Goal: Task Accomplishment & Management: Use online tool/utility

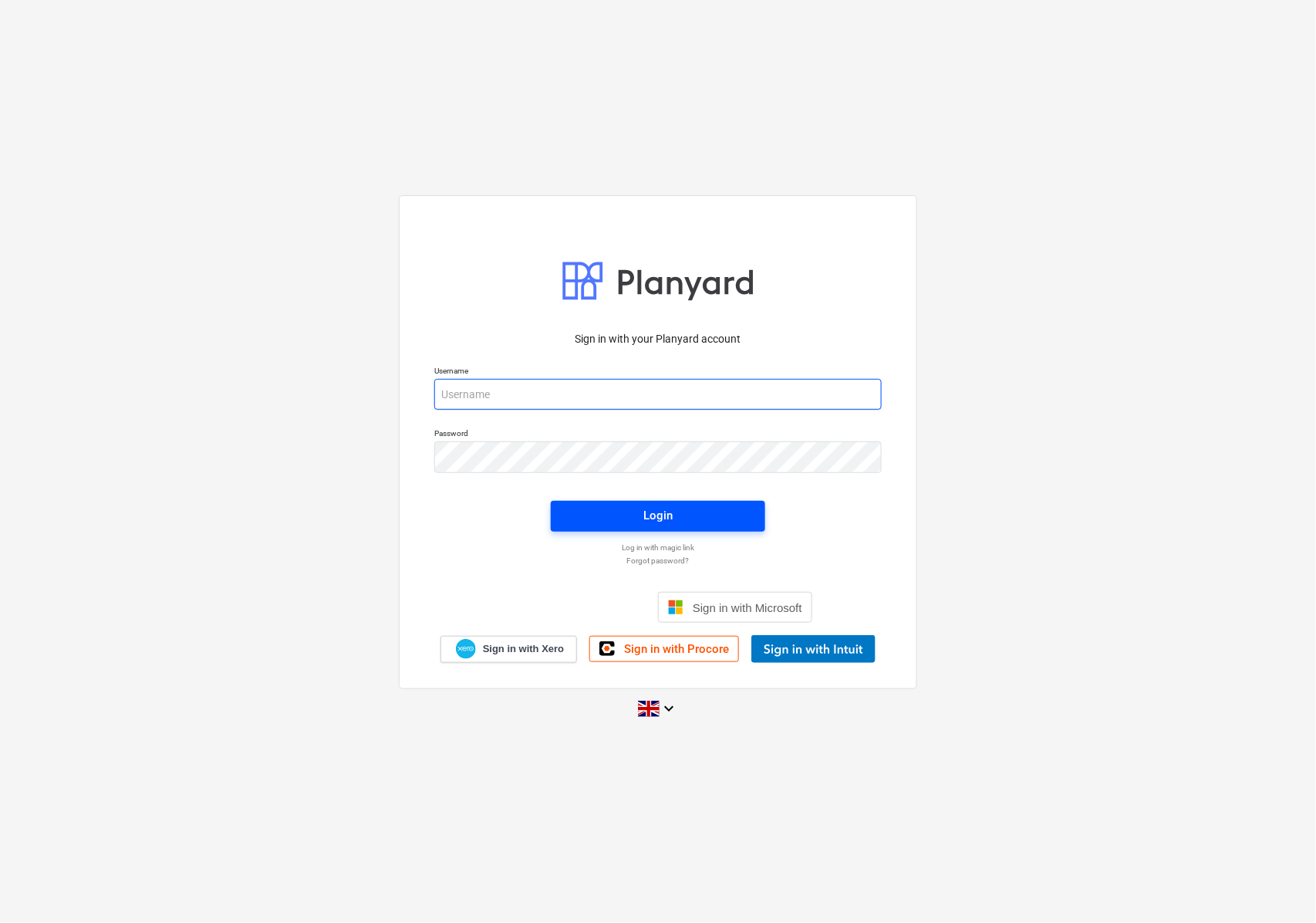
type input "[EMAIL_ADDRESS][DOMAIN_NAME]"
click at [634, 510] on span "Login" at bounding box center [658, 515] width 177 height 20
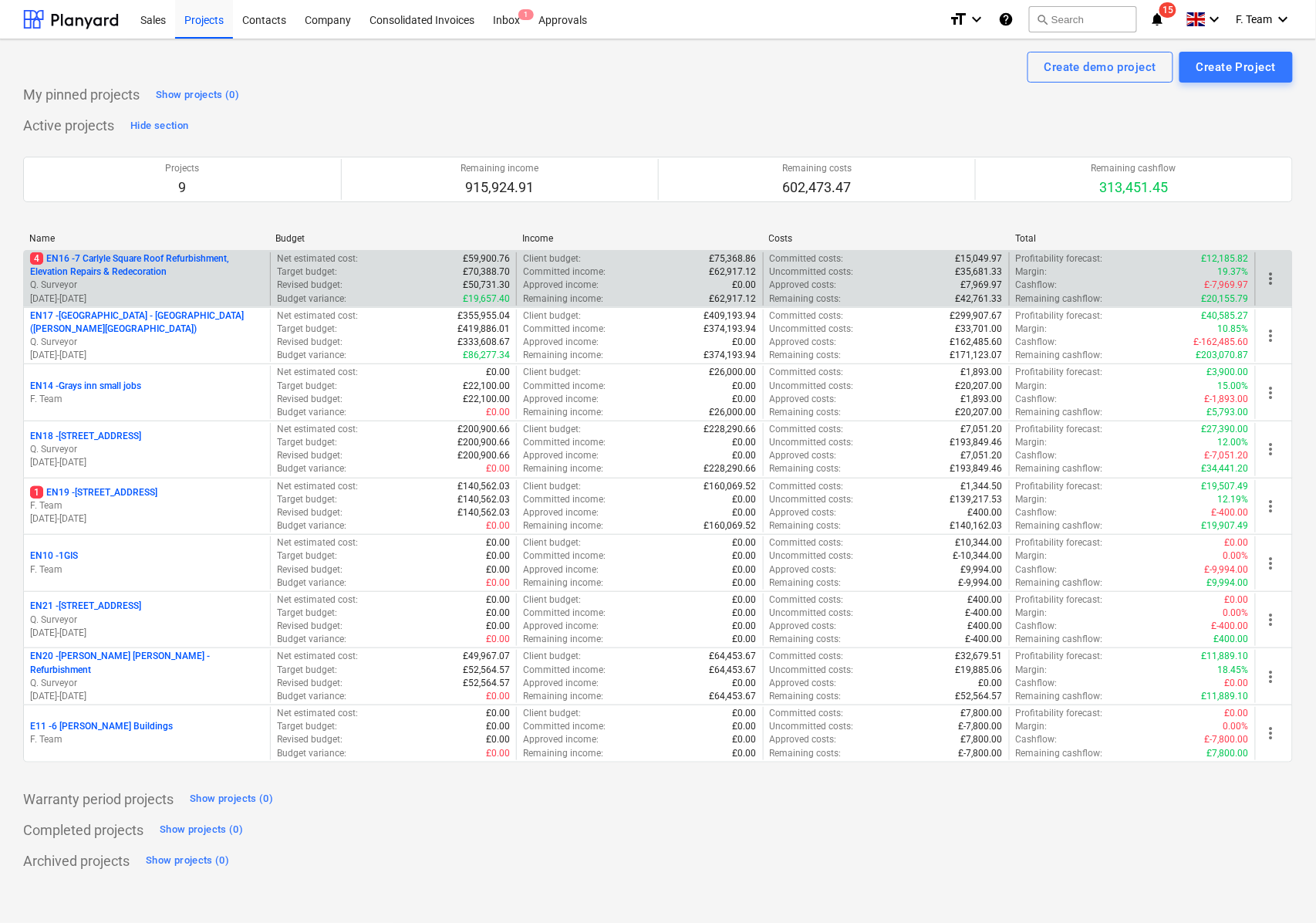
click at [168, 282] on p "Q. Surveyor" at bounding box center [147, 285] width 234 height 13
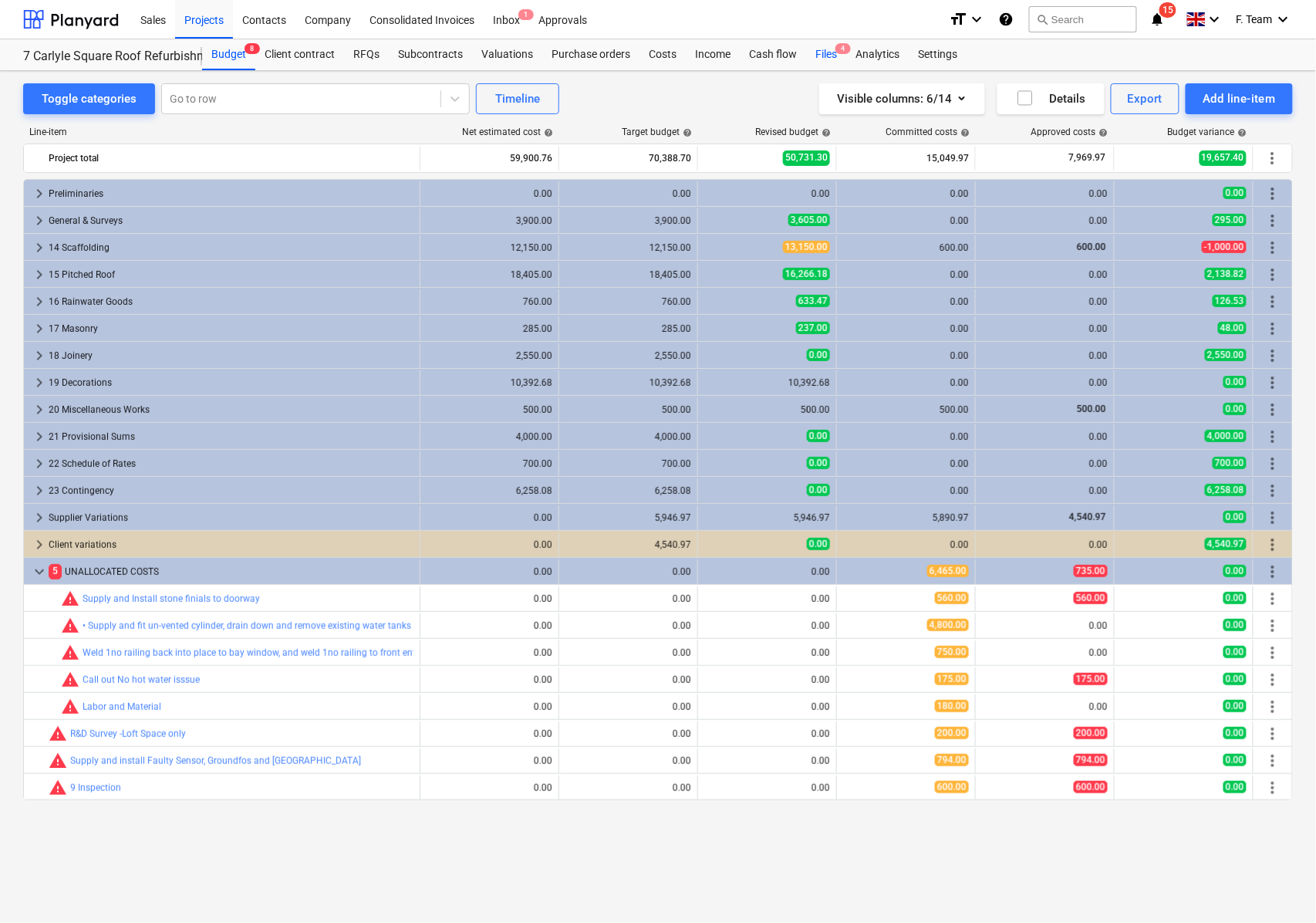
click at [831, 56] on div "Files 4" at bounding box center [826, 55] width 40 height 31
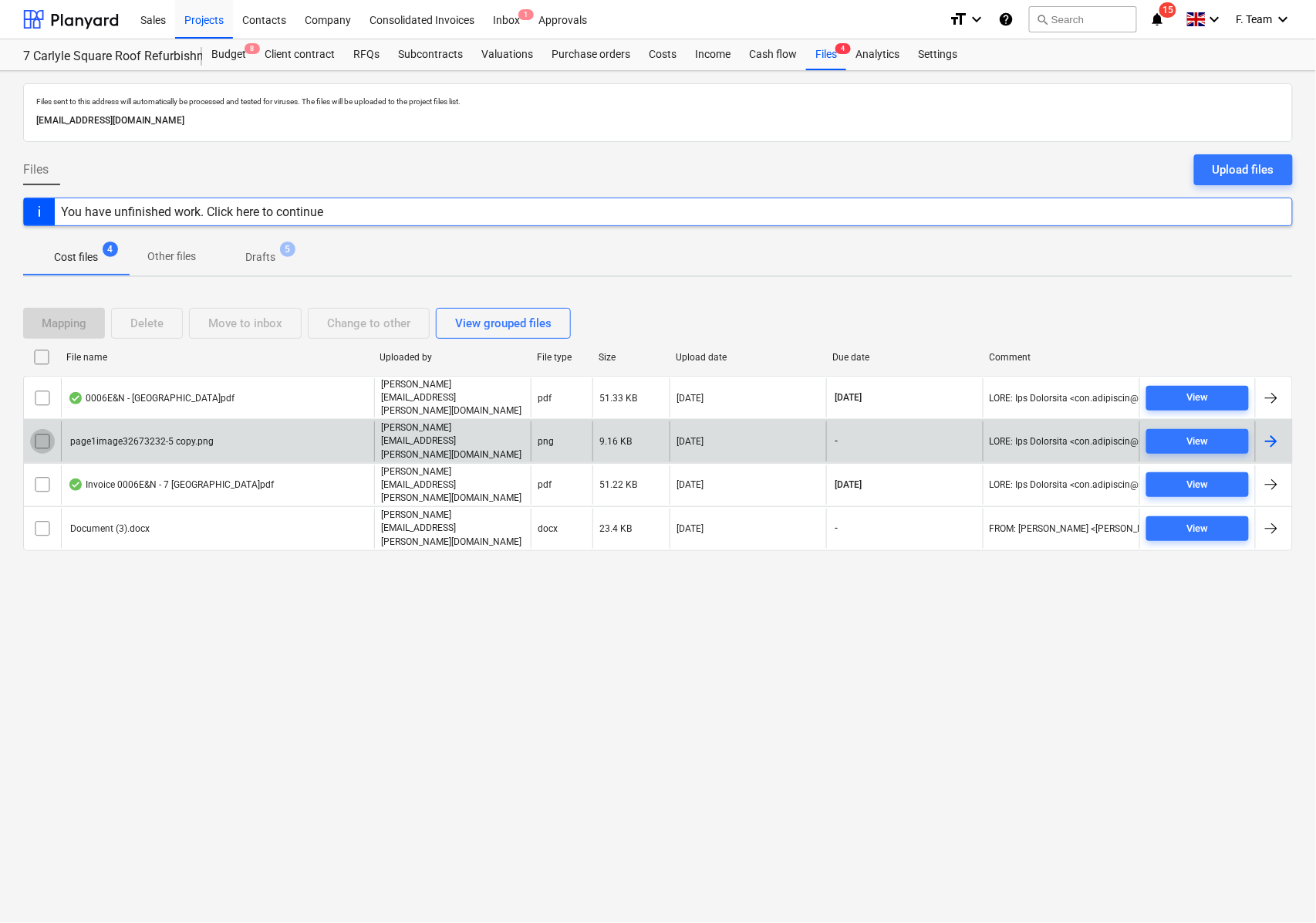
click at [43, 429] on input "checkbox" at bounding box center [42, 441] width 25 height 25
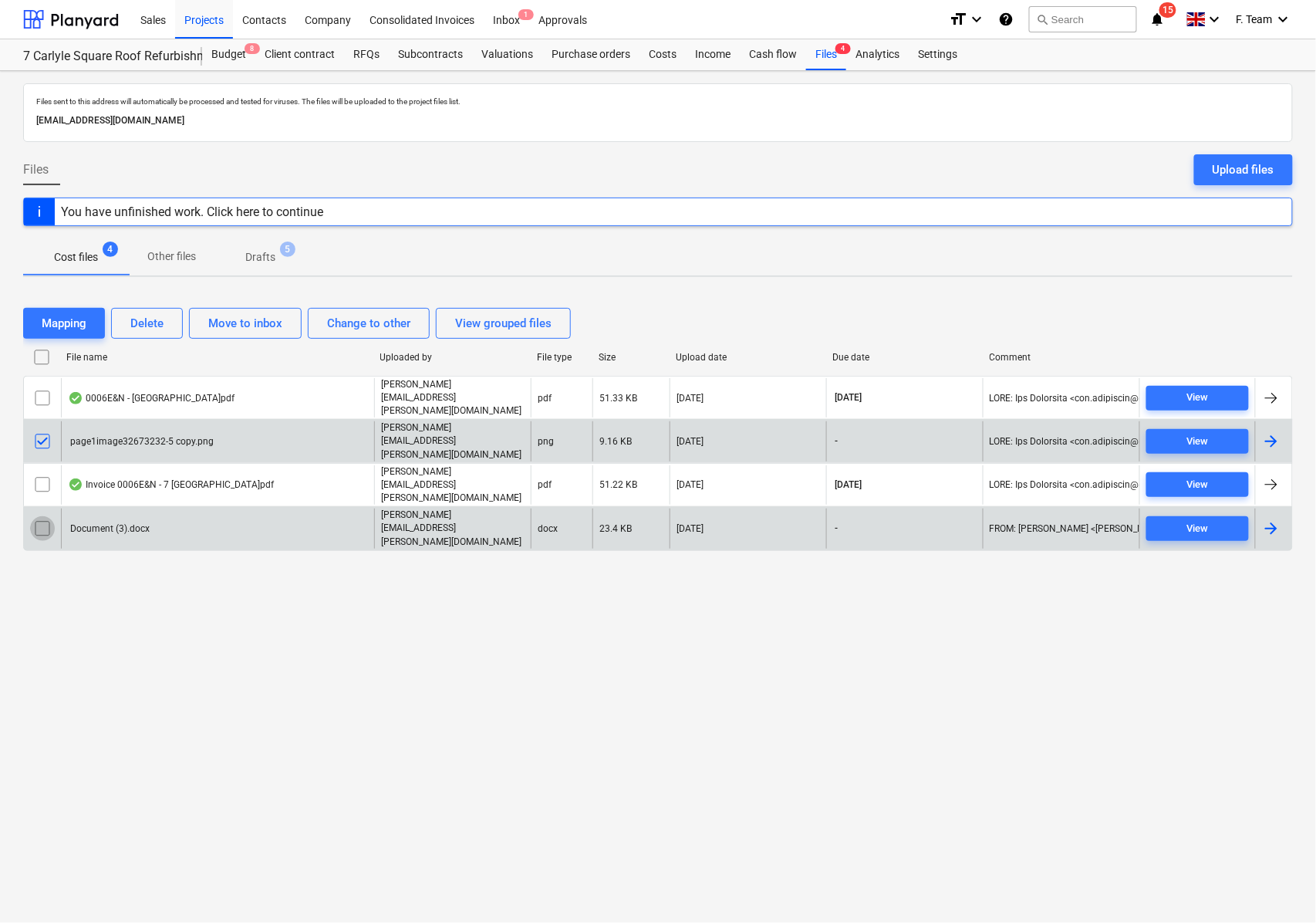
click at [45, 517] on input "checkbox" at bounding box center [42, 529] width 25 height 25
click at [128, 319] on button "Delete" at bounding box center [146, 324] width 71 height 31
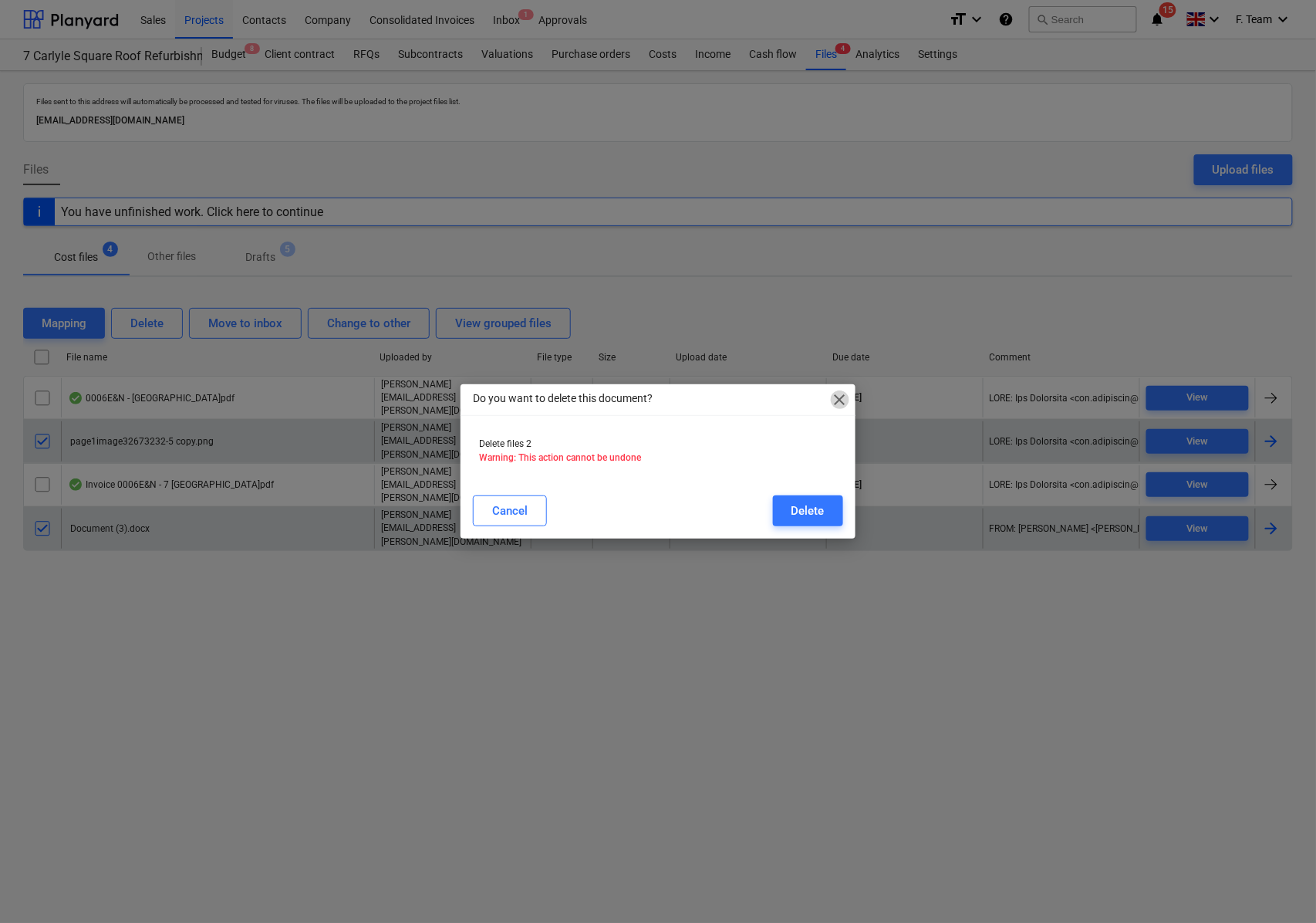
click at [831, 393] on span "close" at bounding box center [840, 400] width 19 height 19
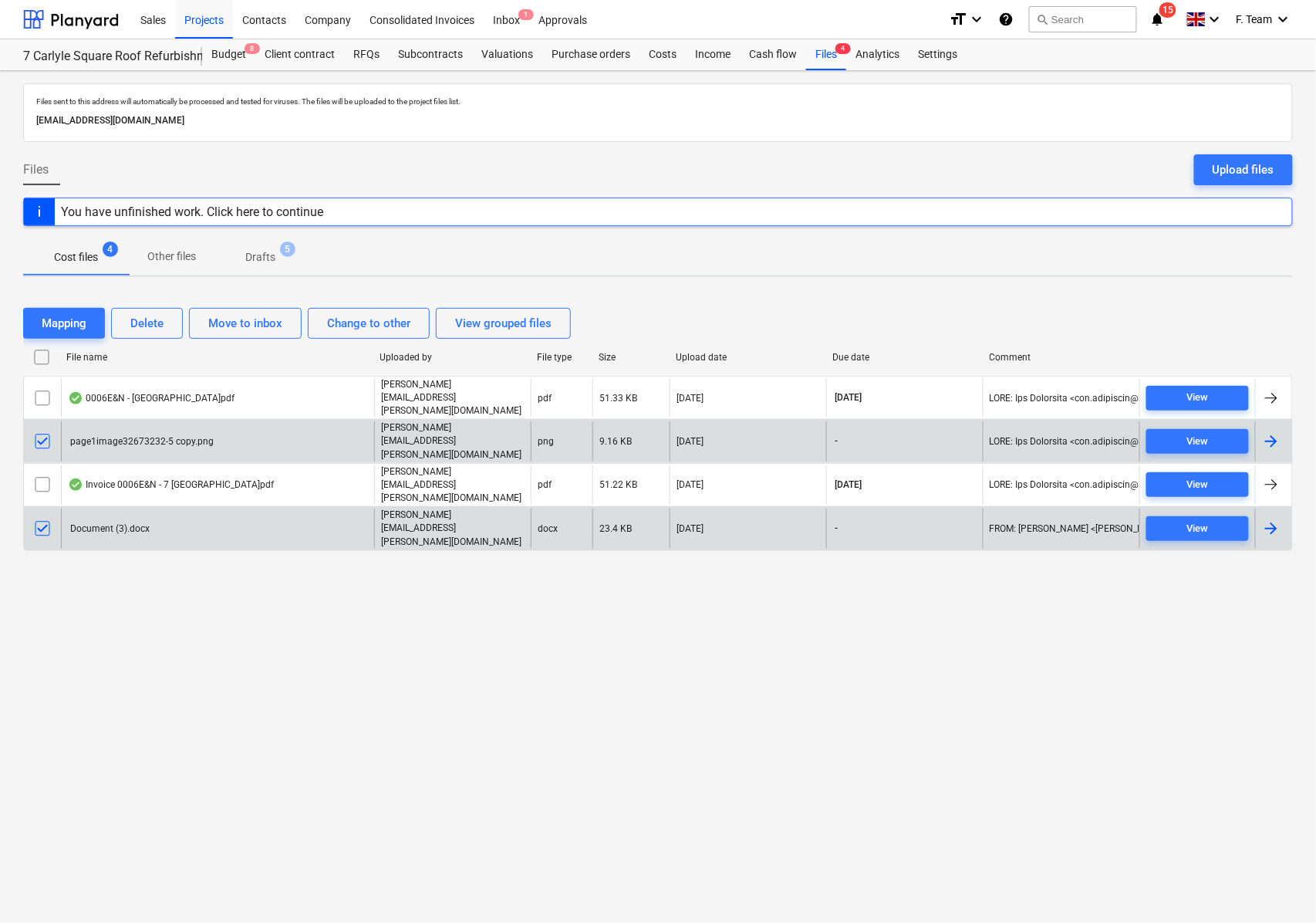
click at [45, 517] on input "checkbox" at bounding box center [42, 529] width 25 height 25
click at [49, 429] on input "checkbox" at bounding box center [42, 441] width 25 height 25
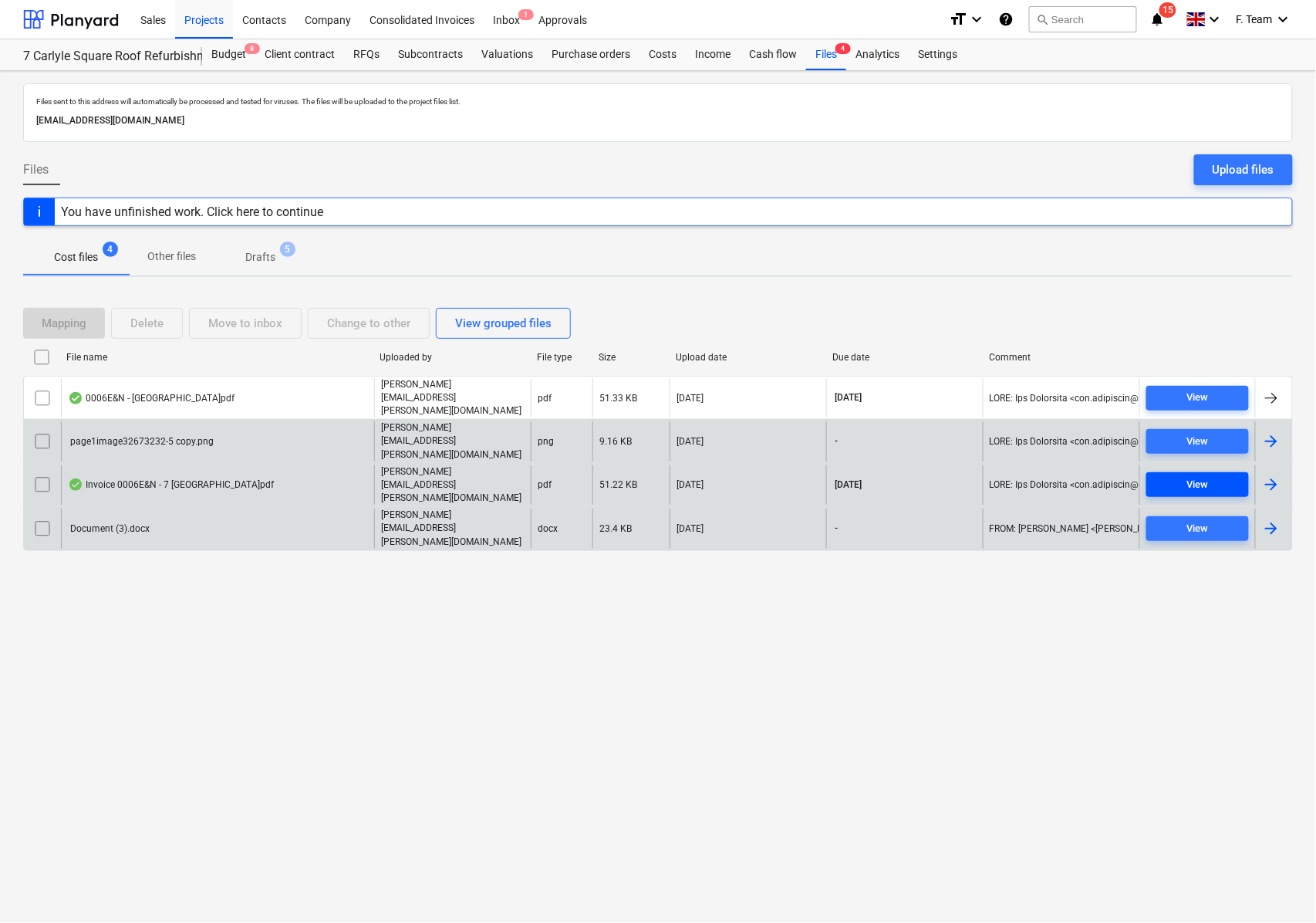
click at [1234, 476] on span "View" at bounding box center [1197, 485] width 90 height 18
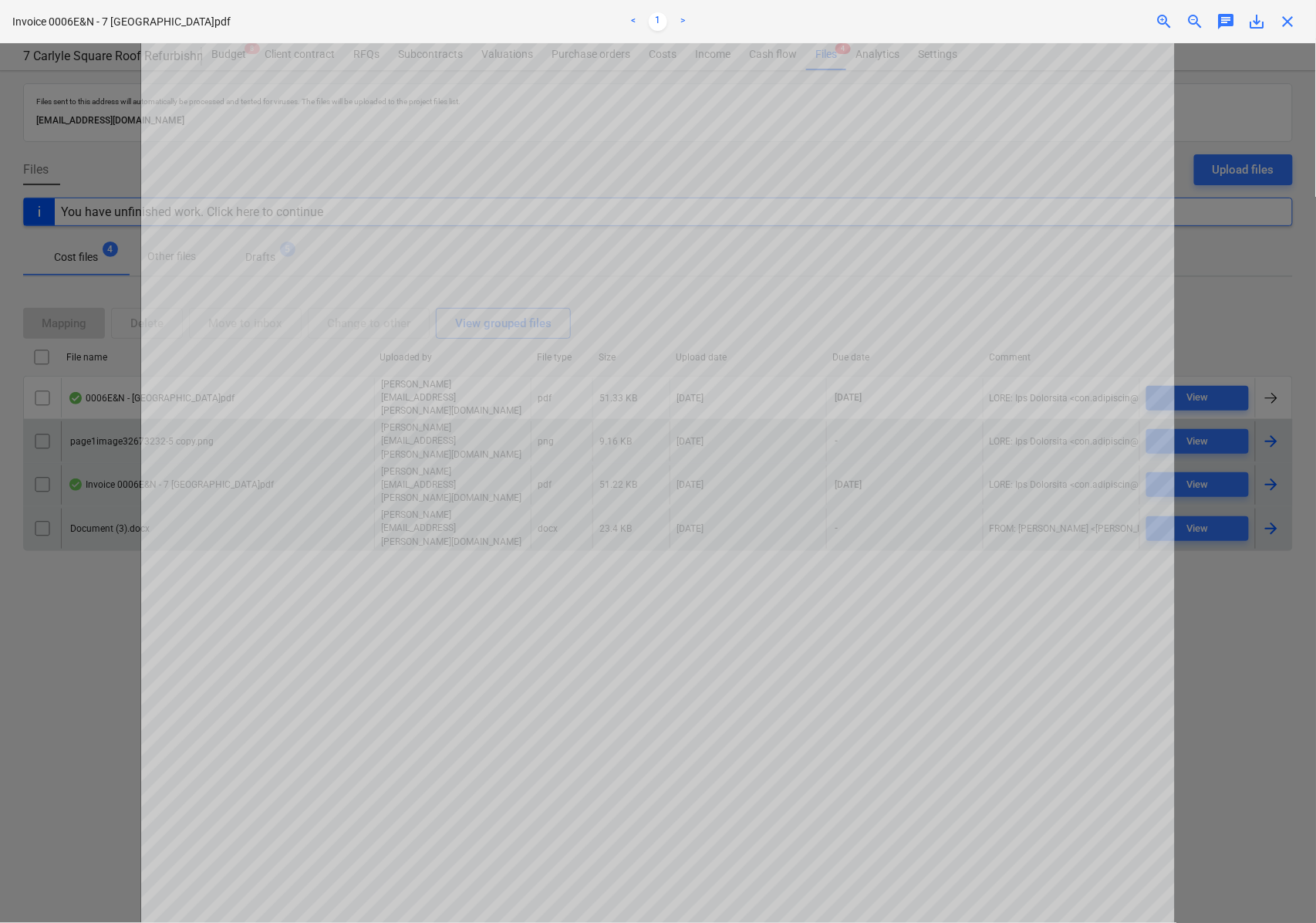
scroll to position [585, 0]
click at [1293, 26] on span "close" at bounding box center [1288, 22] width 19 height 19
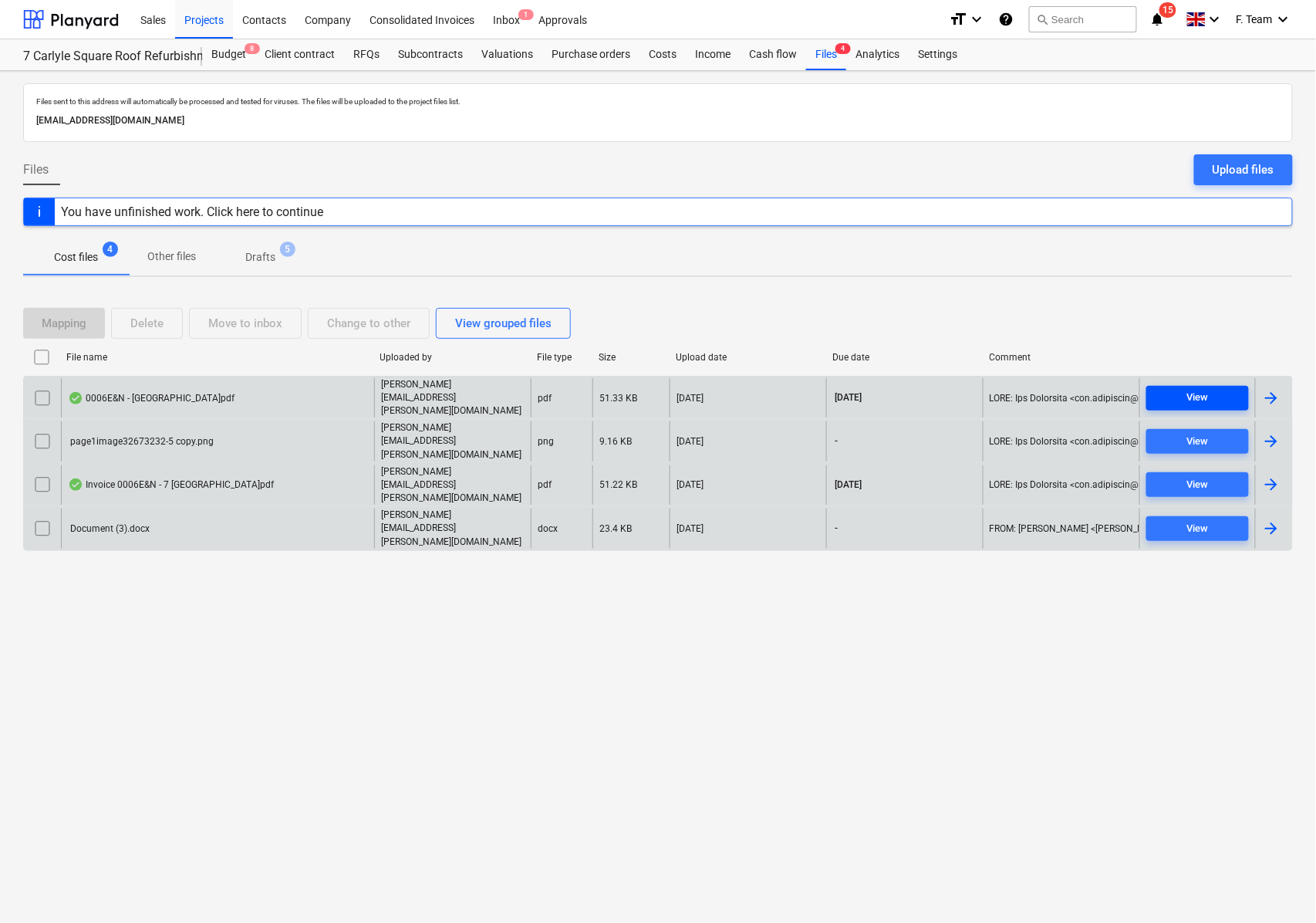
click at [1220, 389] on span "View" at bounding box center [1197, 398] width 90 height 18
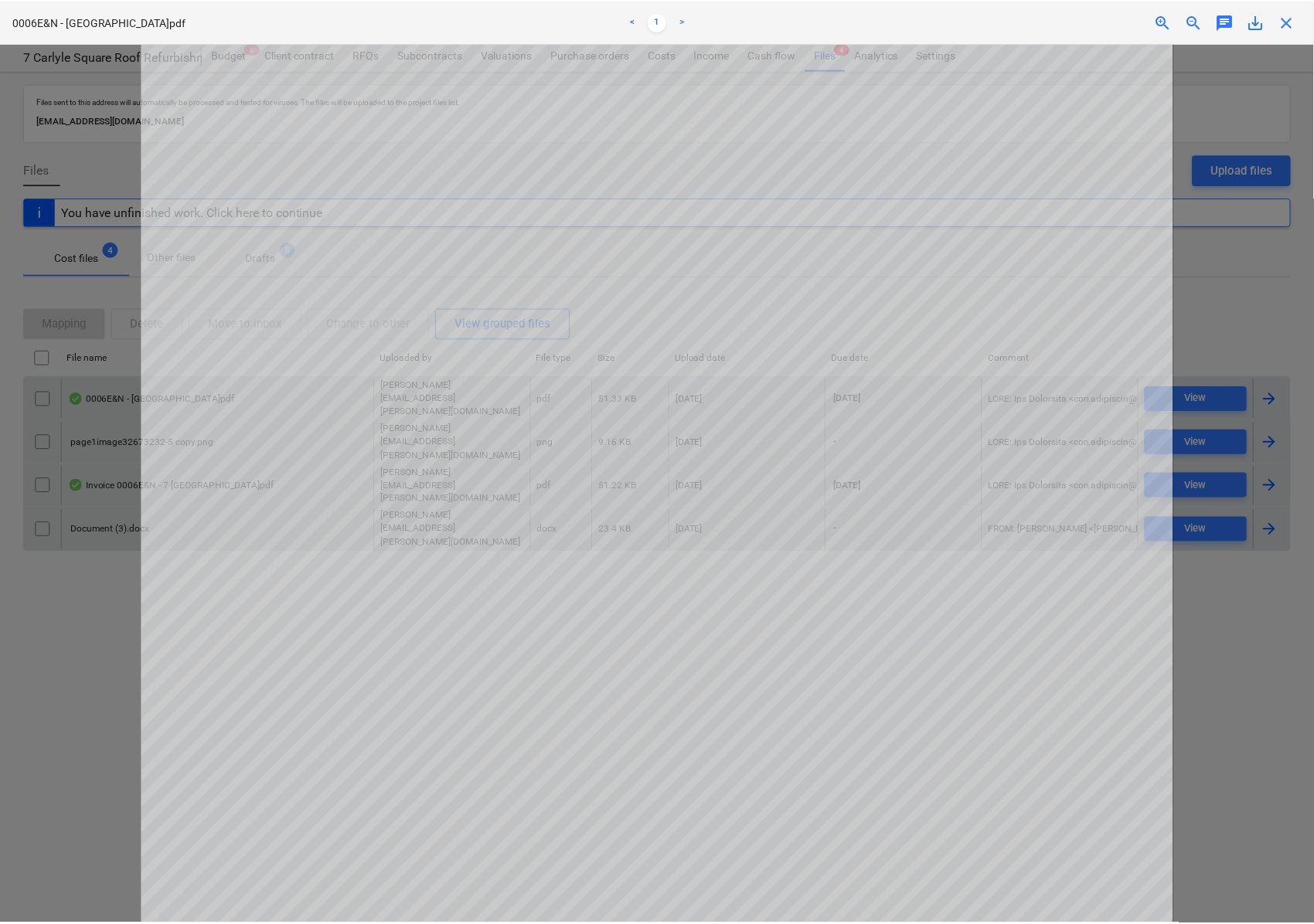
scroll to position [586, 0]
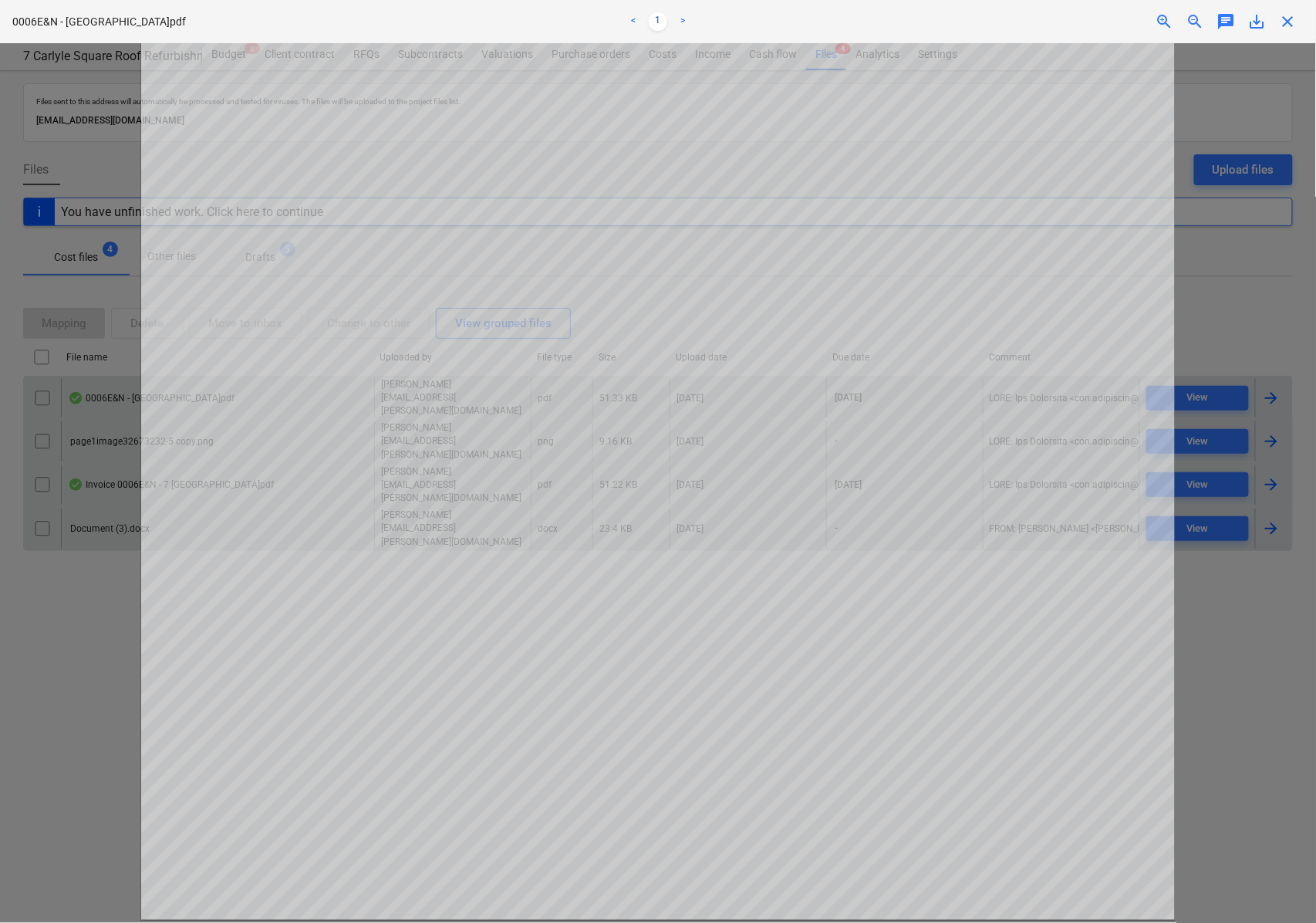
click at [1294, 34] on div "0006E&N - [GEOGRAPHIC_DATA]pdf < 1 > zoom_in zoom_out chat 0 save_alt close" at bounding box center [658, 22] width 1316 height 43
click at [1294, 23] on span "close" at bounding box center [1288, 22] width 19 height 19
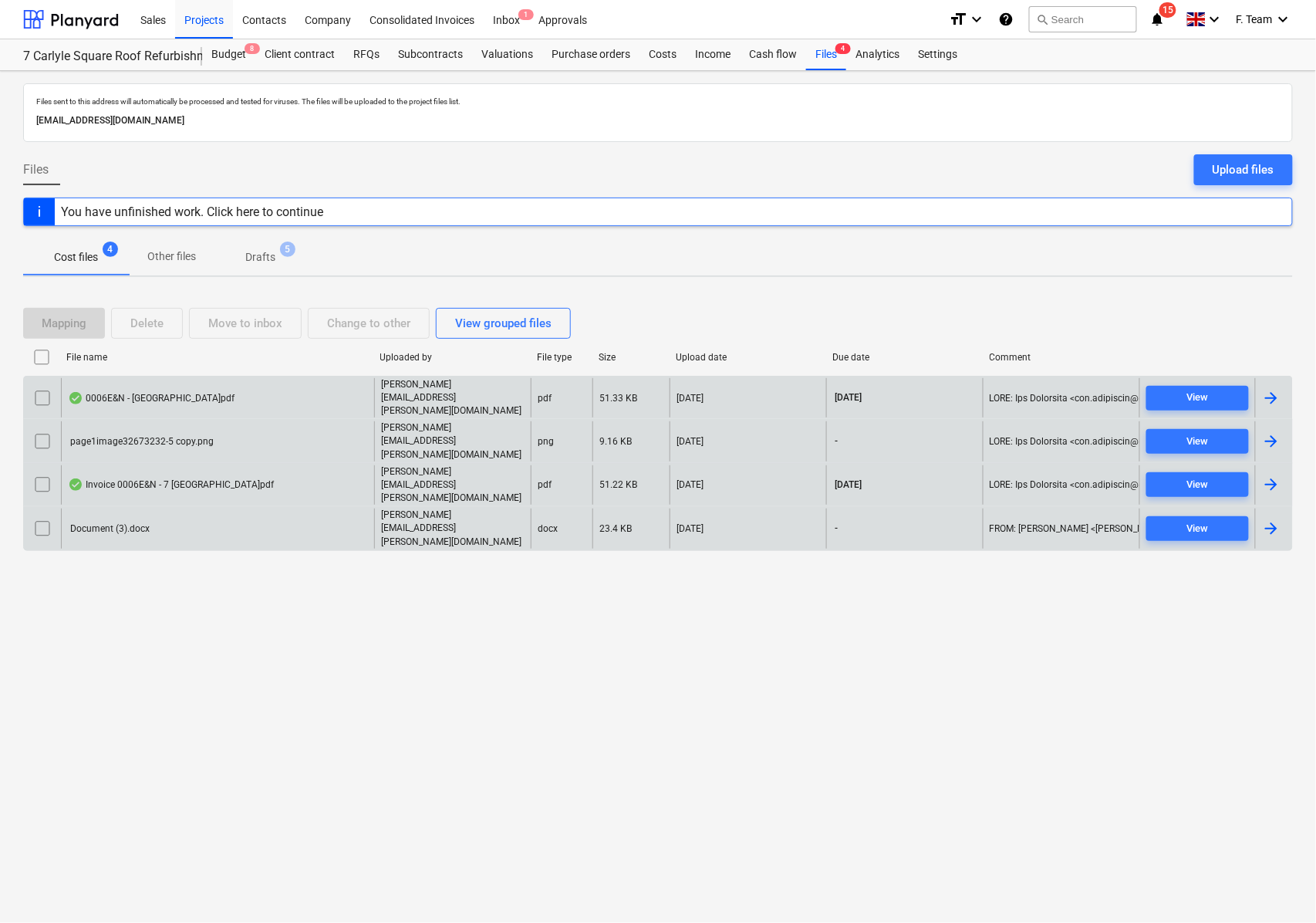
click at [33, 473] on input "checkbox" at bounding box center [42, 485] width 25 height 25
click at [152, 327] on div "Delete" at bounding box center [147, 323] width 34 height 20
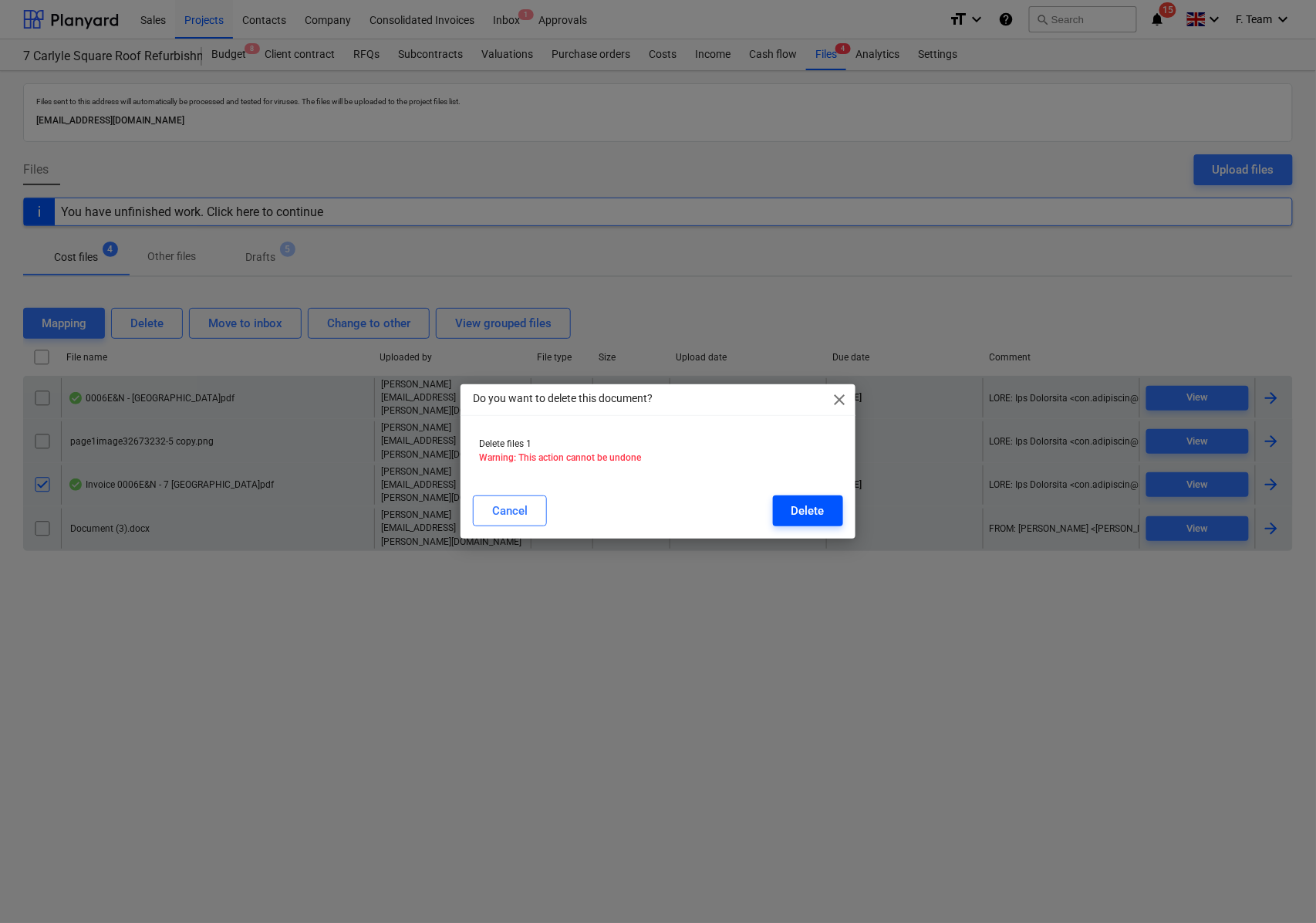
click at [790, 513] on button "Delete" at bounding box center [808, 511] width 71 height 31
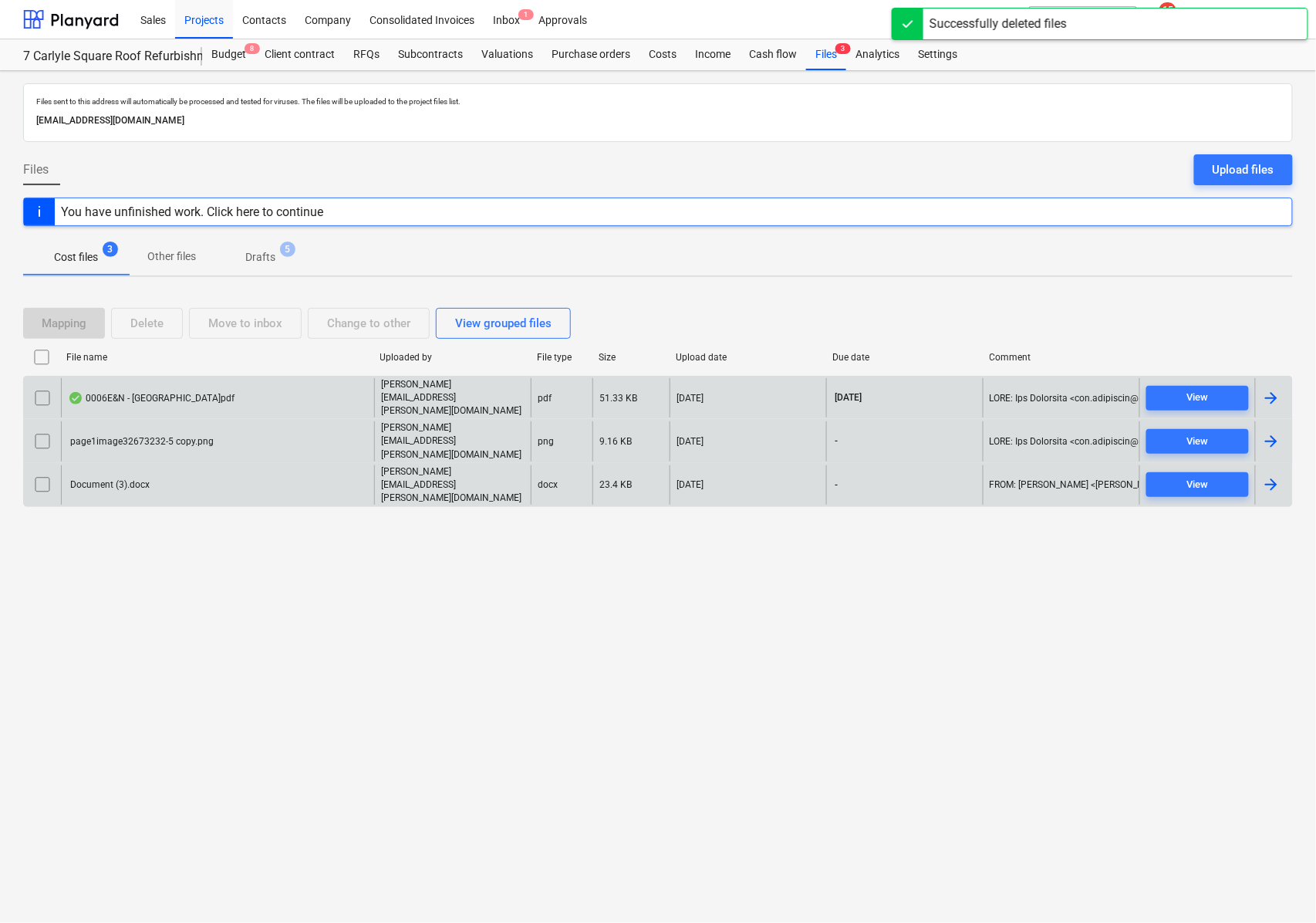
click at [164, 466] on div "Document (3).docx" at bounding box center [218, 486] width 313 height 40
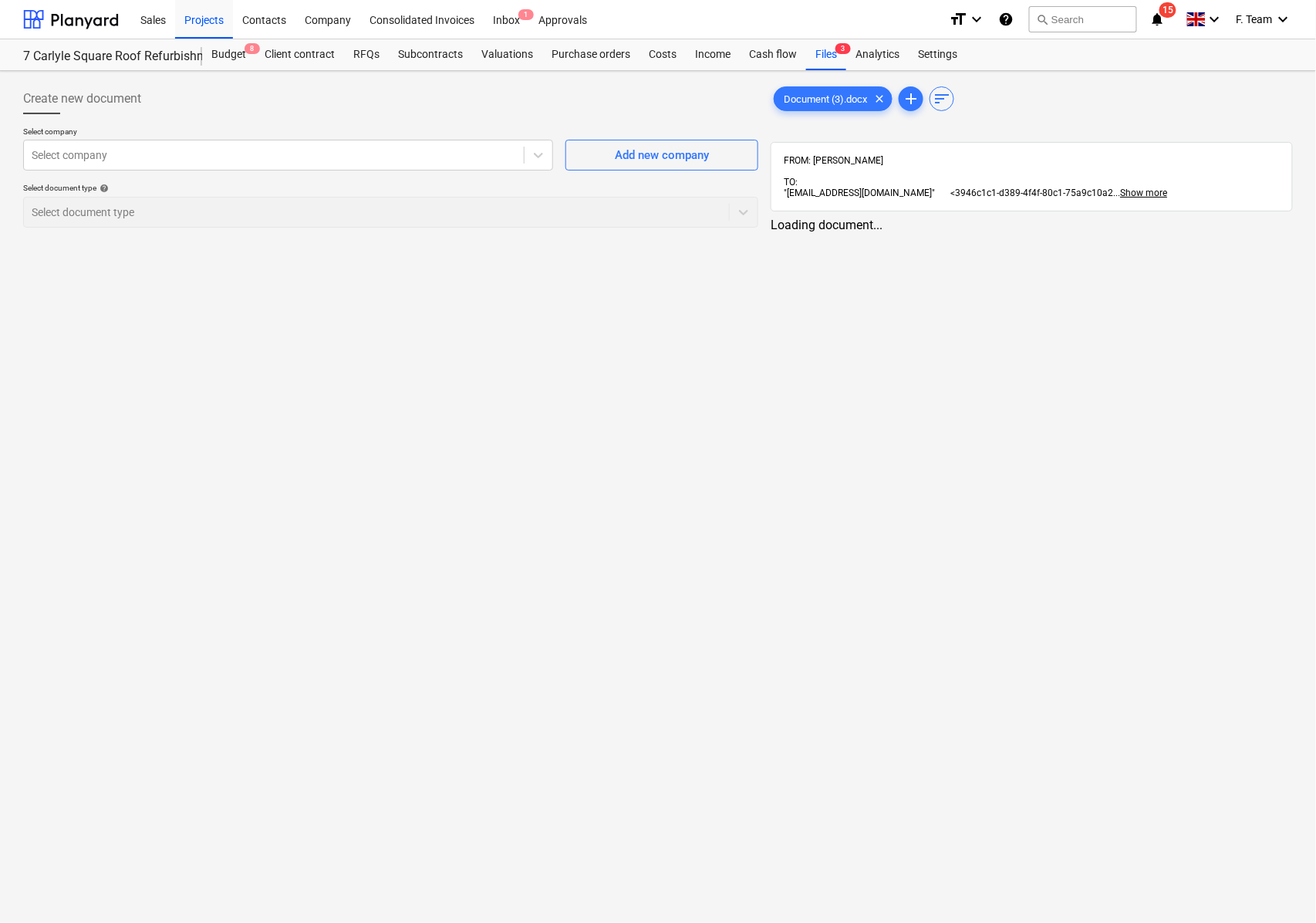
drag, startPoint x: 151, startPoint y: 205, endPoint x: 192, endPoint y: 214, distance: 42.0
click at [152, 205] on div "Select document type help Select document type" at bounding box center [391, 204] width 735 height 44
click at [386, 218] on div "Select document type help Select document type" at bounding box center [391, 204] width 735 height 44
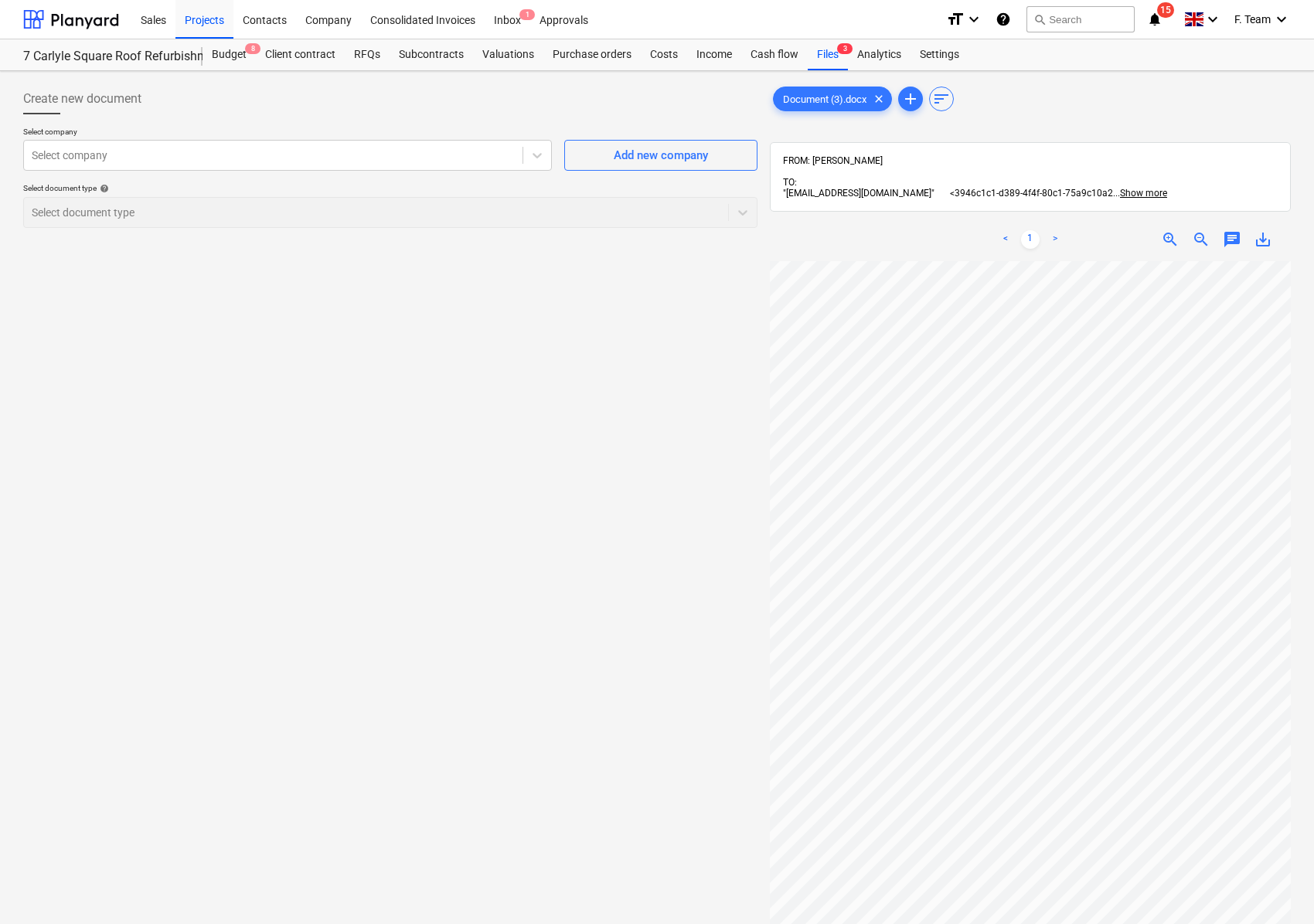
scroll to position [593, 0]
click at [159, 218] on div "Select document type help Select document type" at bounding box center [391, 204] width 735 height 44
click at [278, 197] on p "Select document type help" at bounding box center [391, 189] width 735 height 13
click at [406, 154] on div at bounding box center [273, 155] width 483 height 16
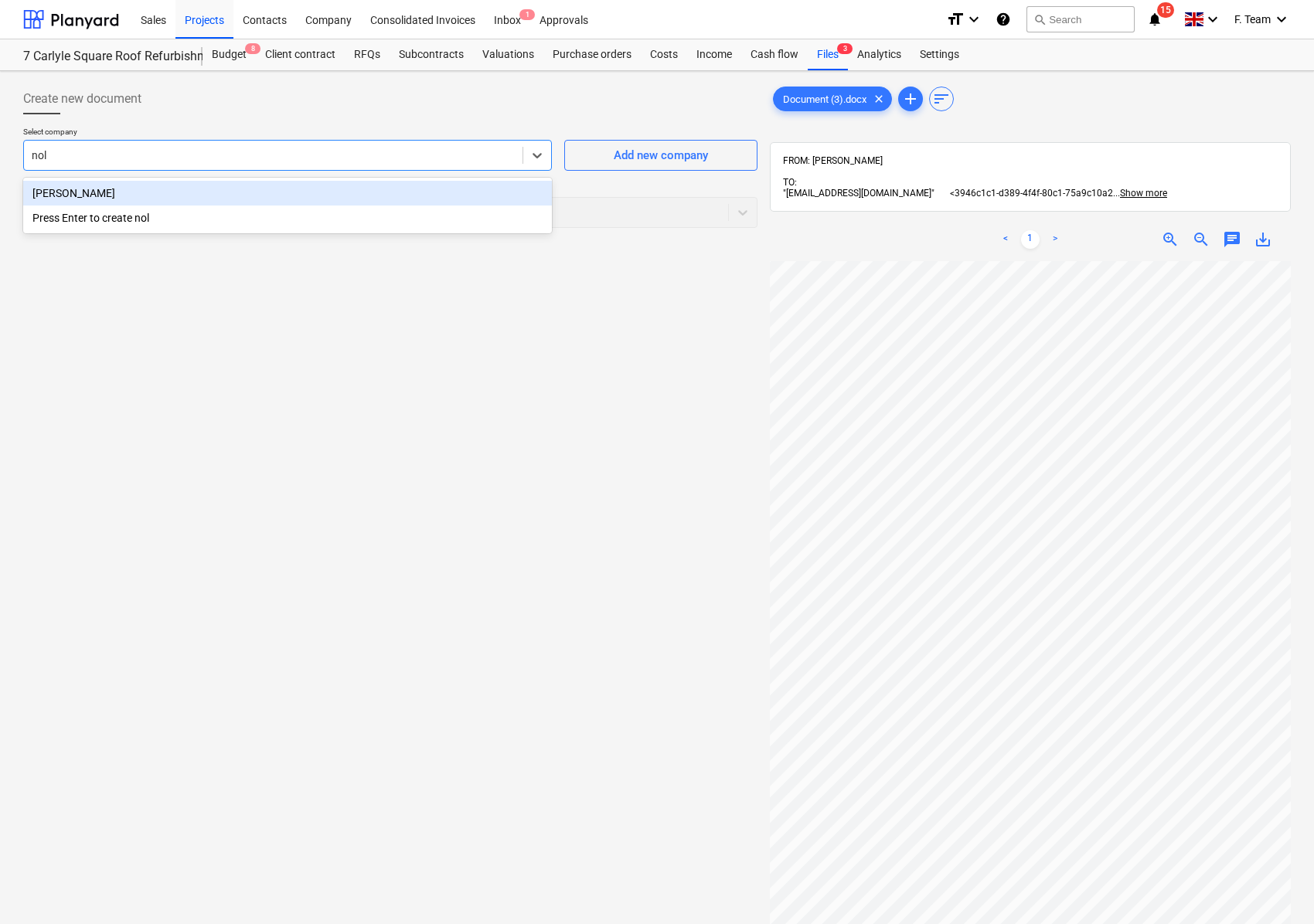
type input "no"
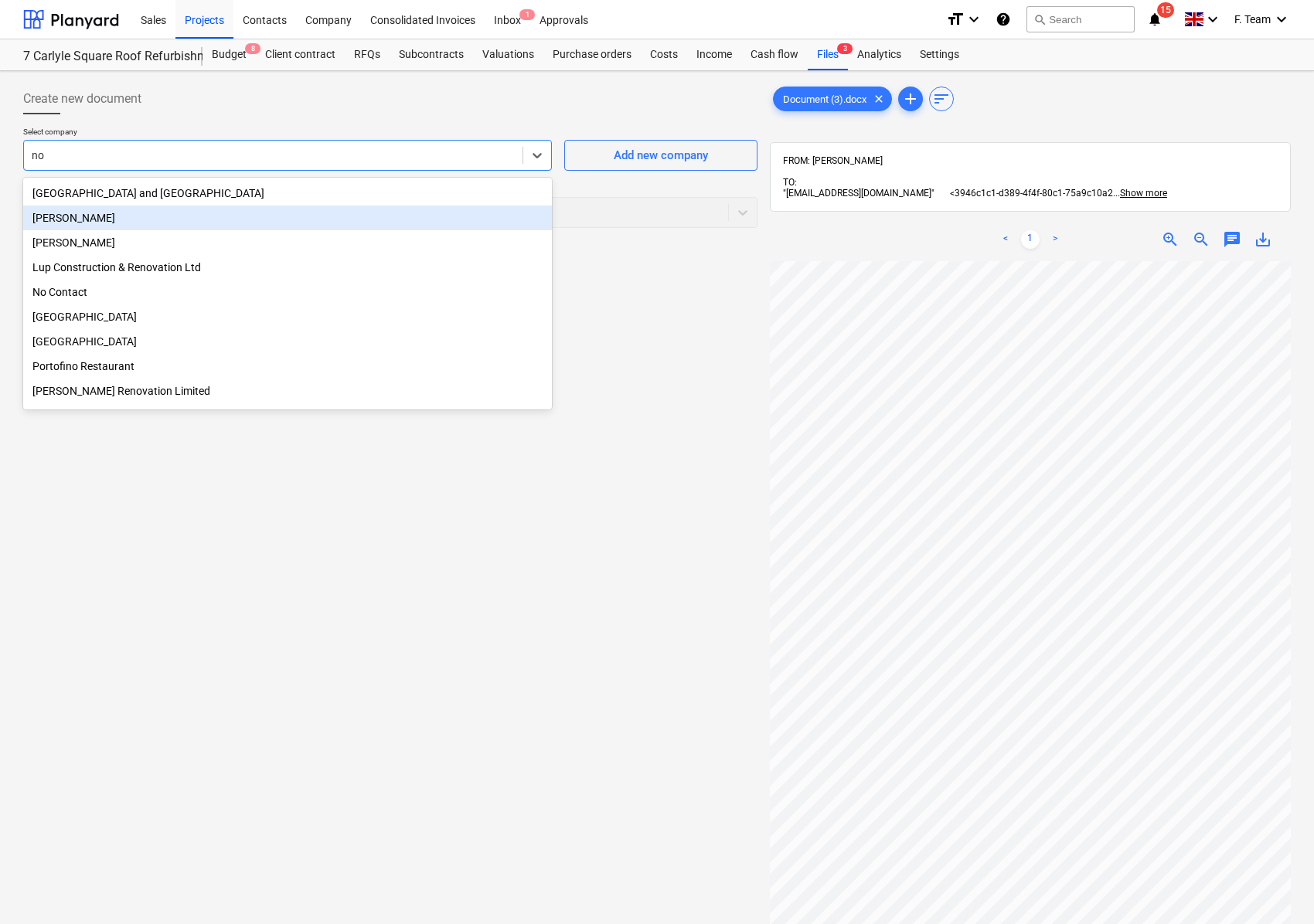
click at [143, 228] on div "[PERSON_NAME]" at bounding box center [287, 217] width 529 height 25
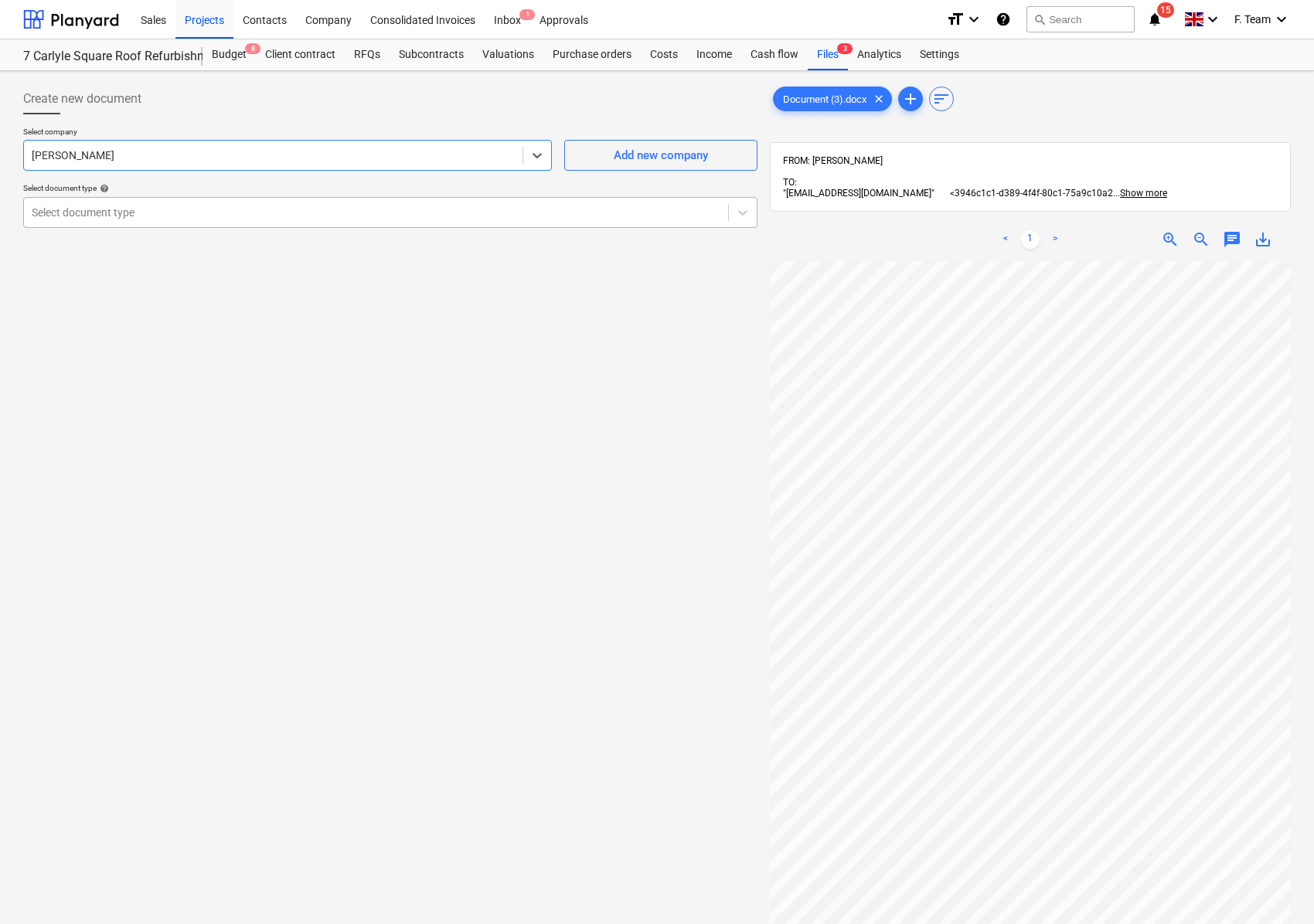
click at [87, 216] on div at bounding box center [376, 213] width 689 height 16
click at [1173, 249] on span "zoom_in" at bounding box center [1170, 240] width 19 height 19
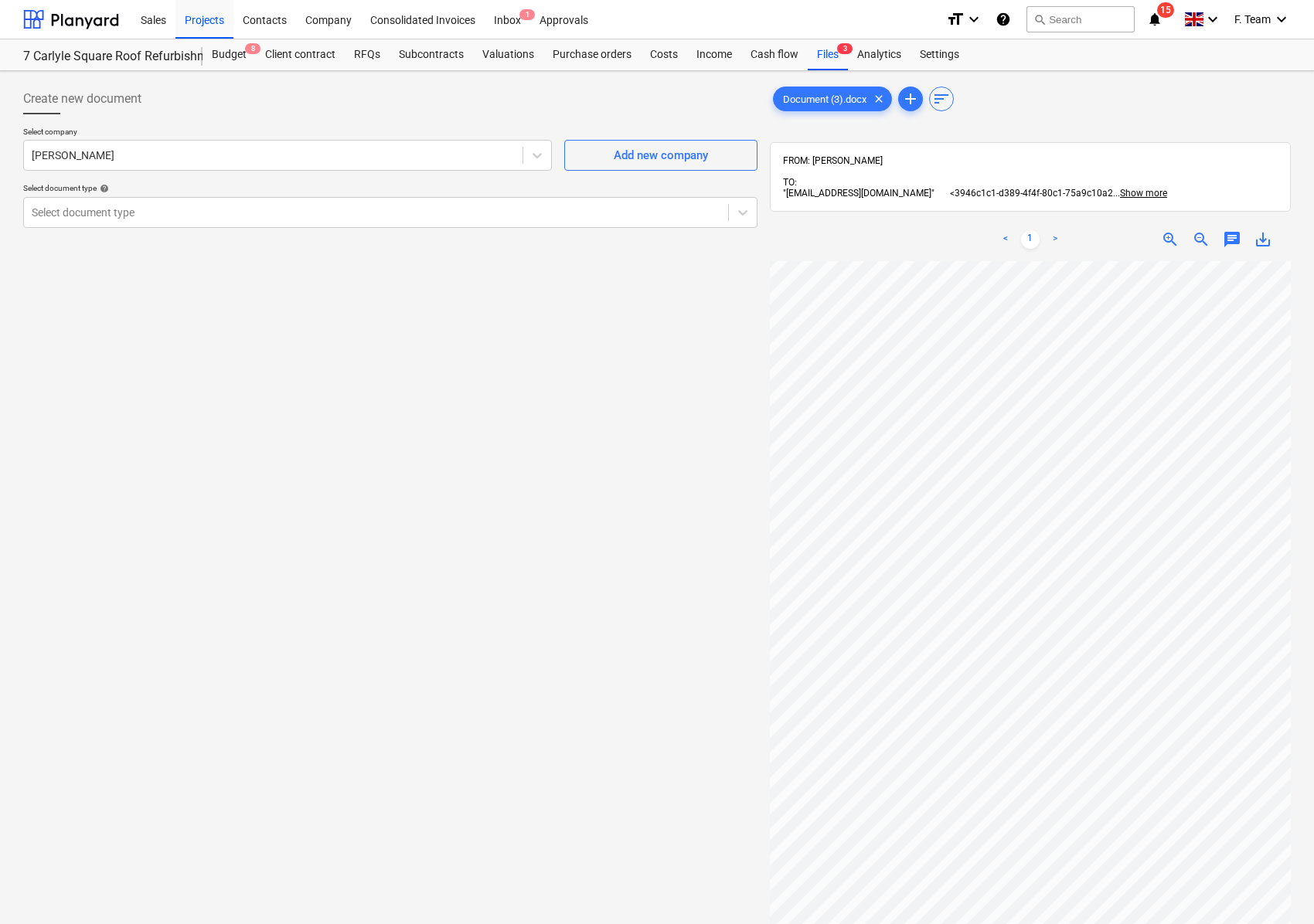
click at [1178, 240] on span "zoom_in" at bounding box center [1170, 240] width 19 height 19
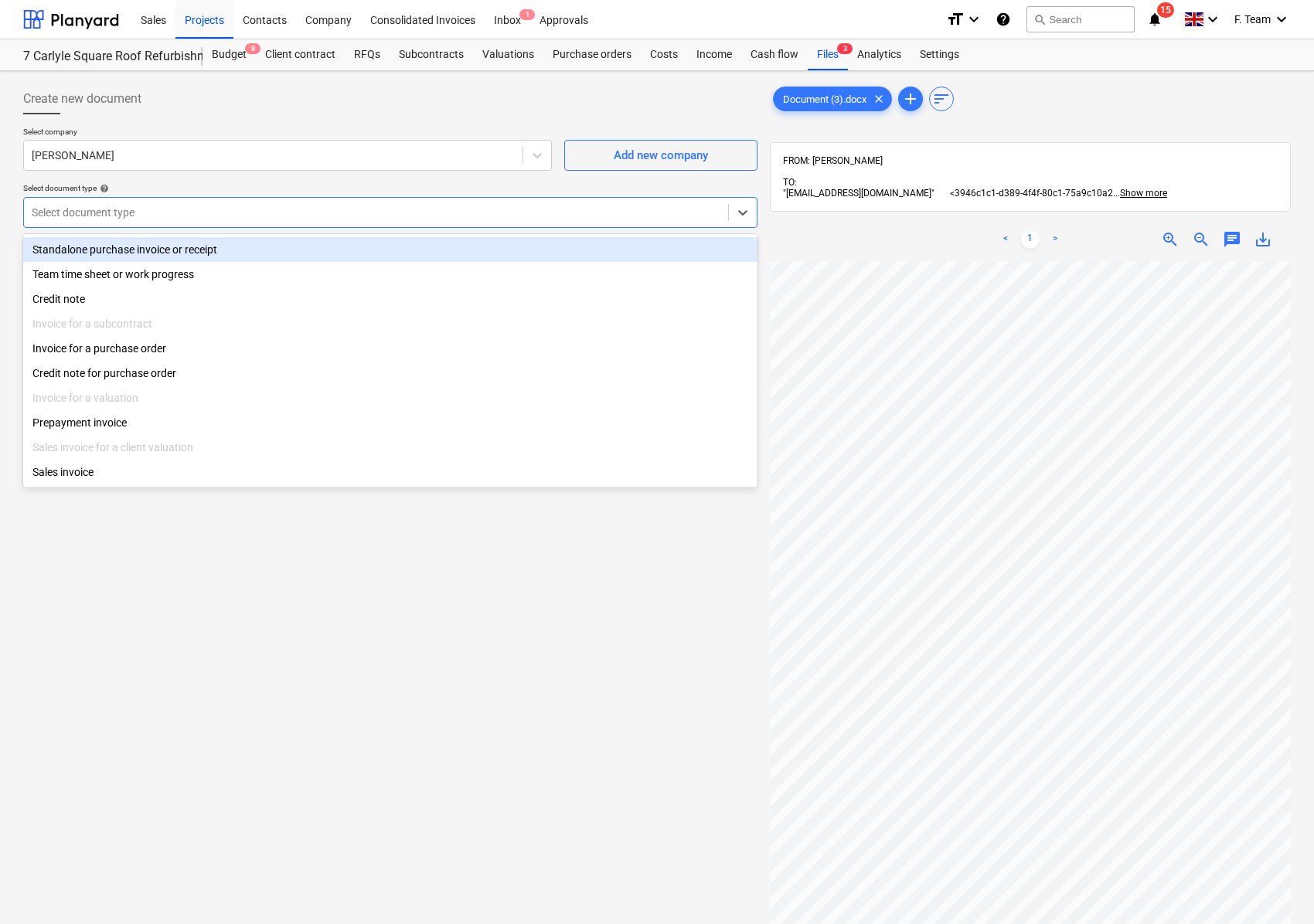
click at [127, 215] on div at bounding box center [376, 213] width 689 height 16
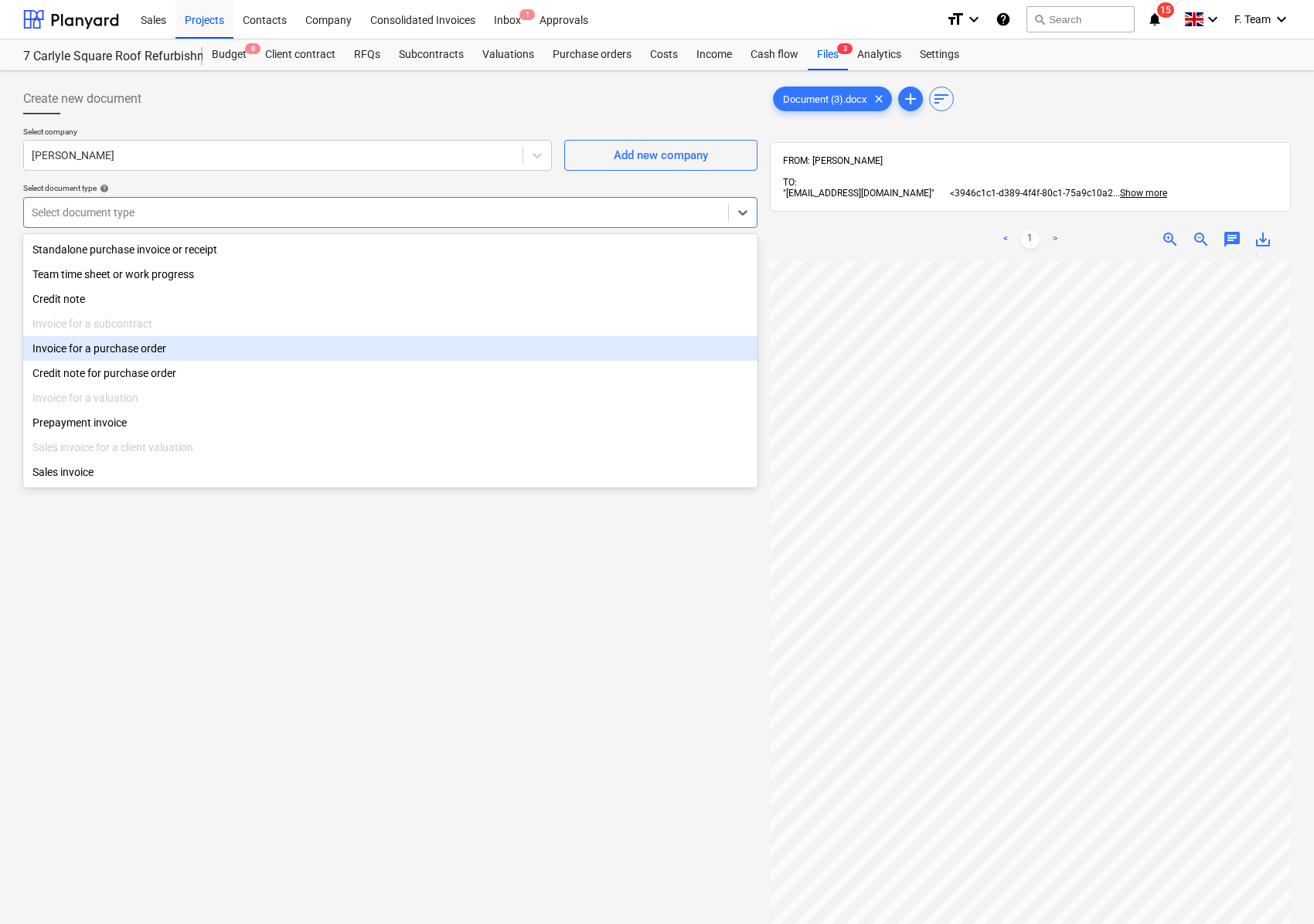
click at [176, 357] on div "Invoice for a purchase order" at bounding box center [391, 348] width 735 height 25
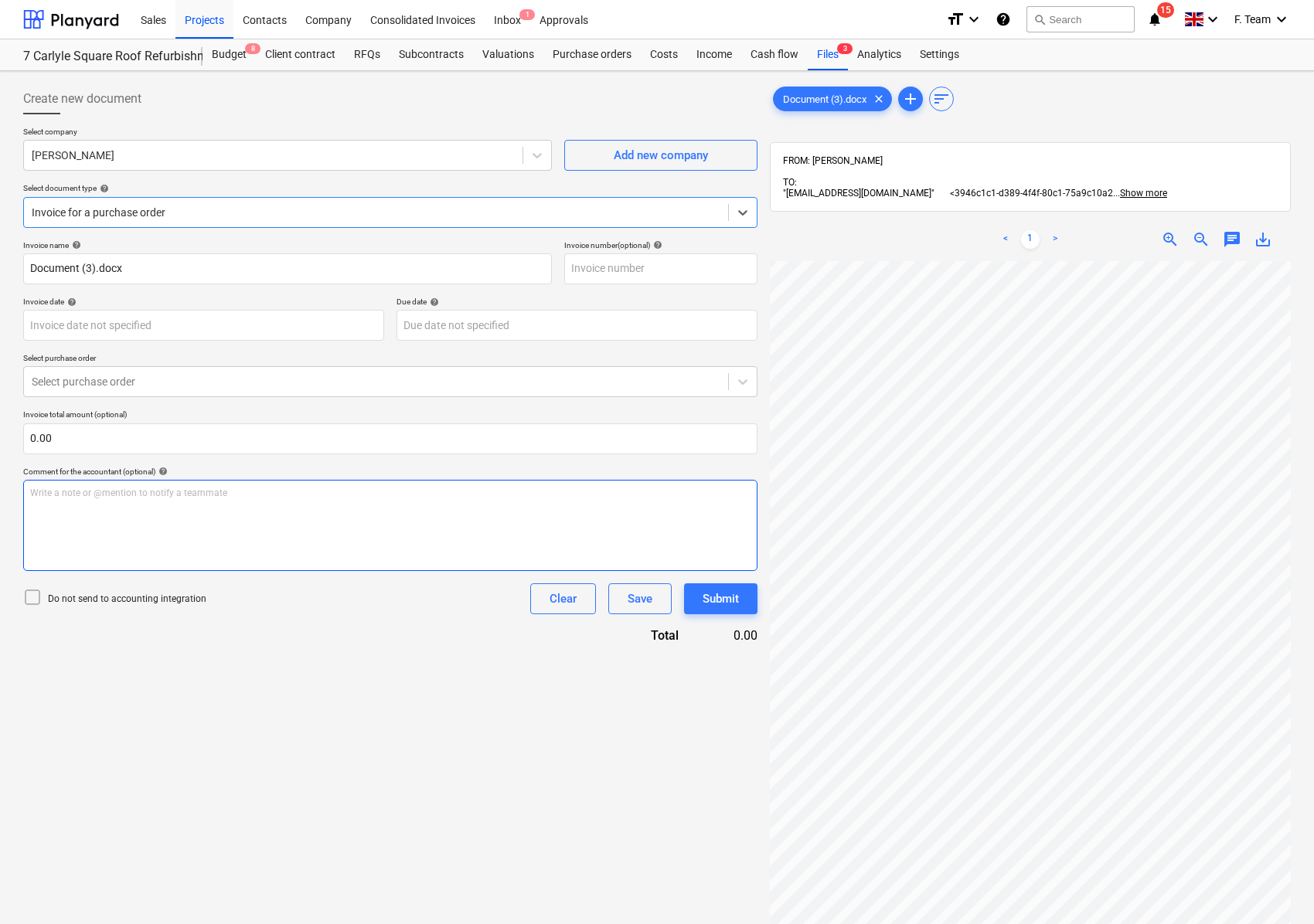
scroll to position [0, 158]
click at [81, 340] on body "Sales Projects Contacts Company Consolidated Invoices Inbox 1 Approvals format_…" at bounding box center [657, 462] width 1314 height 924
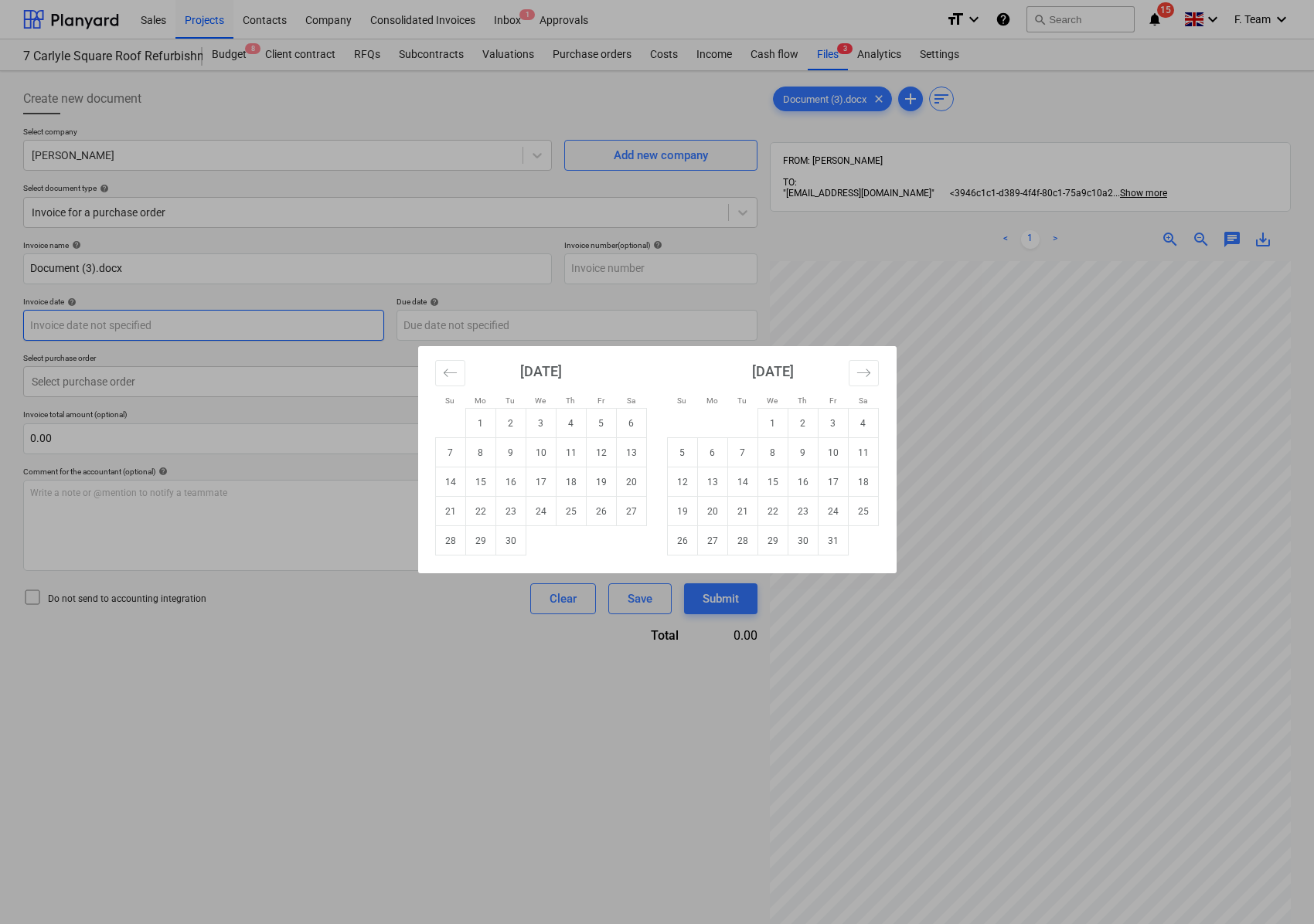
scroll to position [234, 0]
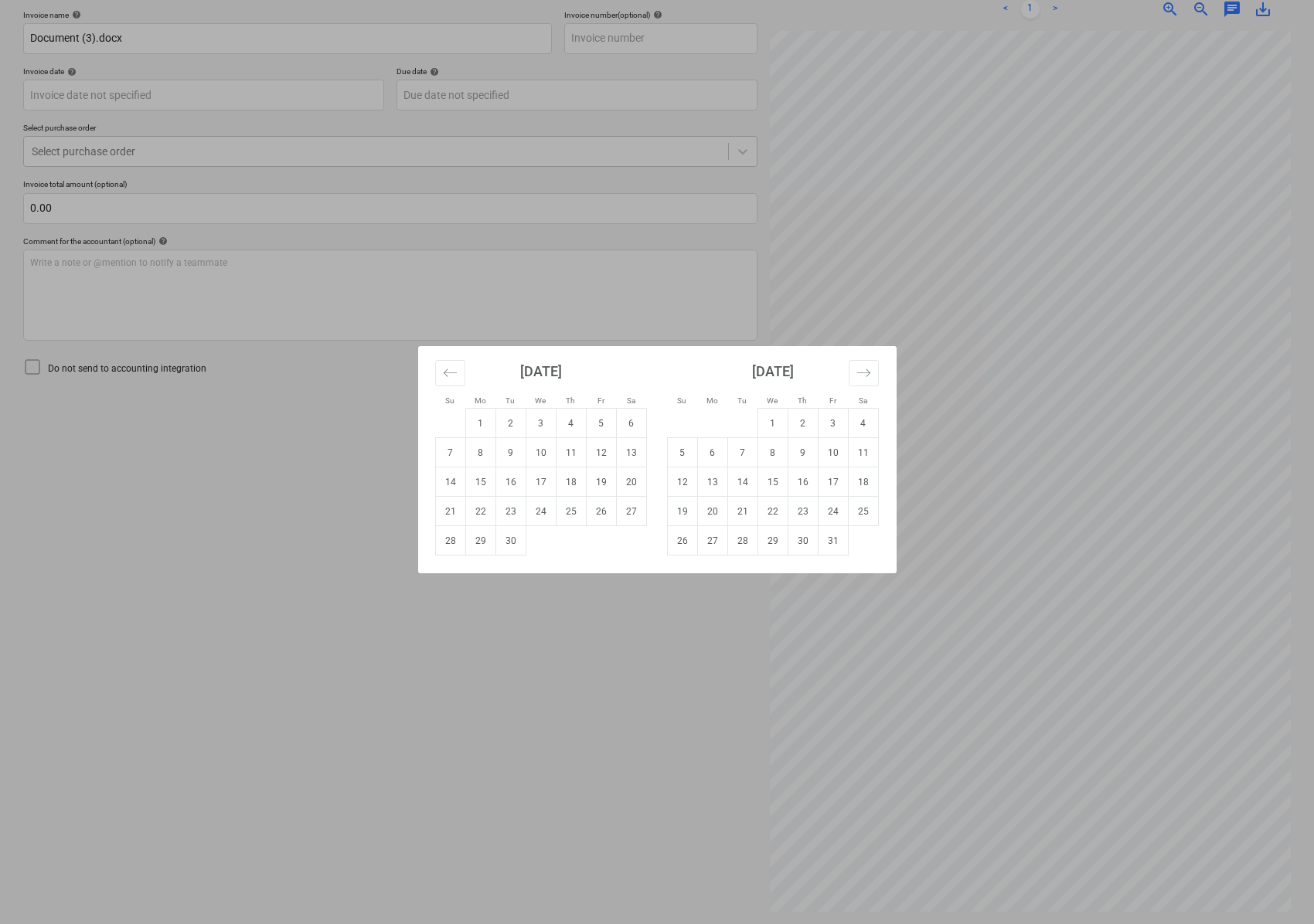
click at [222, 490] on div "Su Mo Tu We Th Fr Sa Su Mo Tu We Th Fr Sa [DATE] 1 2 3 4 5 6 7 8 9 10 11 12 13 …" at bounding box center [657, 462] width 1314 height 924
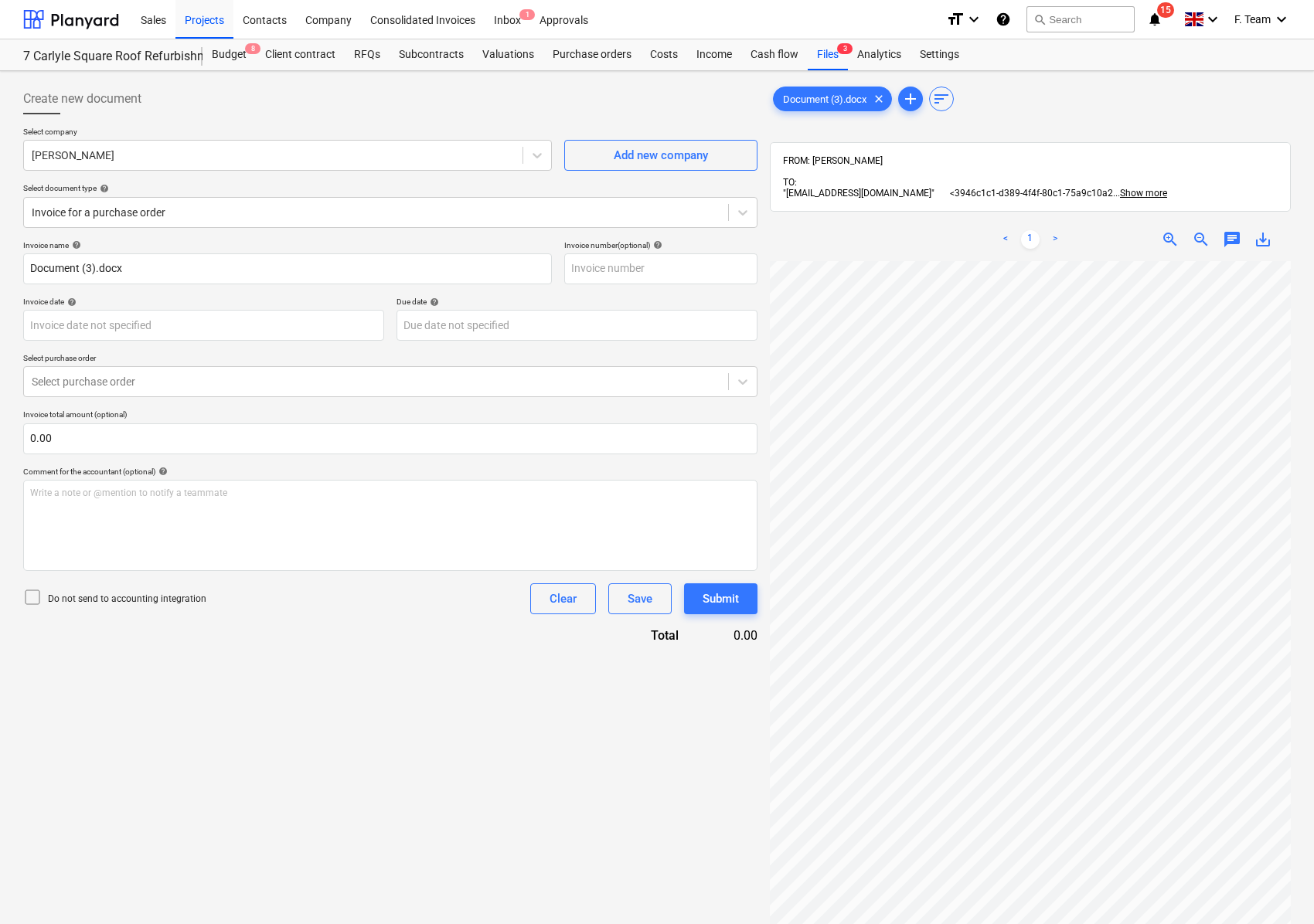
scroll to position [618, 158]
click at [97, 326] on body "Sales Projects Contacts Company Consolidated Invoices Inbox 1 Approvals format_…" at bounding box center [657, 462] width 1314 height 924
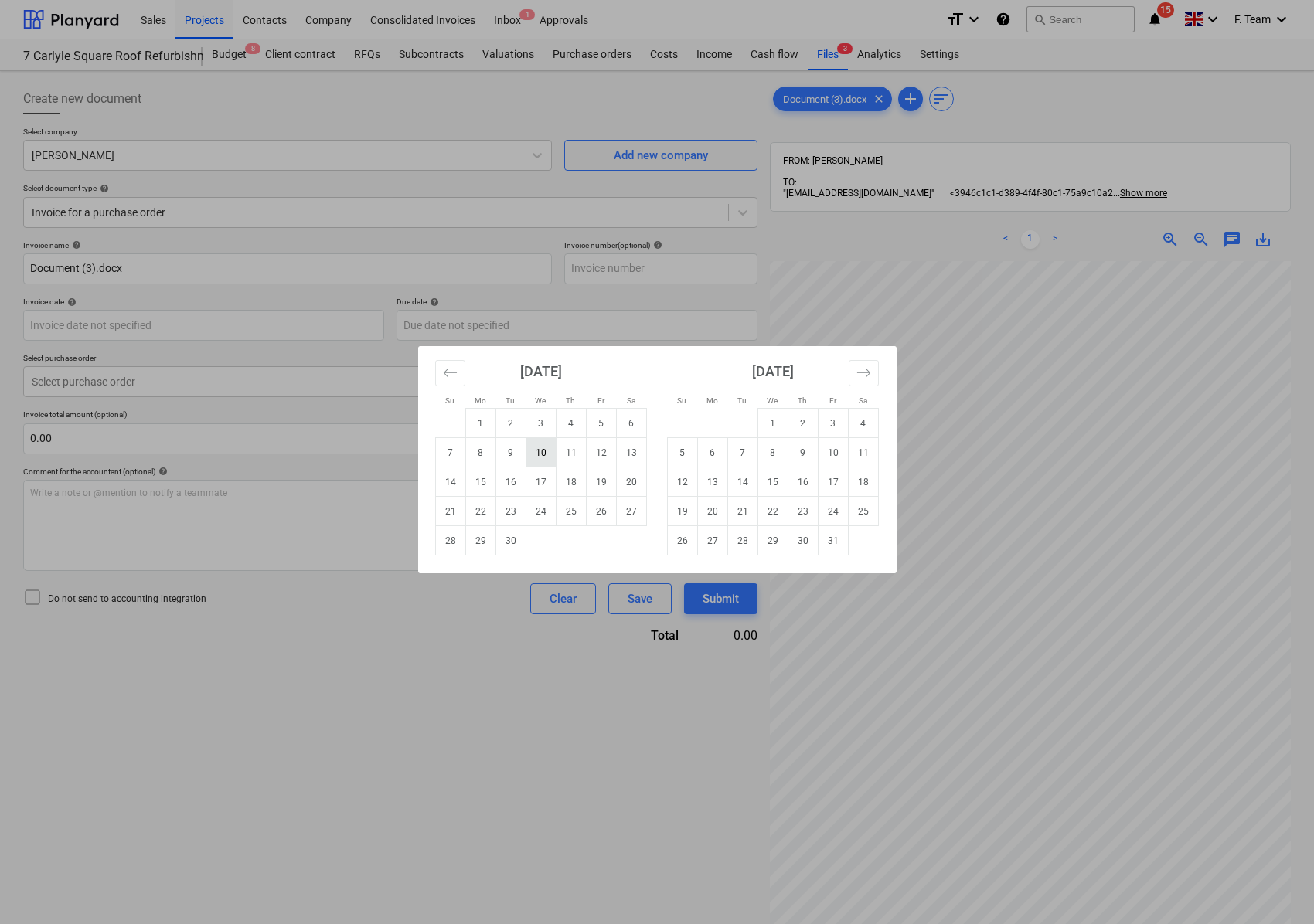
click at [535, 458] on td "10" at bounding box center [541, 453] width 30 height 29
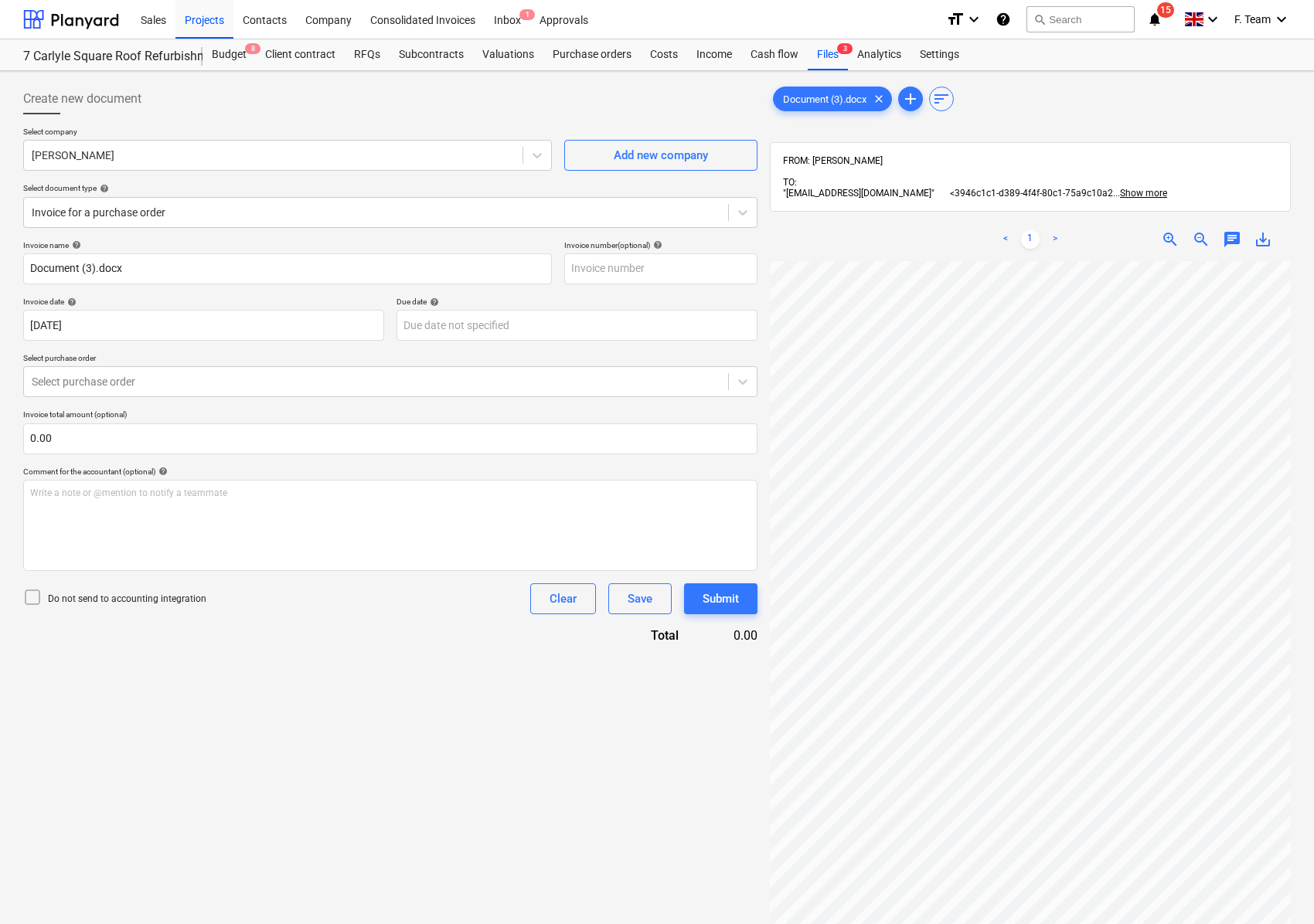
type input "[DATE]"
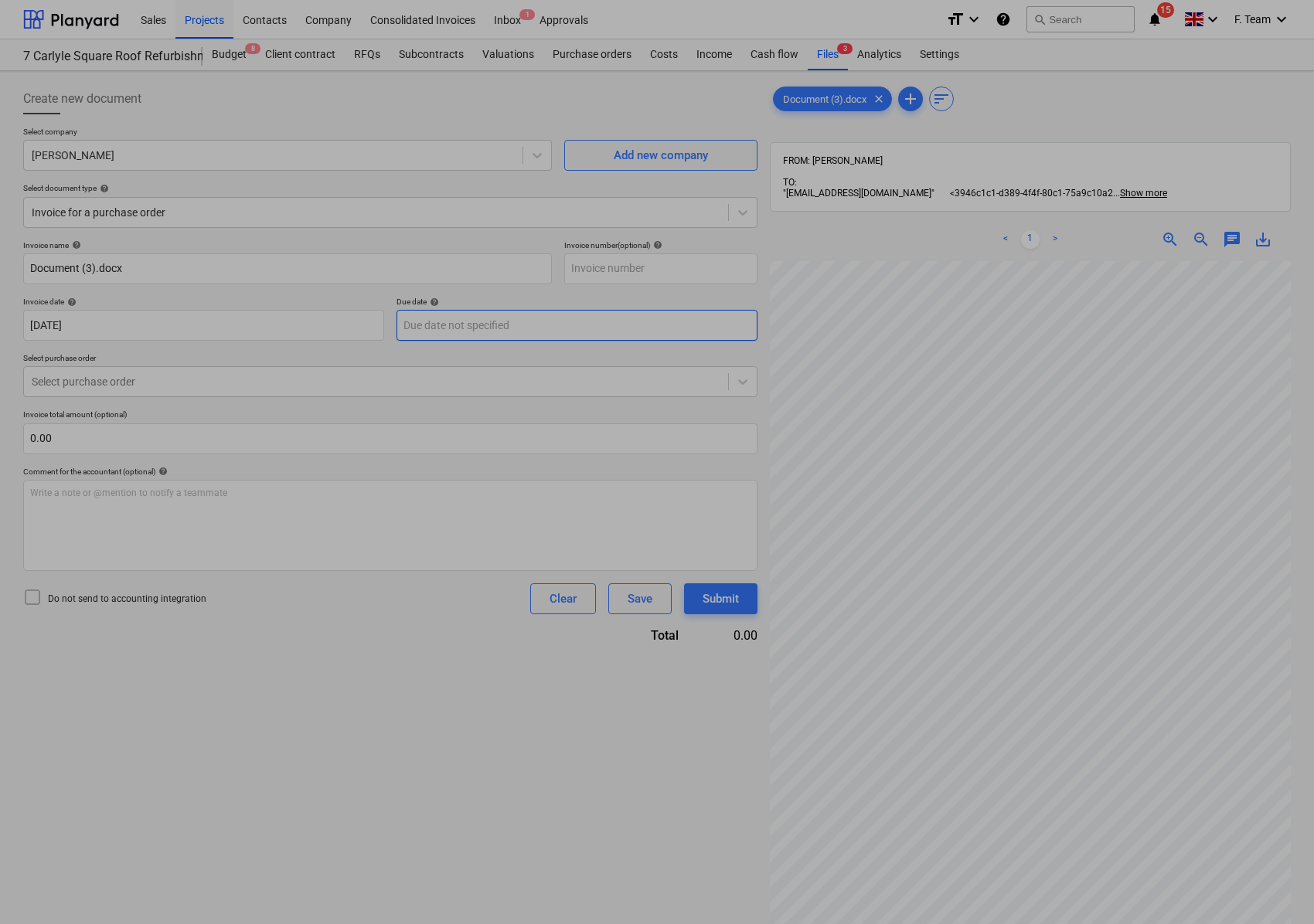
click at [459, 332] on body "Sales Projects Contacts Company Consolidated Invoices Inbox 1 Approvals format_…" at bounding box center [657, 462] width 1314 height 924
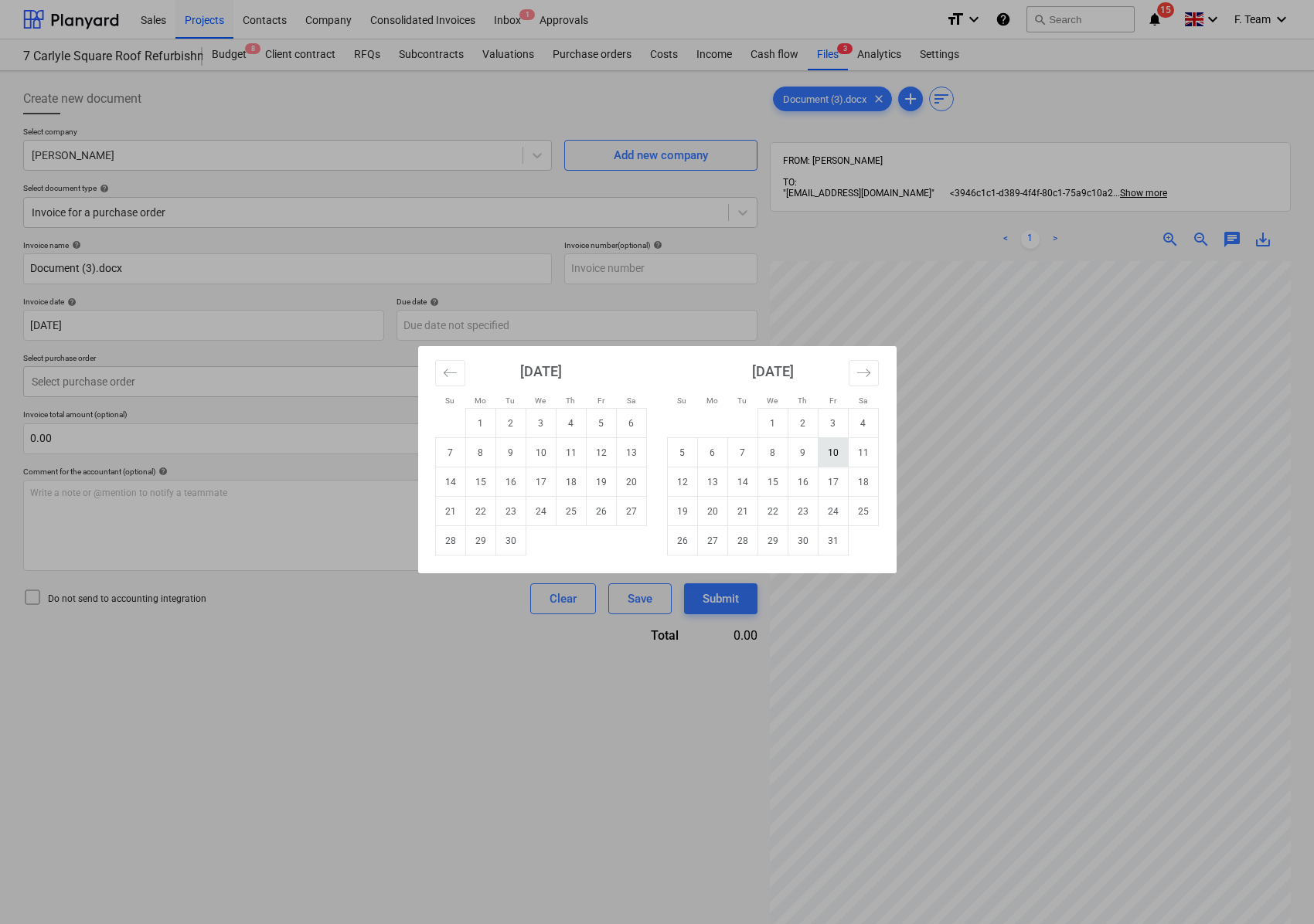
click at [832, 454] on td "10" at bounding box center [832, 453] width 30 height 29
type input "[DATE]"
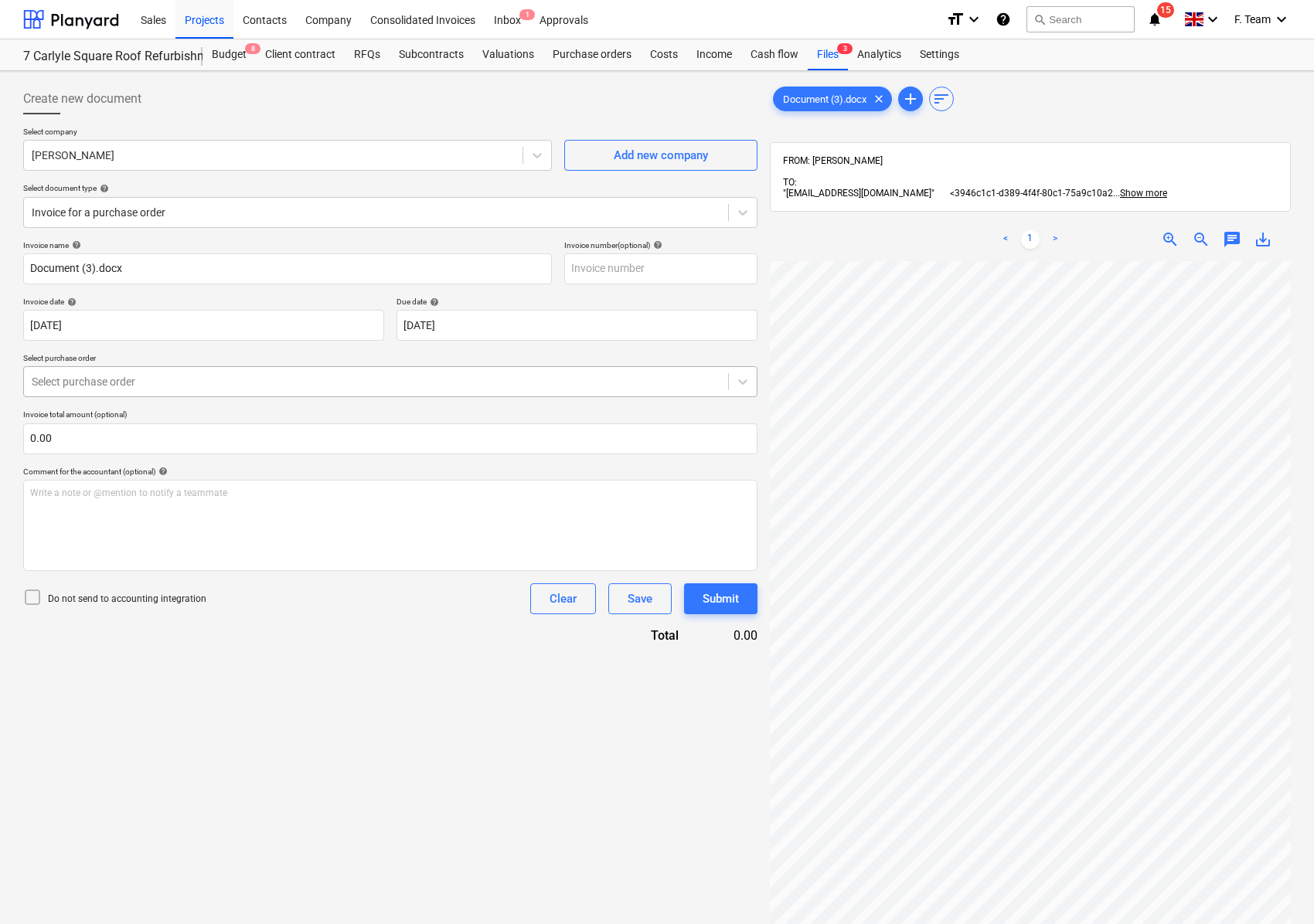
click at [103, 380] on div at bounding box center [376, 382] width 689 height 16
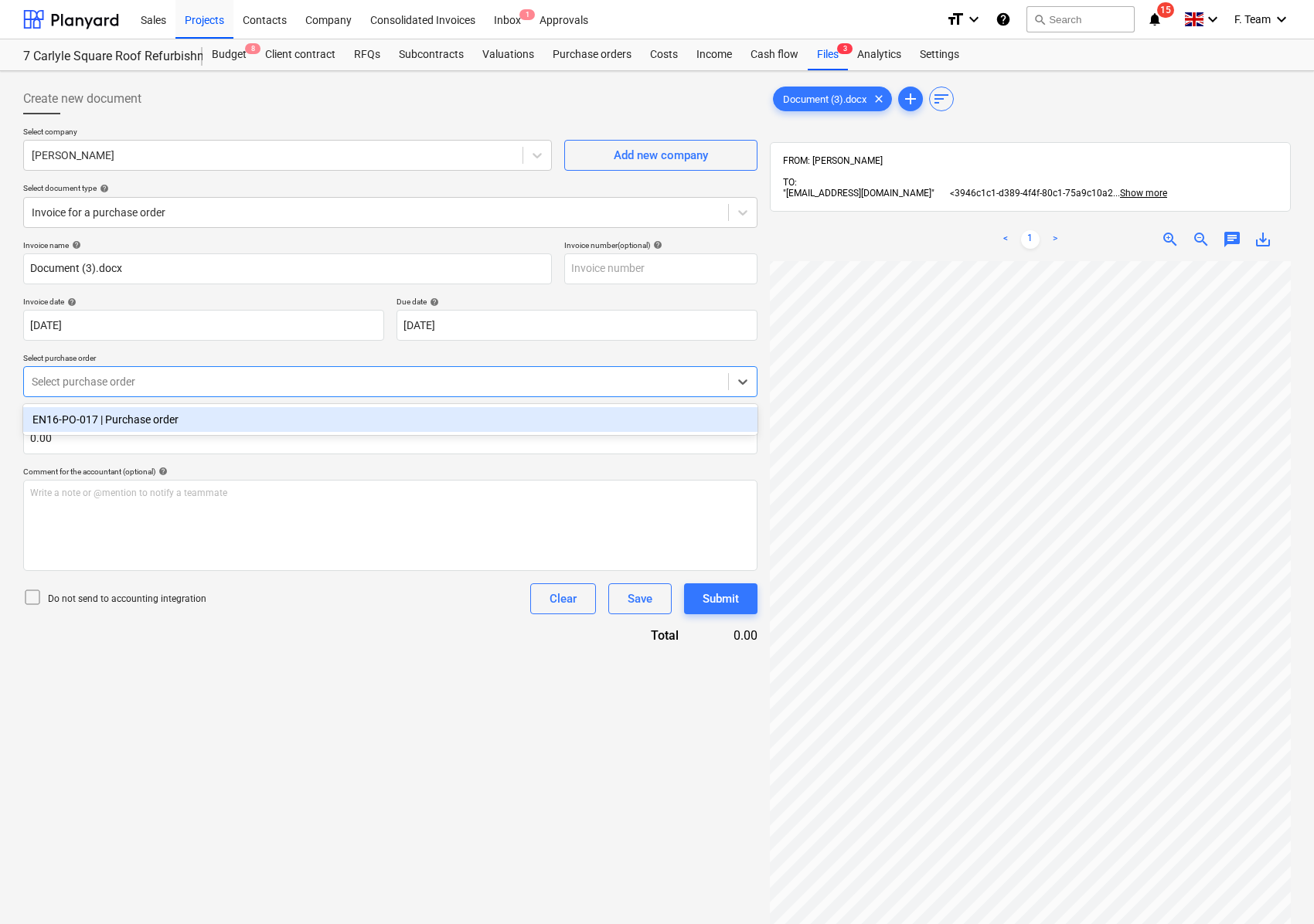
click at [90, 412] on div "EN16-PO-017 | Purchase order" at bounding box center [391, 419] width 735 height 25
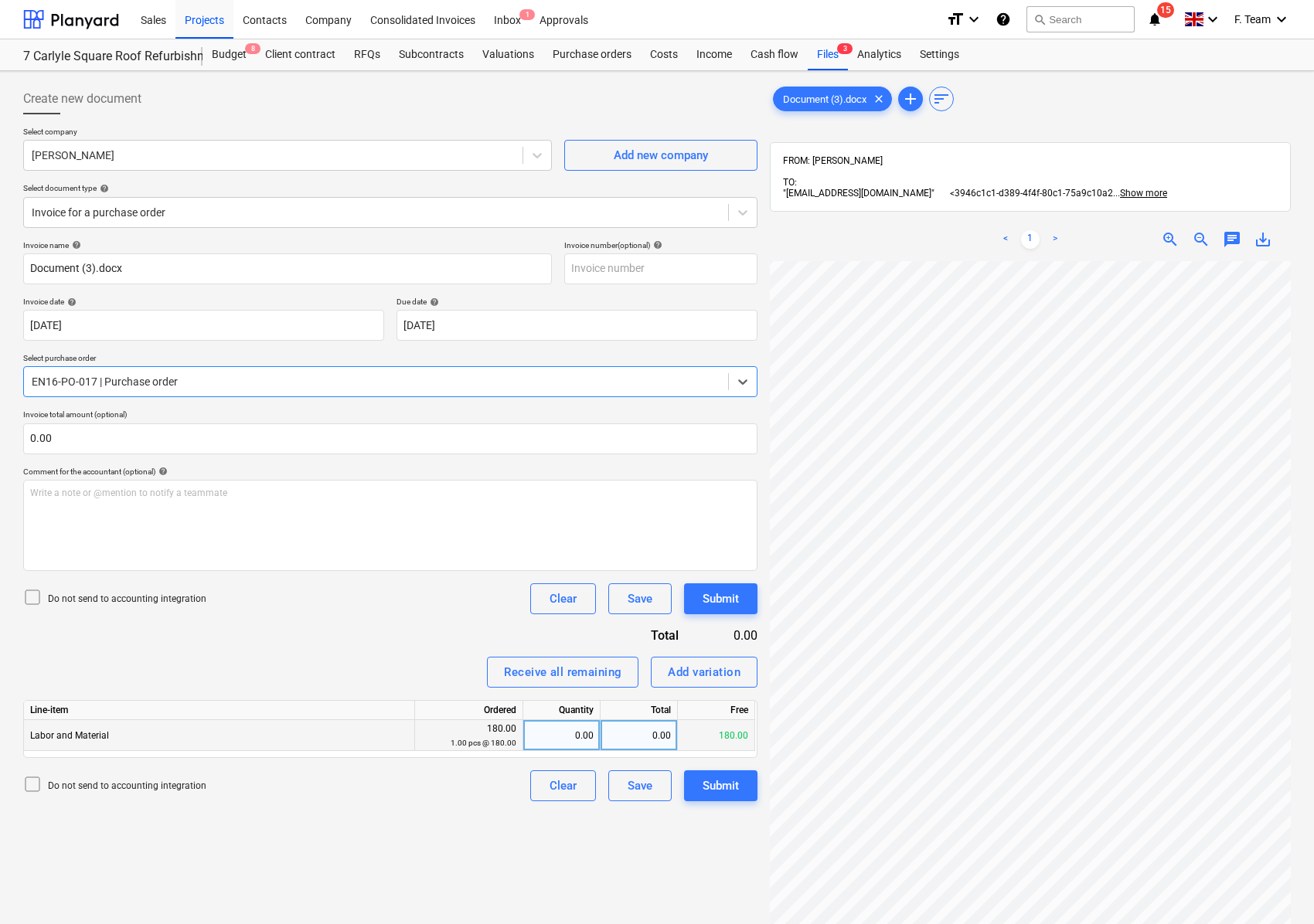
click at [571, 736] on div "0.00" at bounding box center [561, 735] width 64 height 31
type input "1"
click at [328, 859] on div "Create new document Select company [PERSON_NAME] Add new company Select documen…" at bounding box center [391, 613] width 747 height 1071
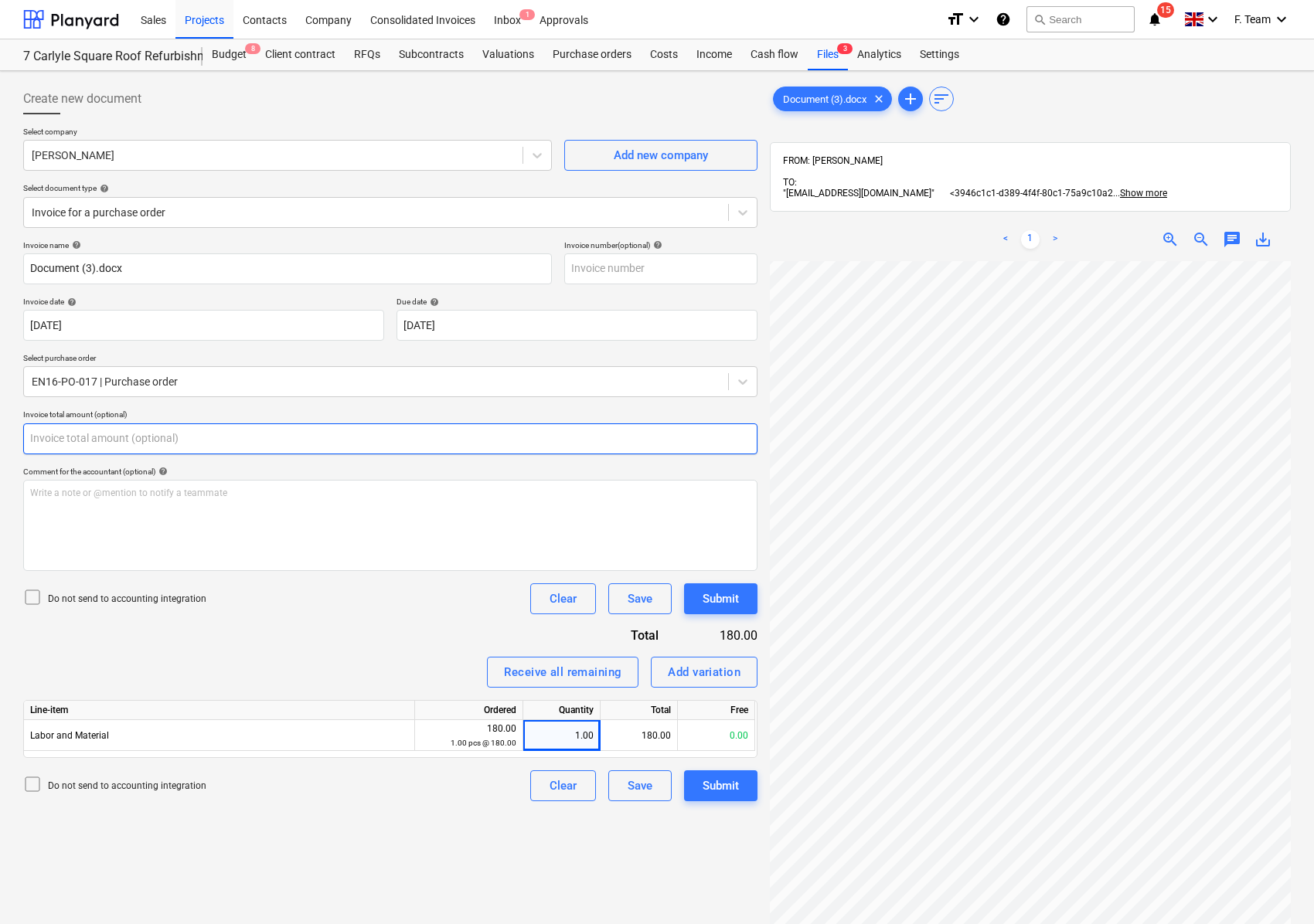
drag, startPoint x: 70, startPoint y: 436, endPoint x: 0, endPoint y: 434, distance: 70.0
click at [0, 434] on div "Create new document Select company [PERSON_NAME] Add new company Select documen…" at bounding box center [657, 612] width 1314 height 1083
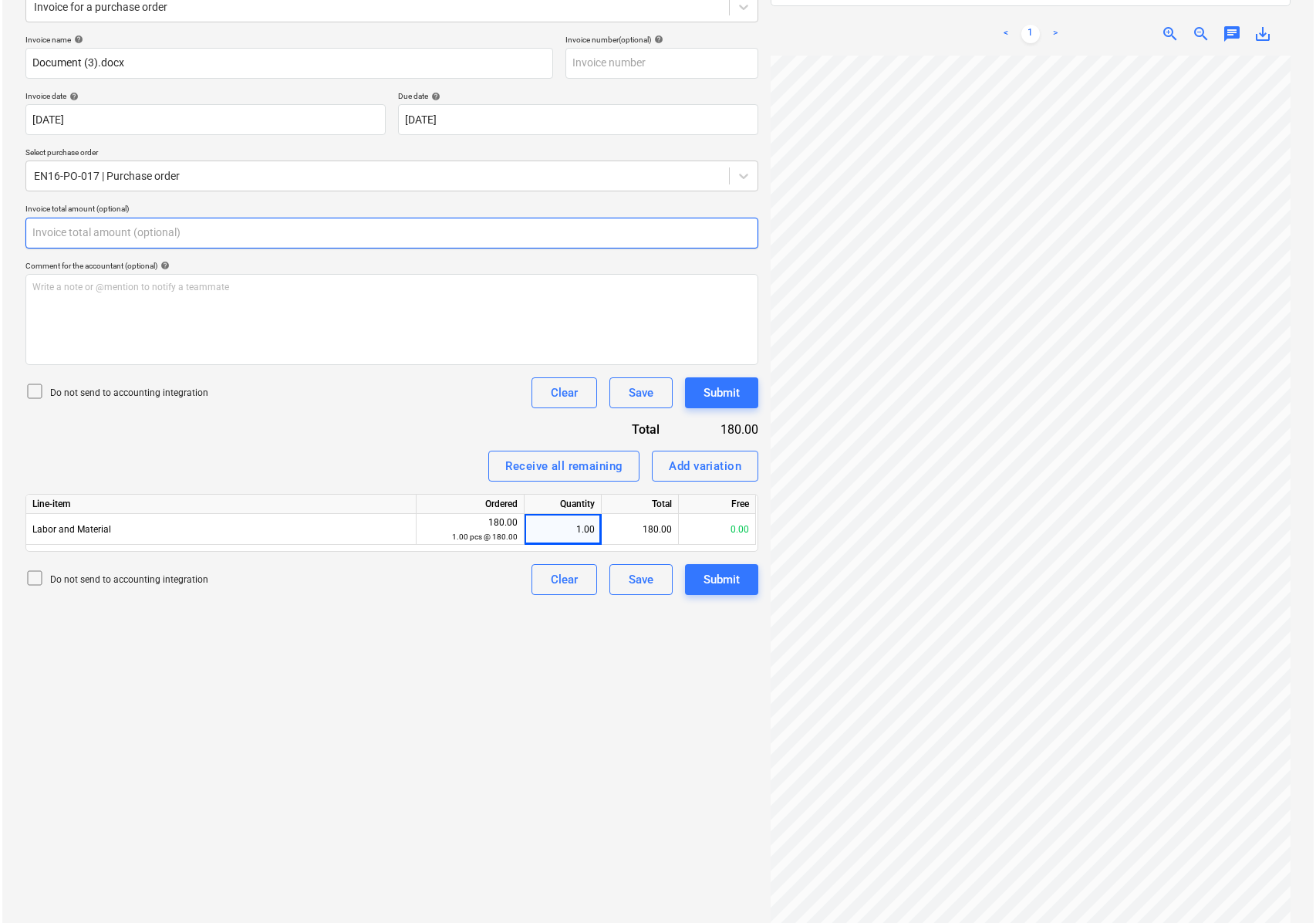
scroll to position [720, 158]
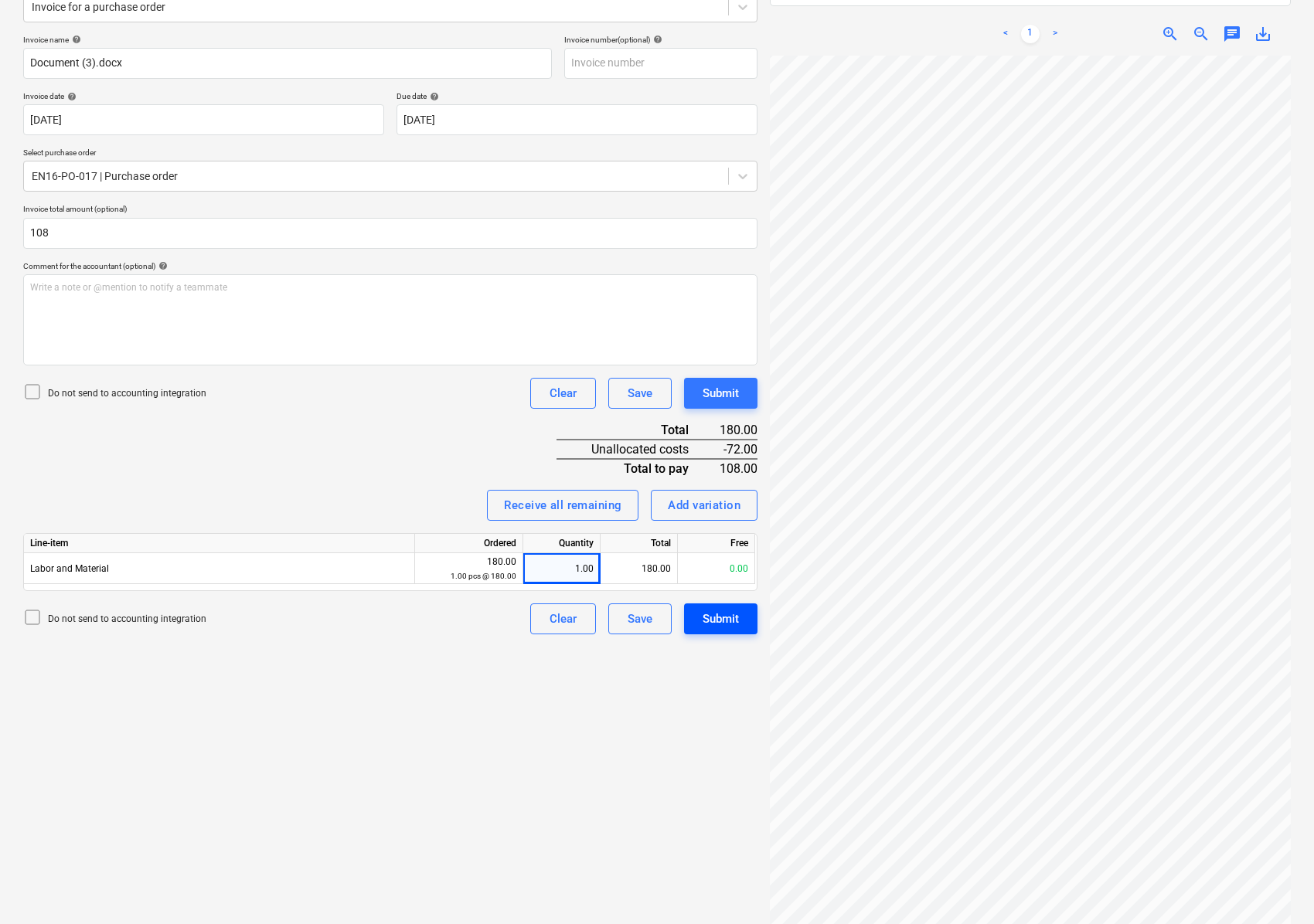
type input "108.00"
click at [718, 615] on div "Submit" at bounding box center [721, 618] width 36 height 20
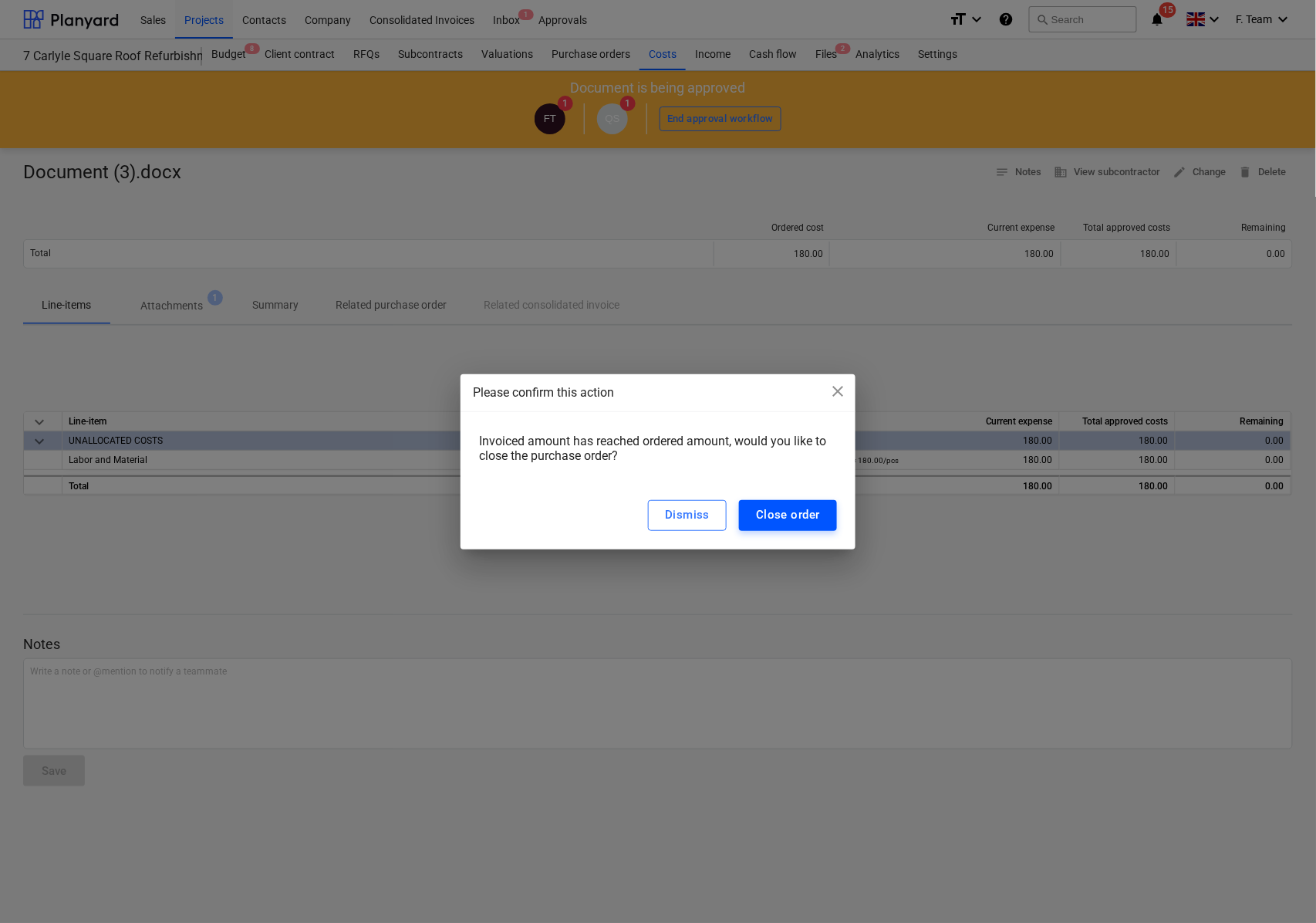
click at [791, 507] on div "Close order" at bounding box center [788, 514] width 64 height 20
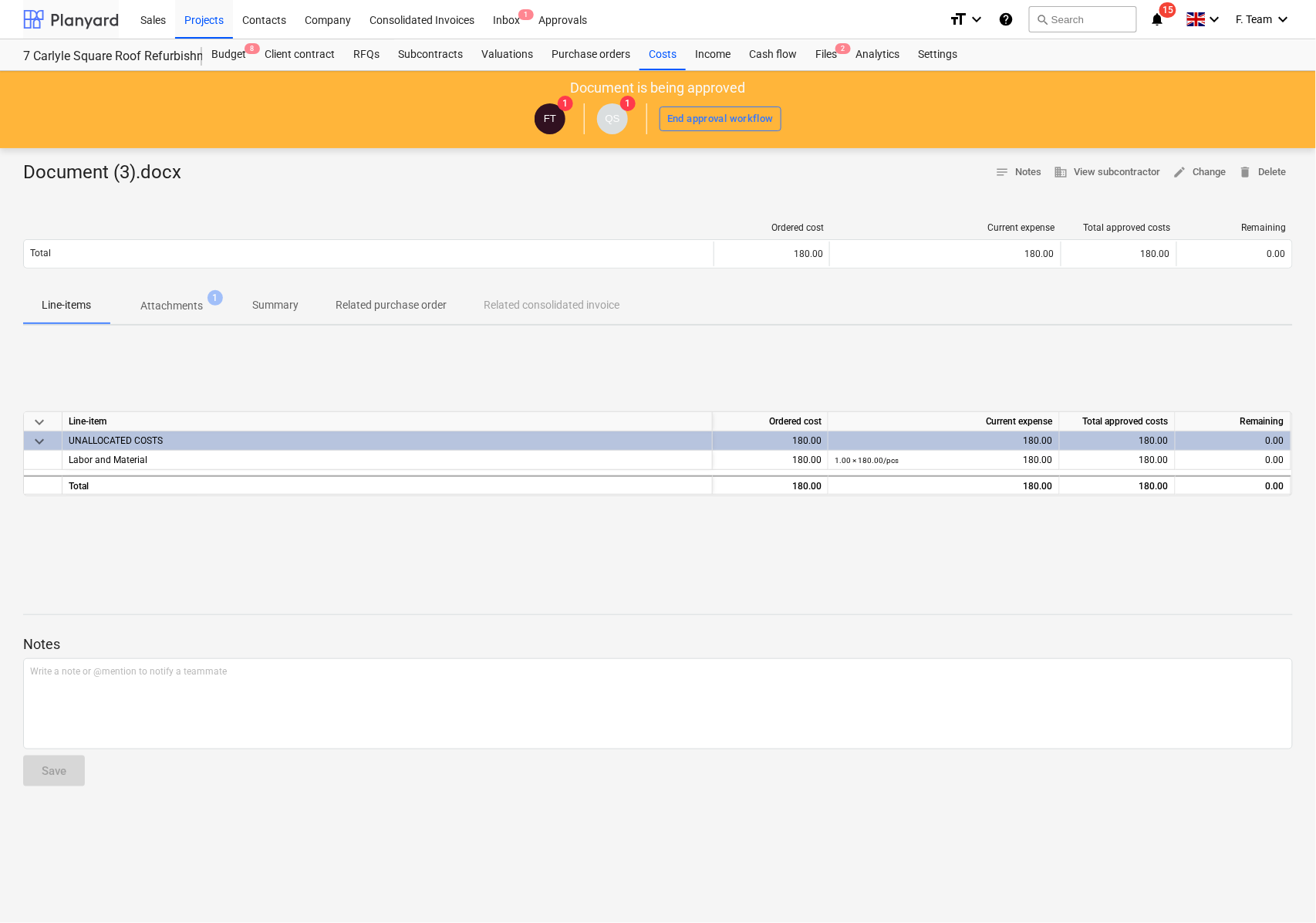
click at [74, 19] on div at bounding box center [71, 19] width 96 height 39
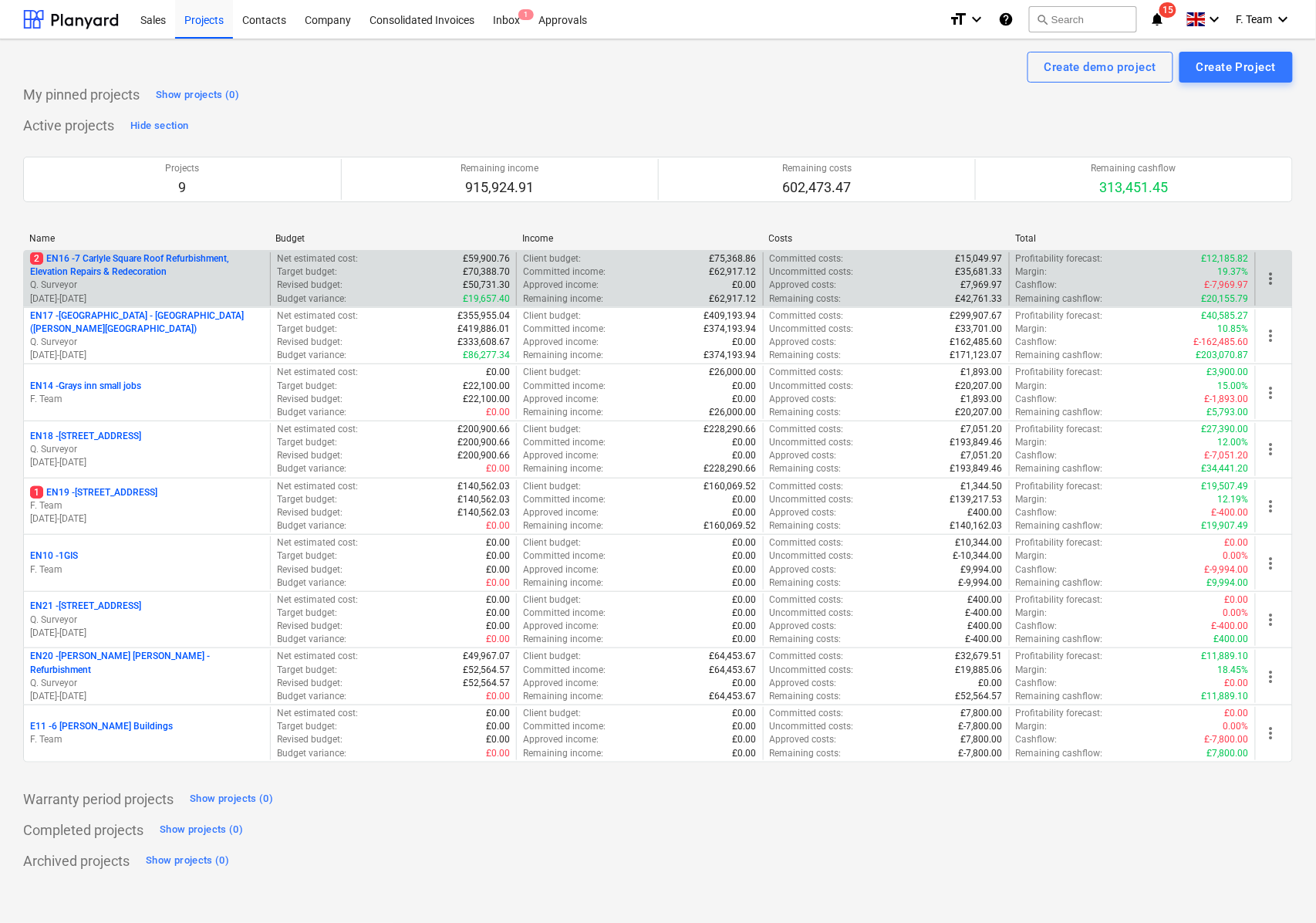
click at [97, 265] on p "2 EN16 - 7 Carlyle Square Roof Refurbishment, Elevation Repairs & Redecoration" at bounding box center [147, 265] width 234 height 26
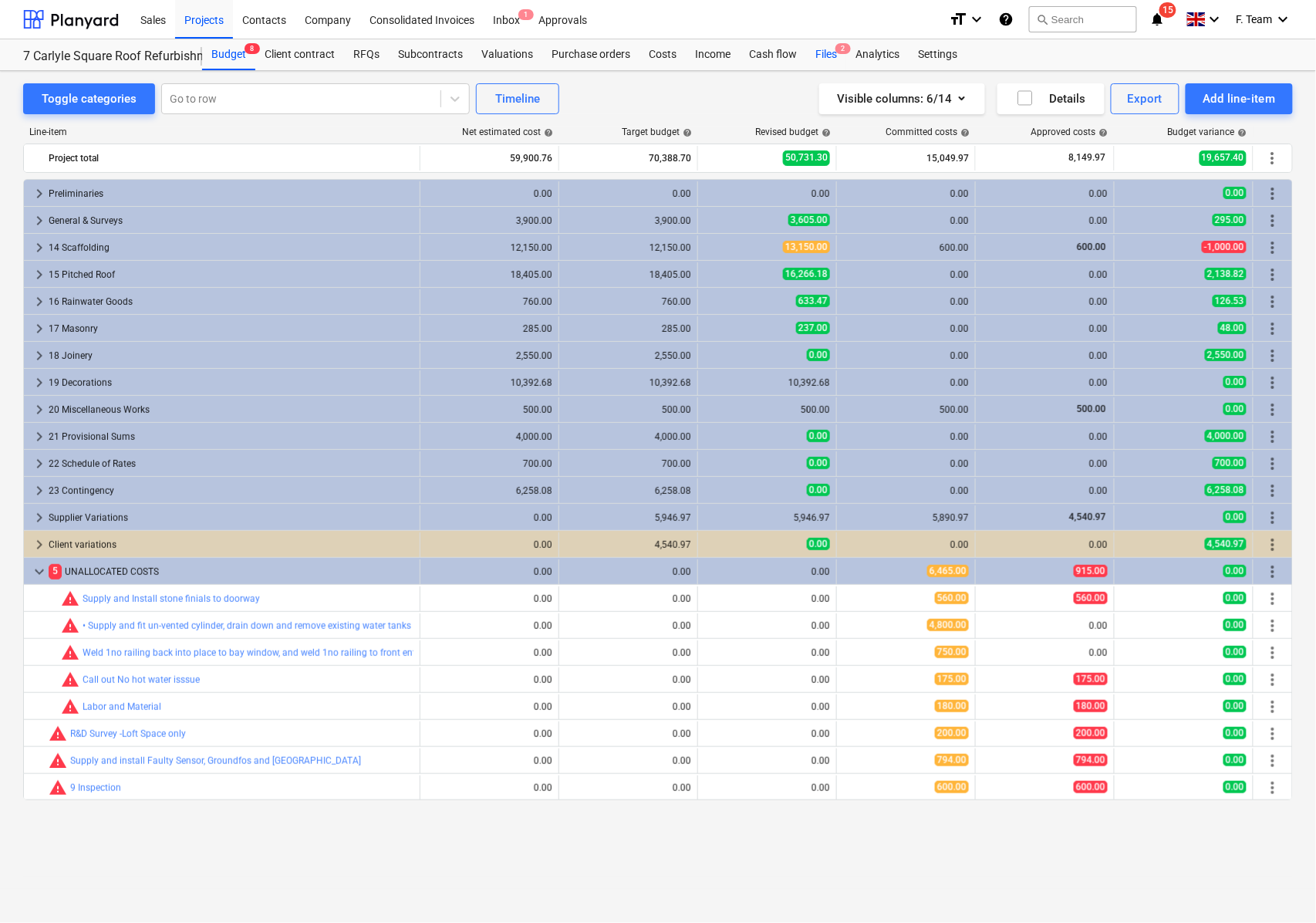
click at [825, 56] on div "Files 2" at bounding box center [826, 55] width 40 height 31
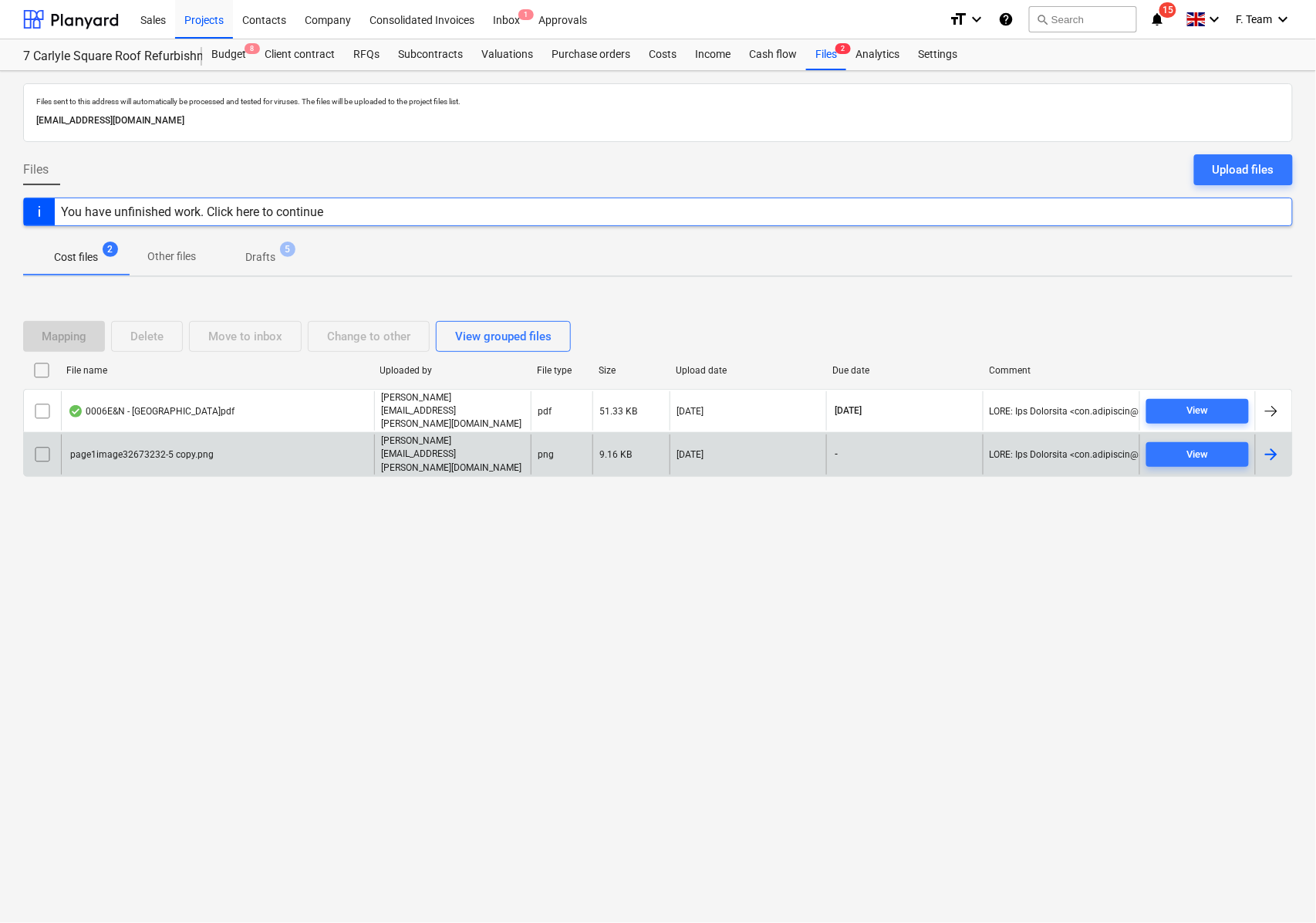
click at [164, 452] on div "page1image32673232-5 copy.png" at bounding box center [140, 455] width 145 height 11
click at [41, 452] on input "checkbox" at bounding box center [42, 455] width 25 height 25
click at [152, 347] on div "Delete" at bounding box center [147, 336] width 34 height 20
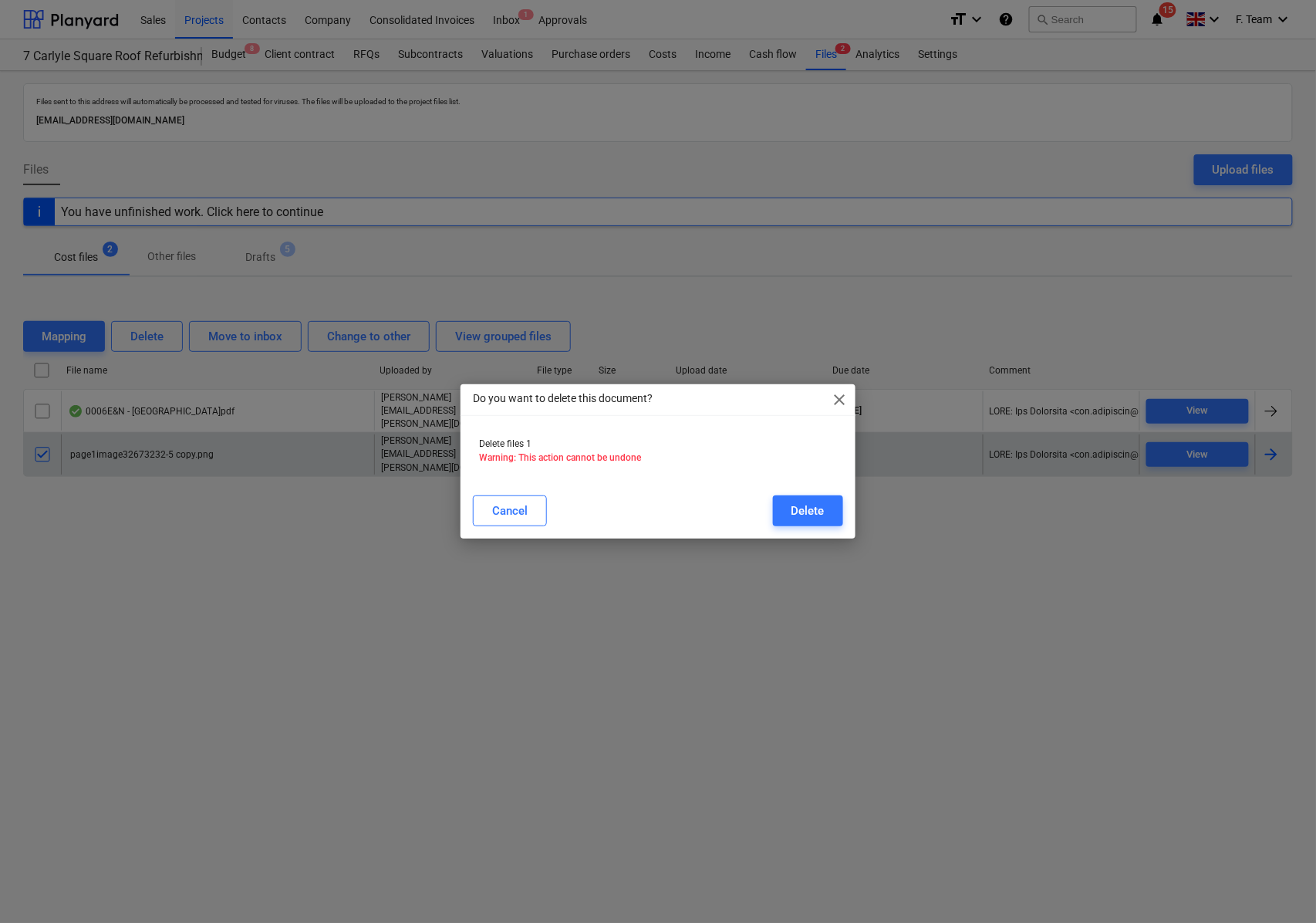
click at [840, 494] on div "Cancel Delete" at bounding box center [658, 511] width 389 height 43
click at [837, 496] on button "Delete" at bounding box center [808, 511] width 71 height 31
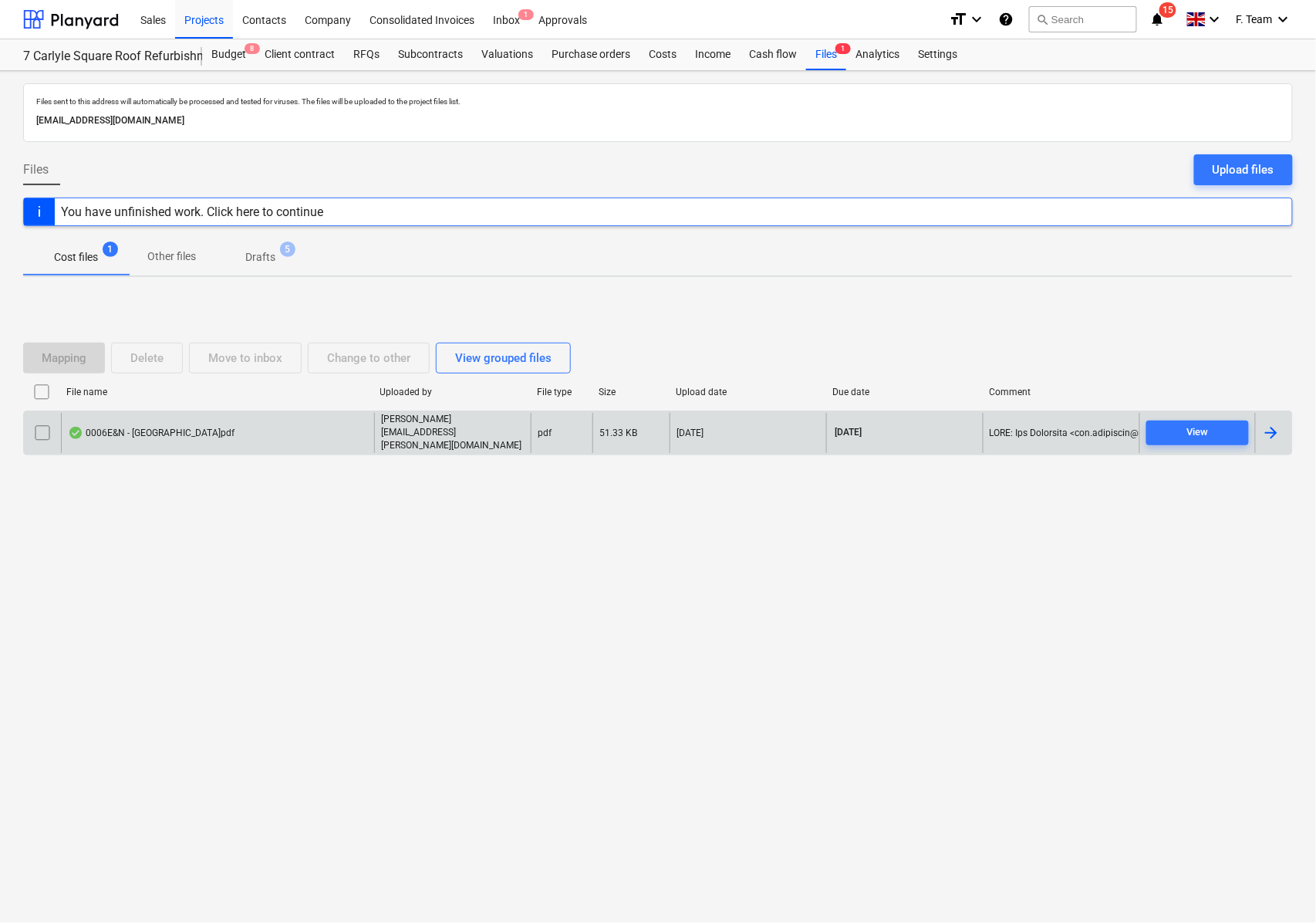
click at [1275, 438] on div at bounding box center [1272, 433] width 19 height 19
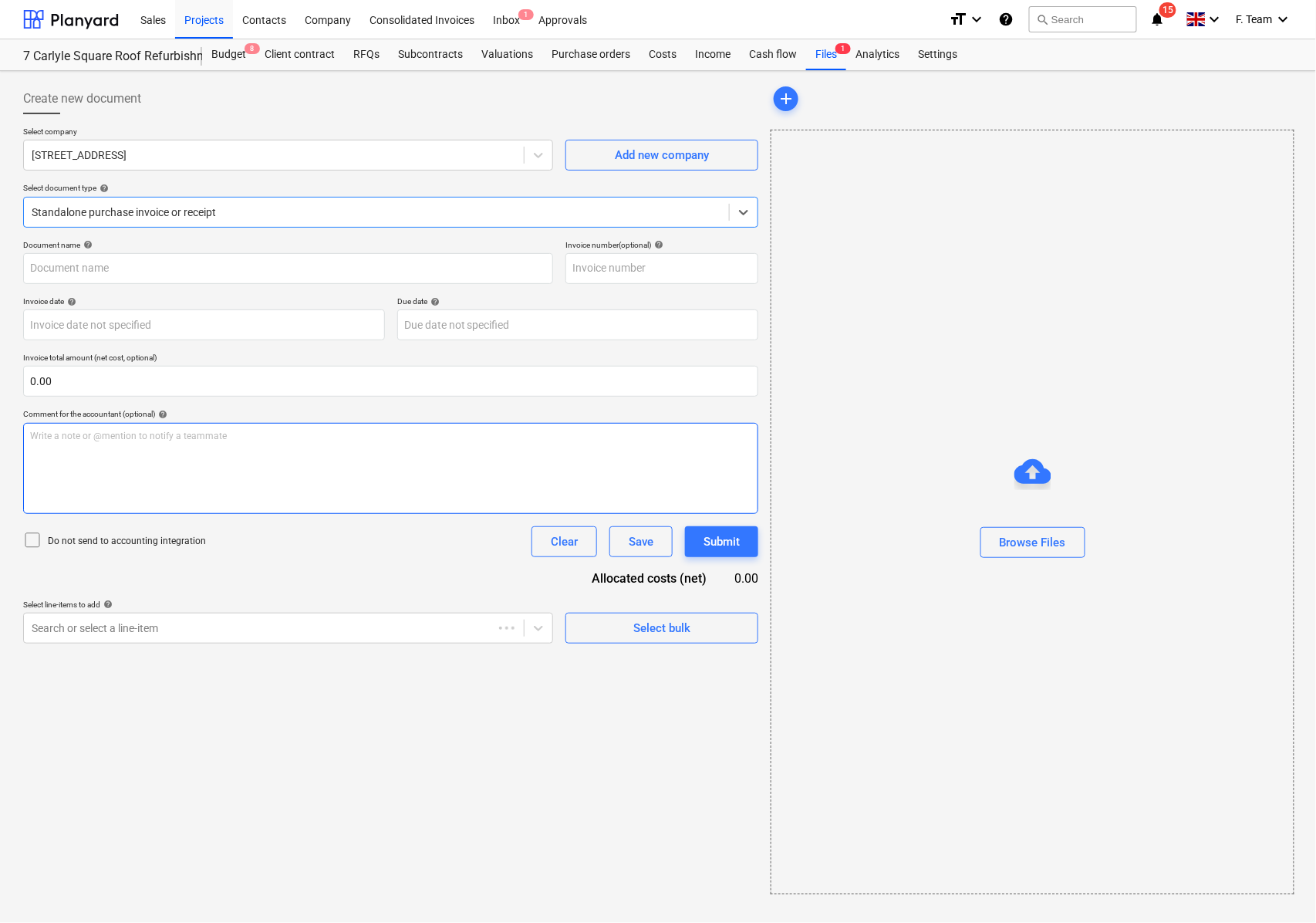
type input "0006E"
type input "[DATE]"
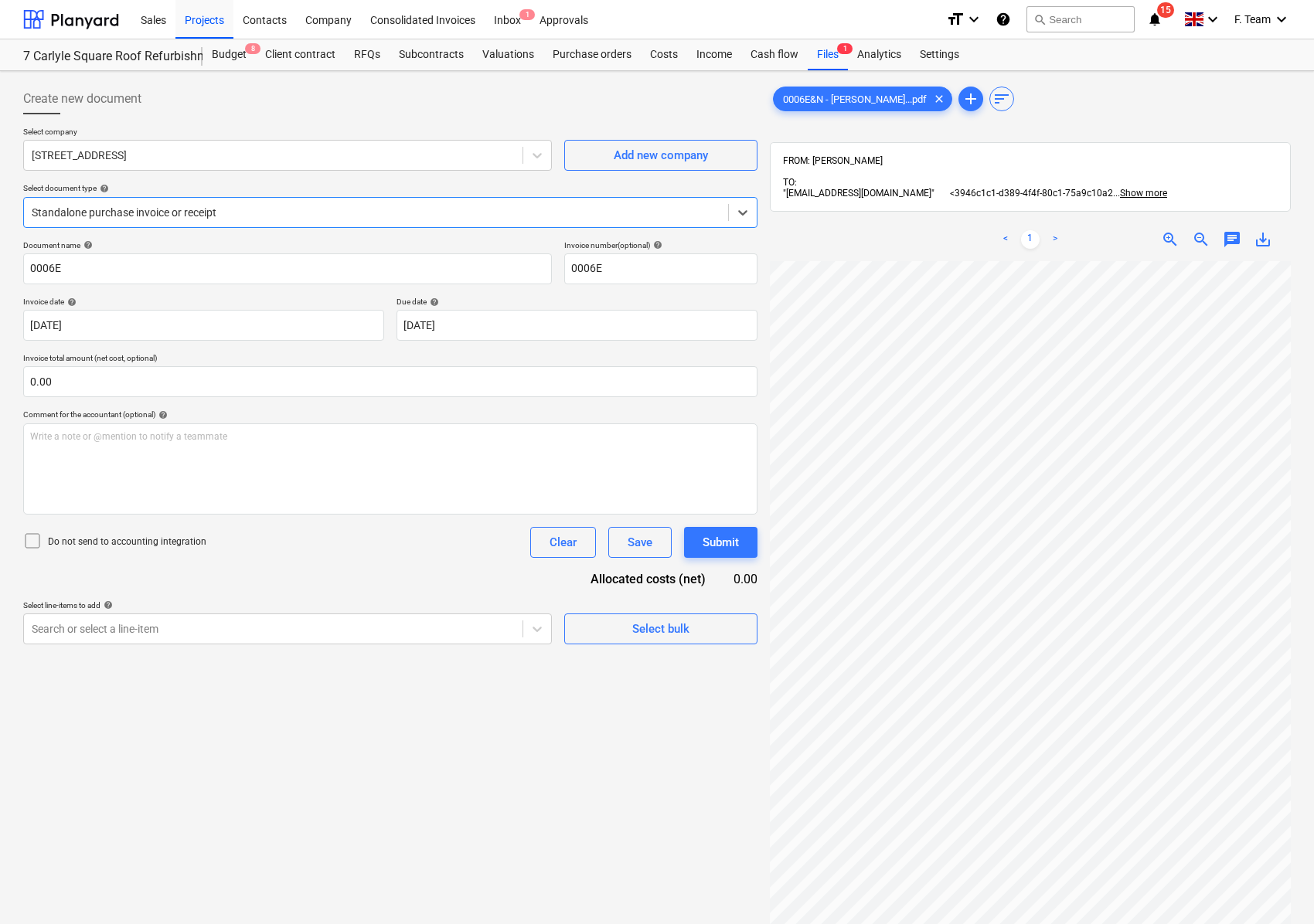
click at [276, 203] on div "Standalone purchase invoice or receipt" at bounding box center [376, 212] width 704 height 22
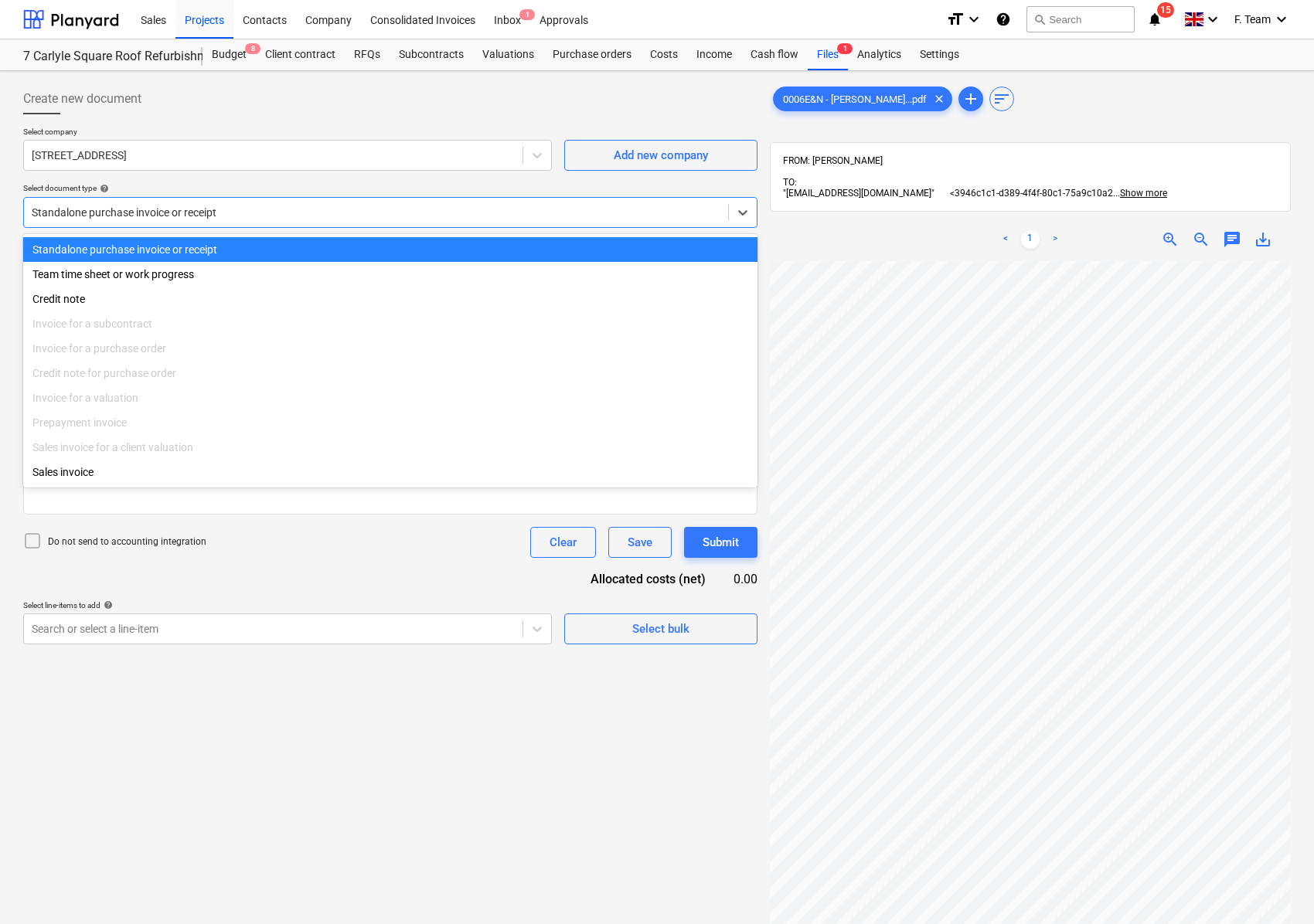
click at [276, 203] on div "Standalone purchase invoice or receipt" at bounding box center [376, 212] width 704 height 22
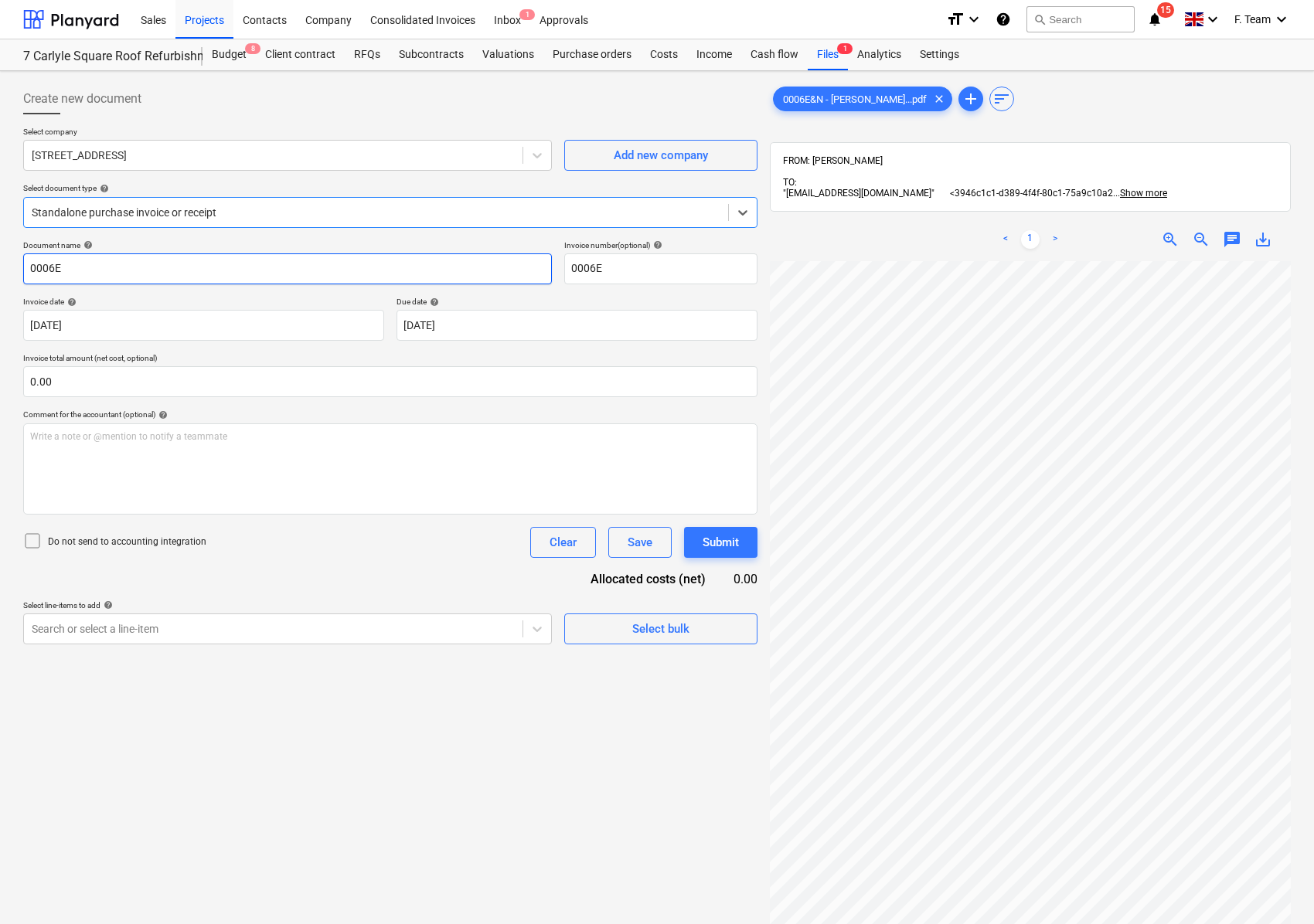
click at [81, 272] on input "0006E" at bounding box center [287, 269] width 529 height 31
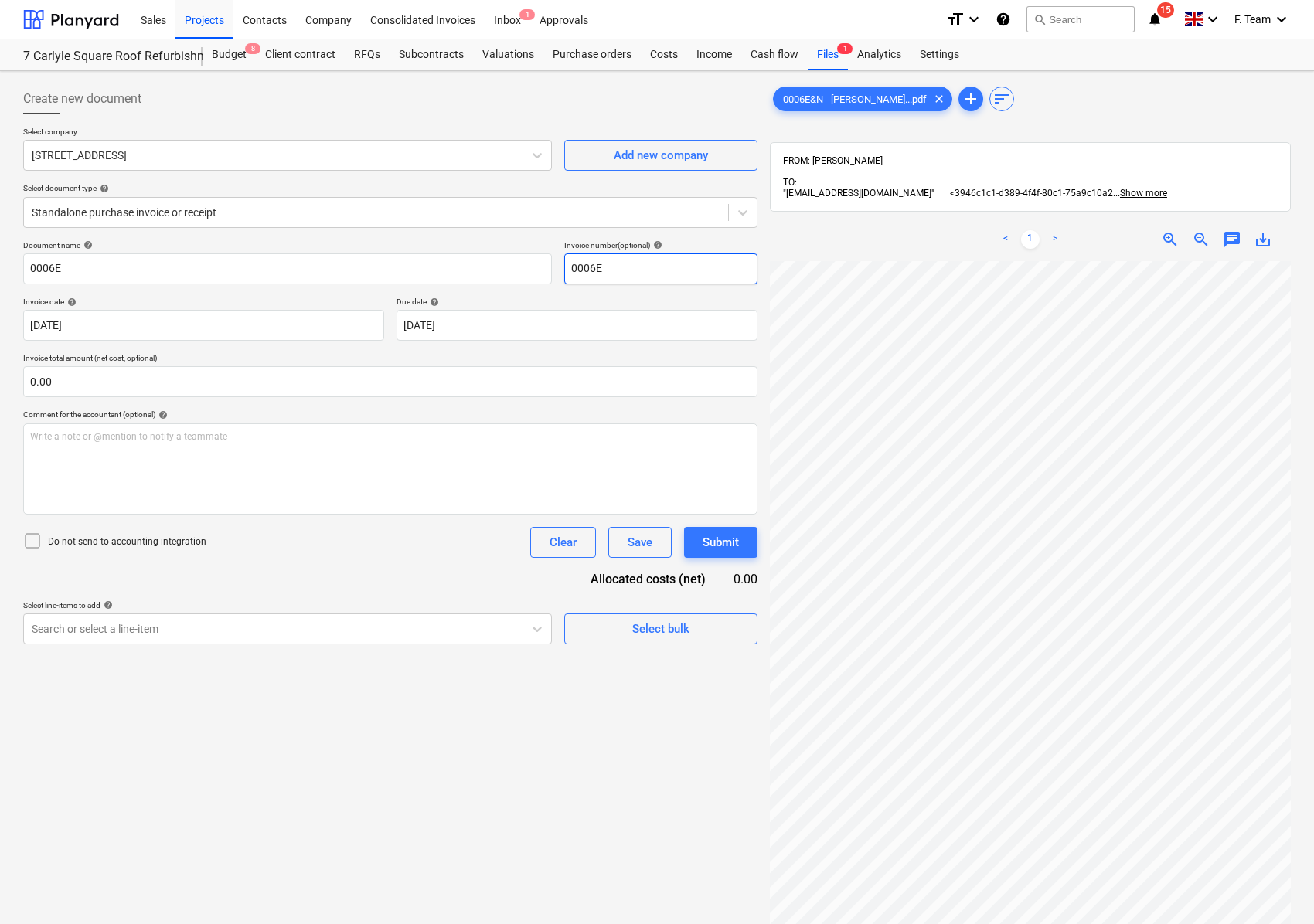
click at [612, 276] on input "0006E" at bounding box center [660, 269] width 193 height 31
drag, startPoint x: 618, startPoint y: 277, endPoint x: 554, endPoint y: 271, distance: 64.3
click at [554, 271] on div "Document name help 0006E Invoice number (optional) help 0006E" at bounding box center [391, 262] width 735 height 44
paste input "&N"
type input "0006E&N- 7 Carlyle"
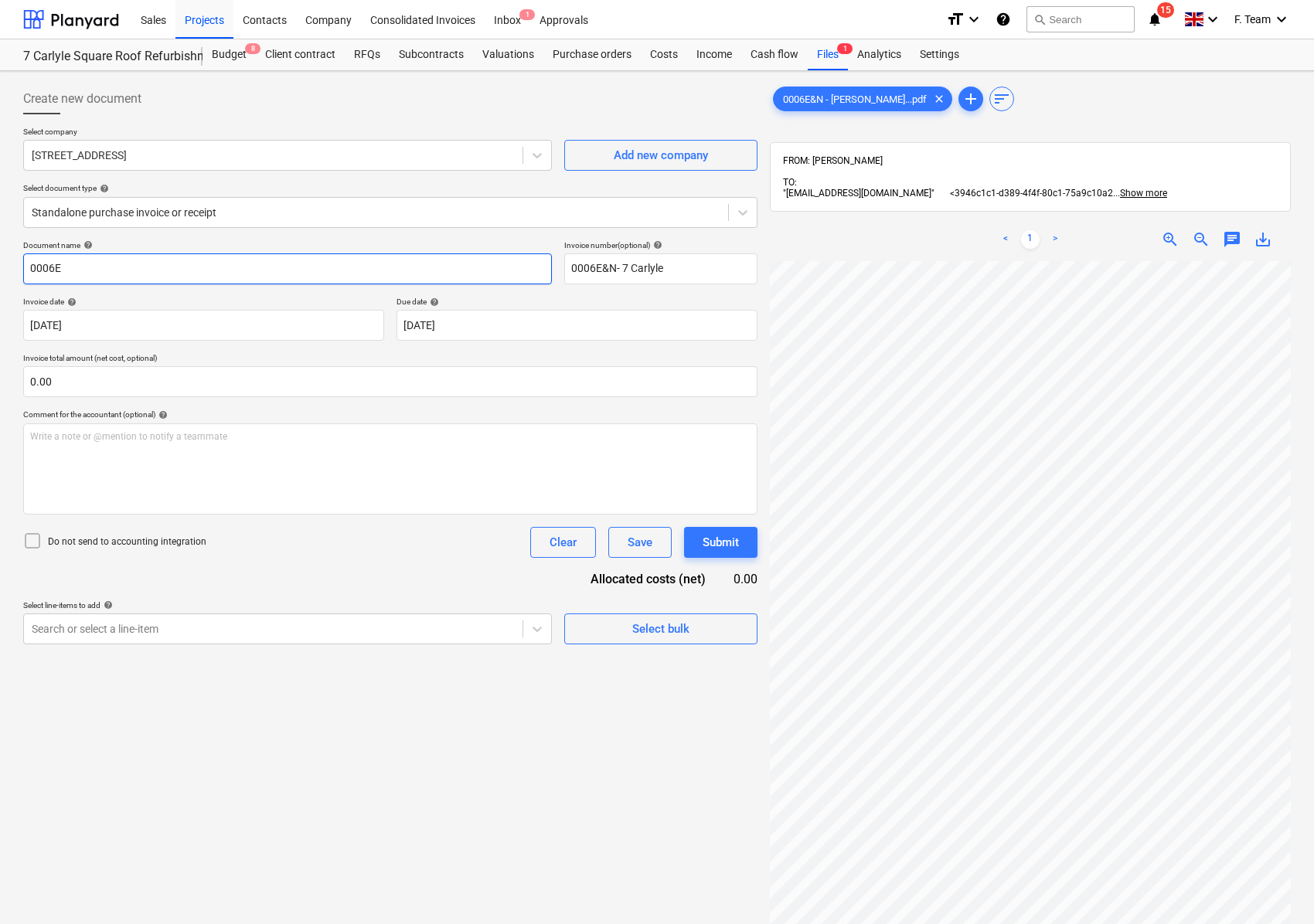
drag, startPoint x: 97, startPoint y: 269, endPoint x: 25, endPoint y: 269, distance: 72.0
click at [25, 269] on input "0006E" at bounding box center [287, 269] width 529 height 31
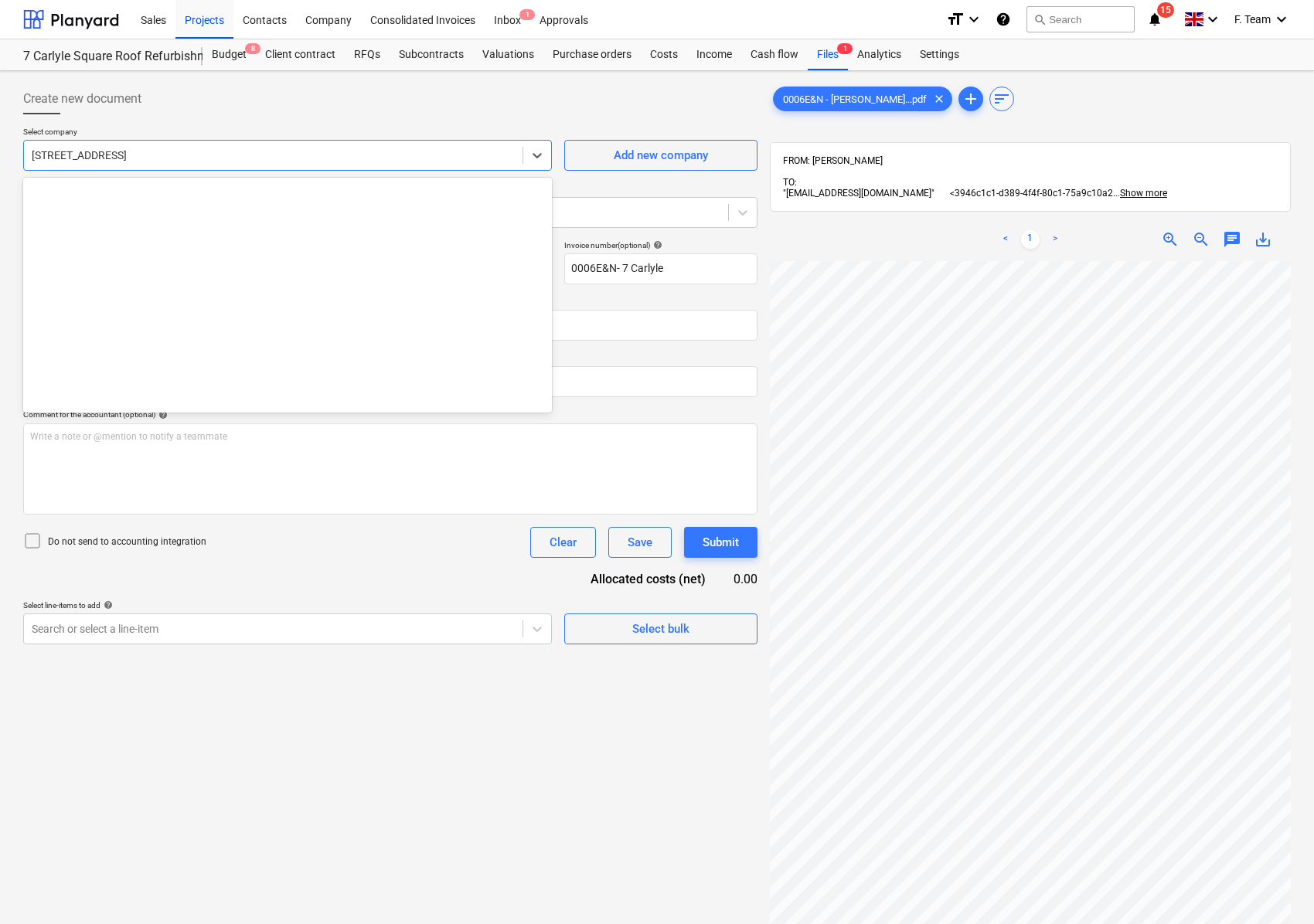
click at [155, 146] on div "[STREET_ADDRESS]" at bounding box center [273, 155] width 498 height 22
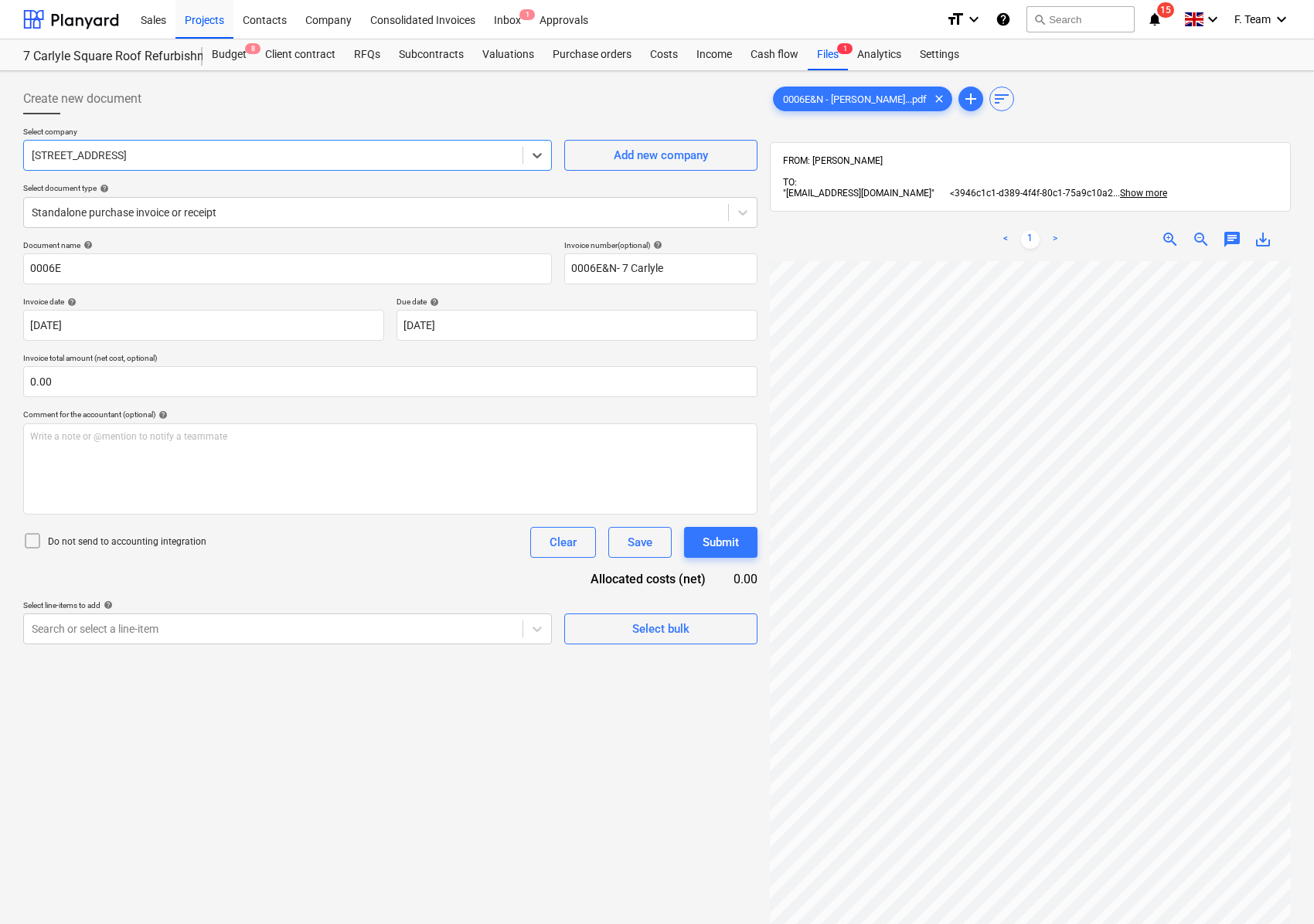
click at [155, 153] on div at bounding box center [273, 155] width 483 height 16
click at [155, 154] on div at bounding box center [273, 155] width 483 height 16
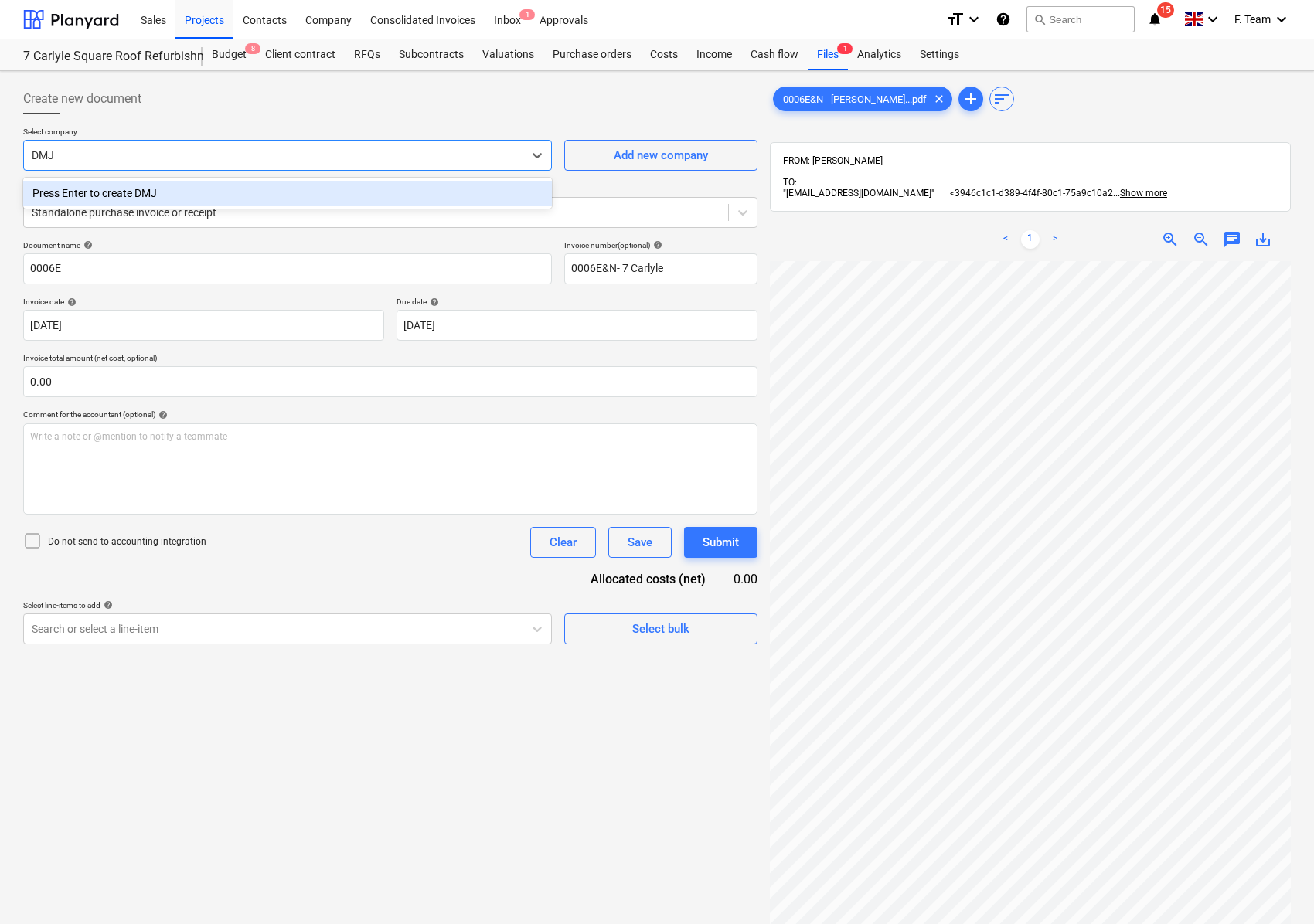
type input "DM"
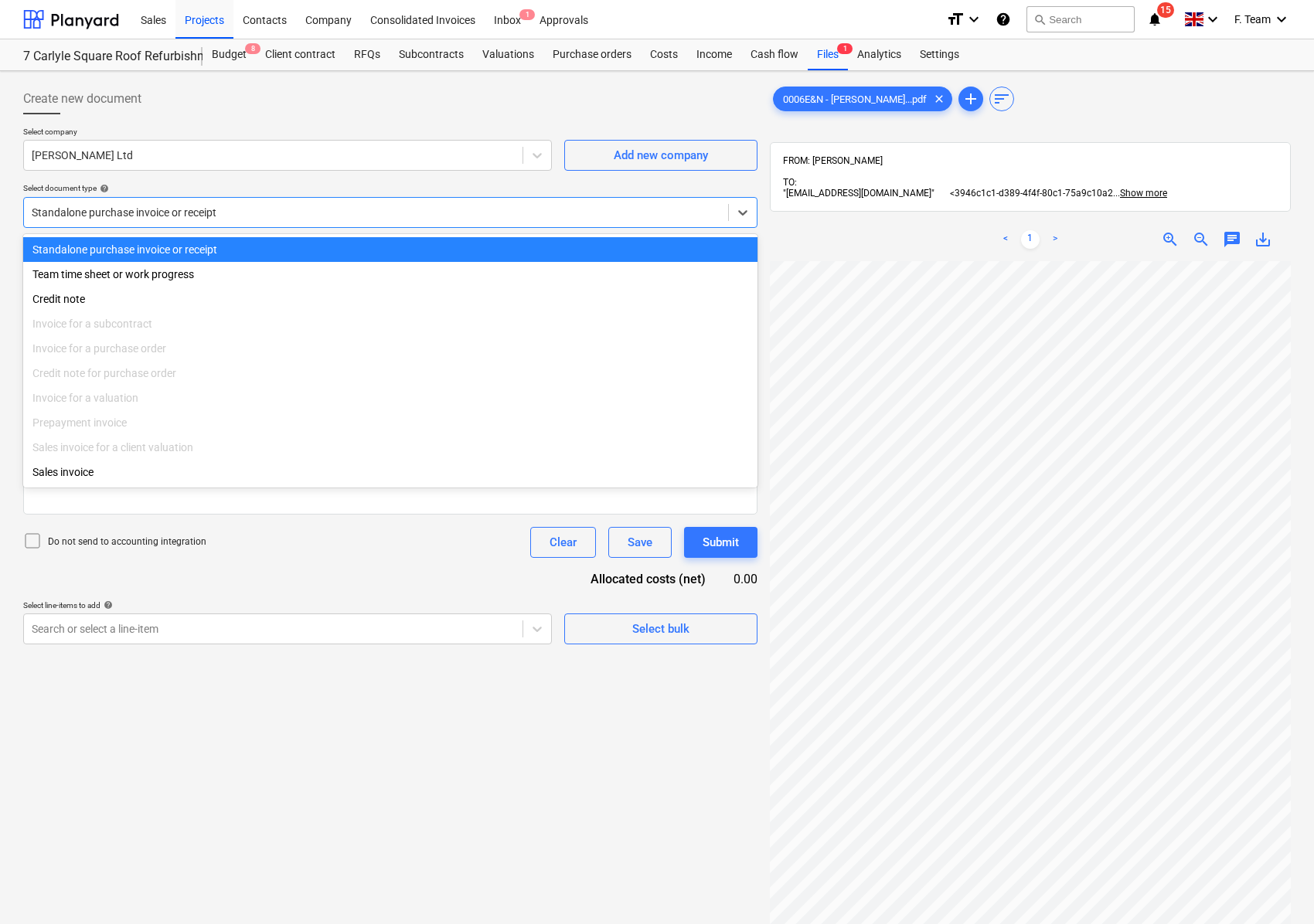
click at [209, 203] on div "Standalone purchase invoice or receipt" at bounding box center [376, 212] width 704 height 22
click at [207, 205] on div at bounding box center [376, 213] width 689 height 16
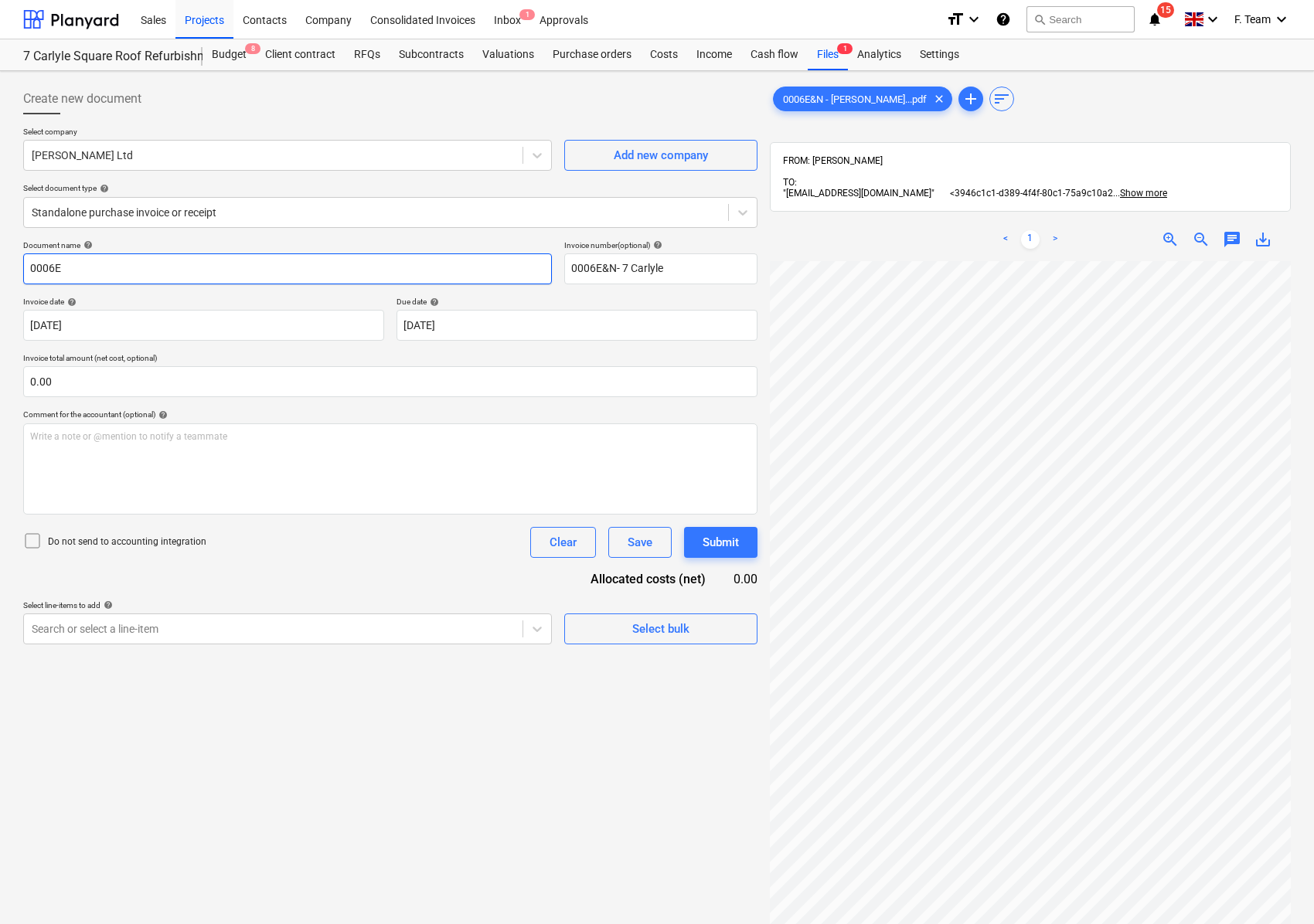
drag, startPoint x: 85, startPoint y: 265, endPoint x: 16, endPoint y: 265, distance: 69.0
click at [17, 265] on div "Create new document Select company [PERSON_NAME] Ltd Add new company Select doc…" at bounding box center [391, 613] width 747 height 1071
drag, startPoint x: 44, startPoint y: 272, endPoint x: 57, endPoint y: 285, distance: 18.4
click at [44, 271] on input "[PERSON_NAME]" at bounding box center [287, 269] width 529 height 31
type input "[PERSON_NAME]"
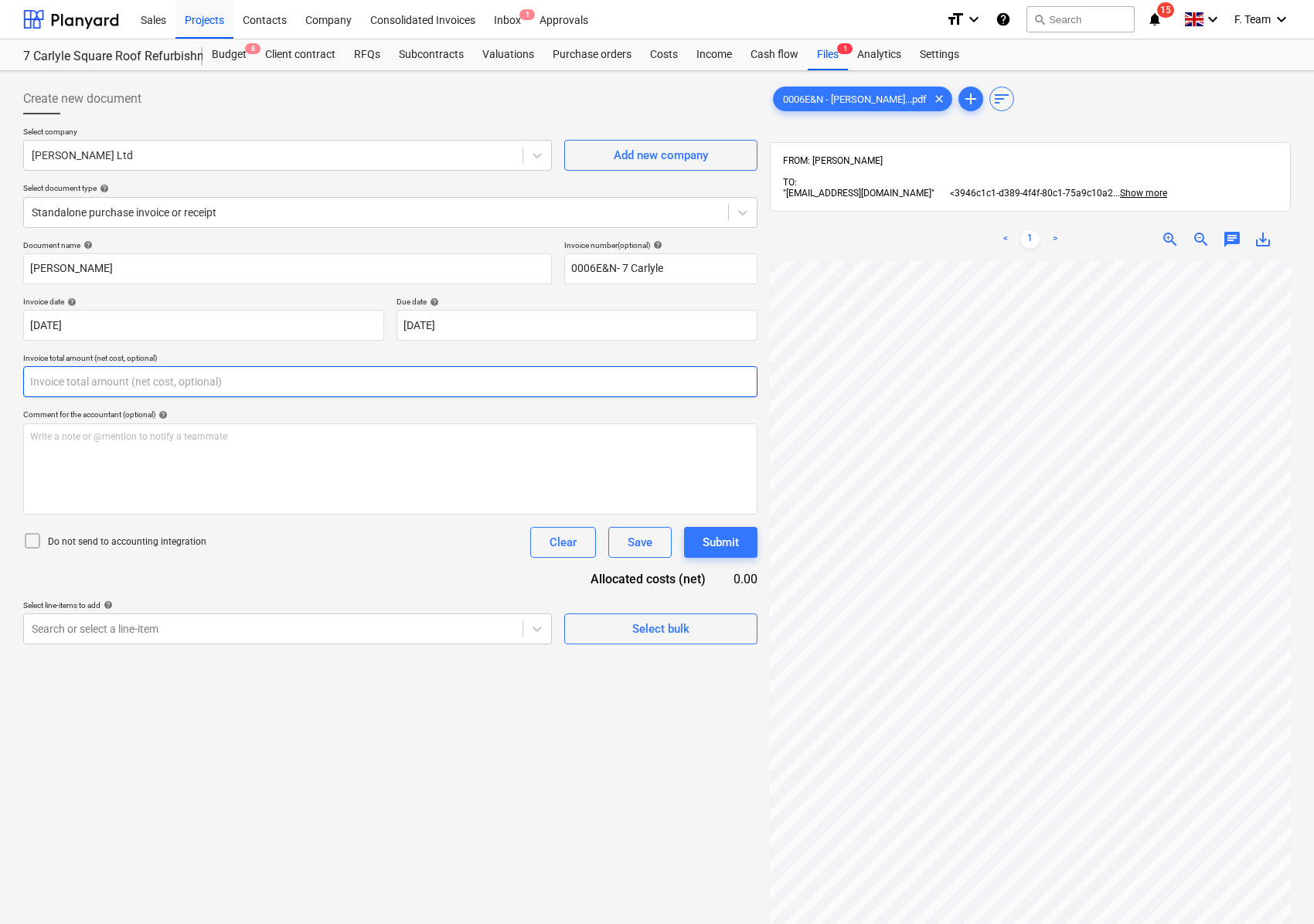
click at [69, 374] on input "text" at bounding box center [391, 382] width 735 height 31
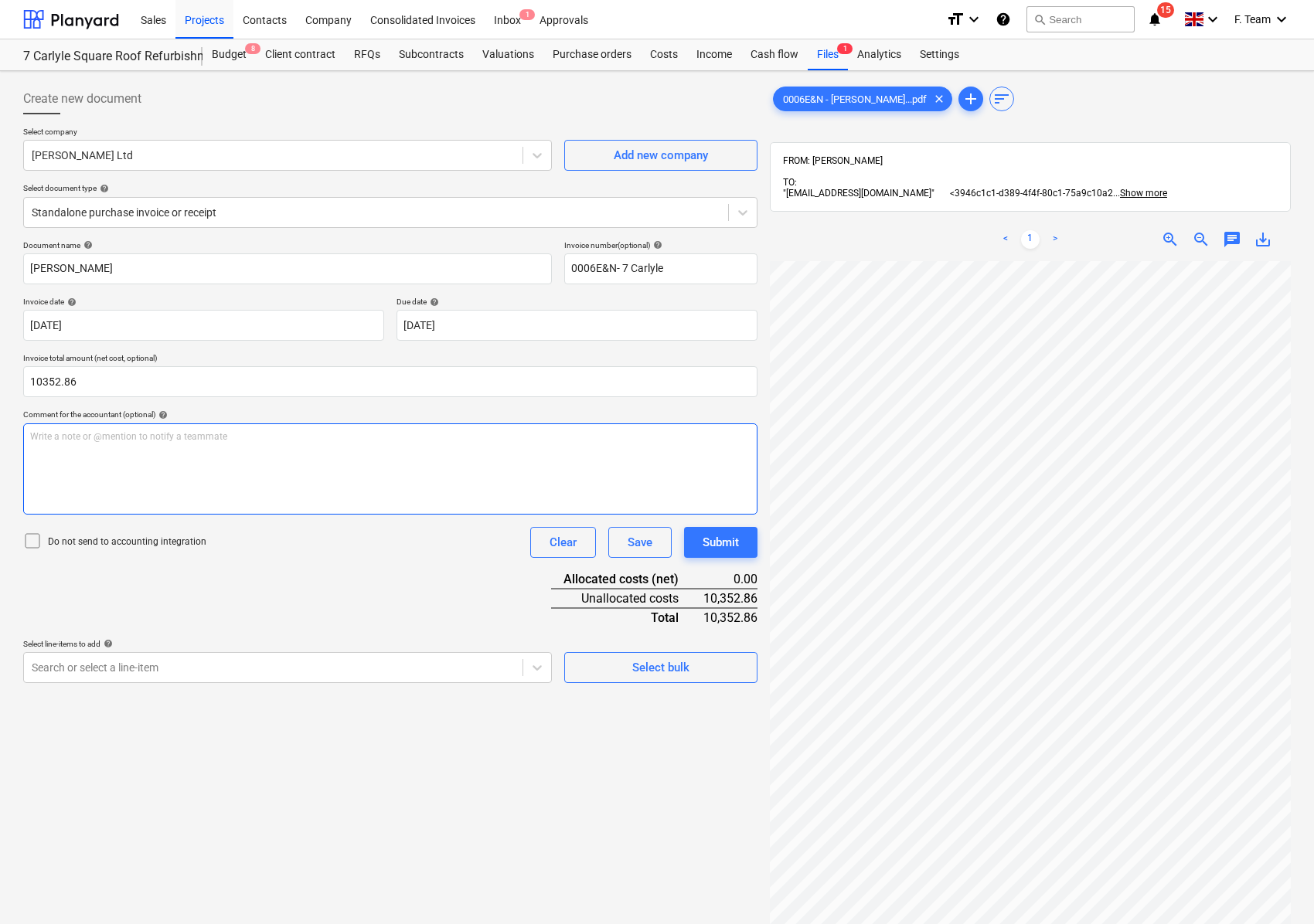
type input "10,352.86"
click at [411, 674] on div at bounding box center [273, 668] width 483 height 16
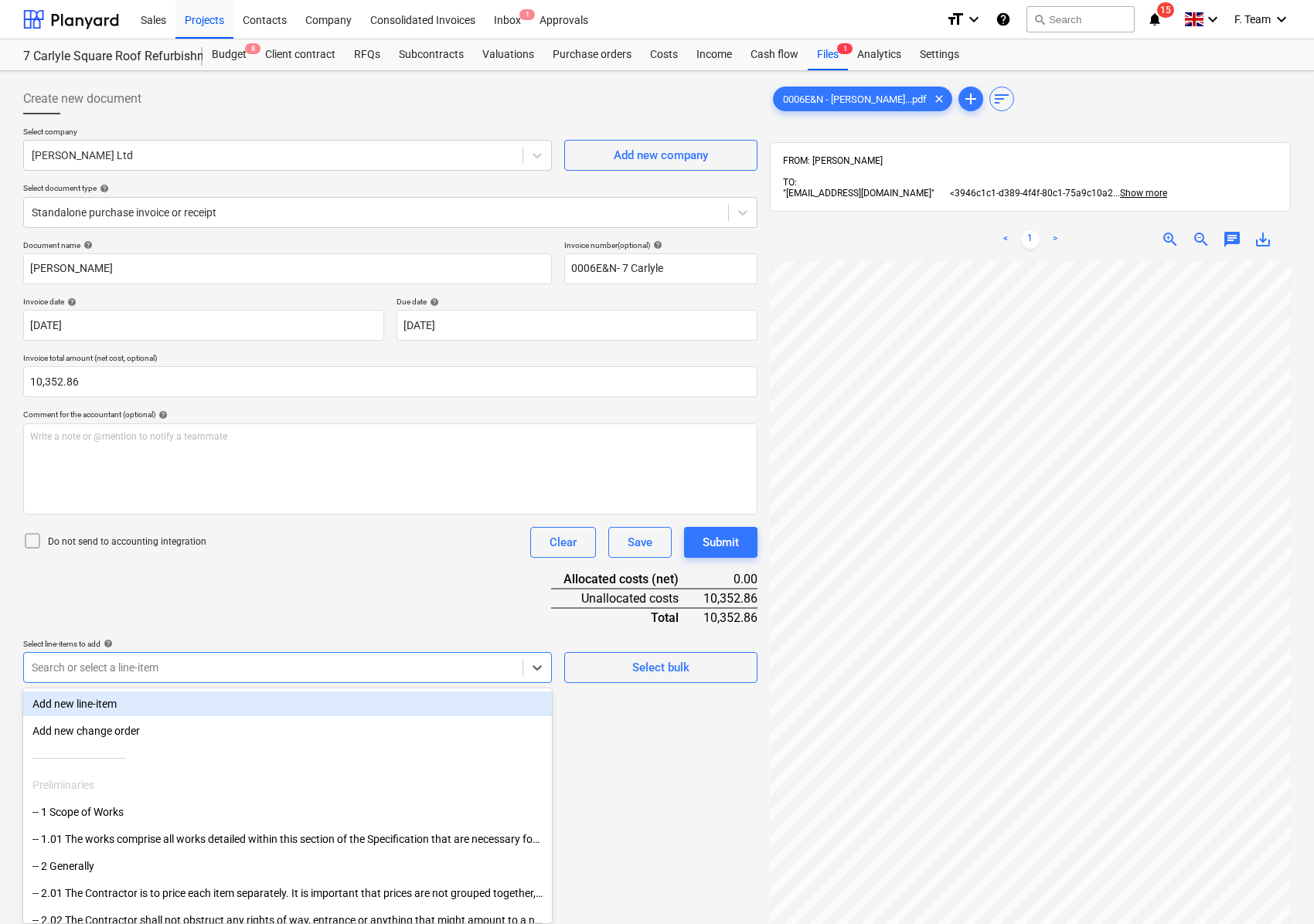
click at [172, 696] on div "Add new line-item" at bounding box center [287, 703] width 529 height 25
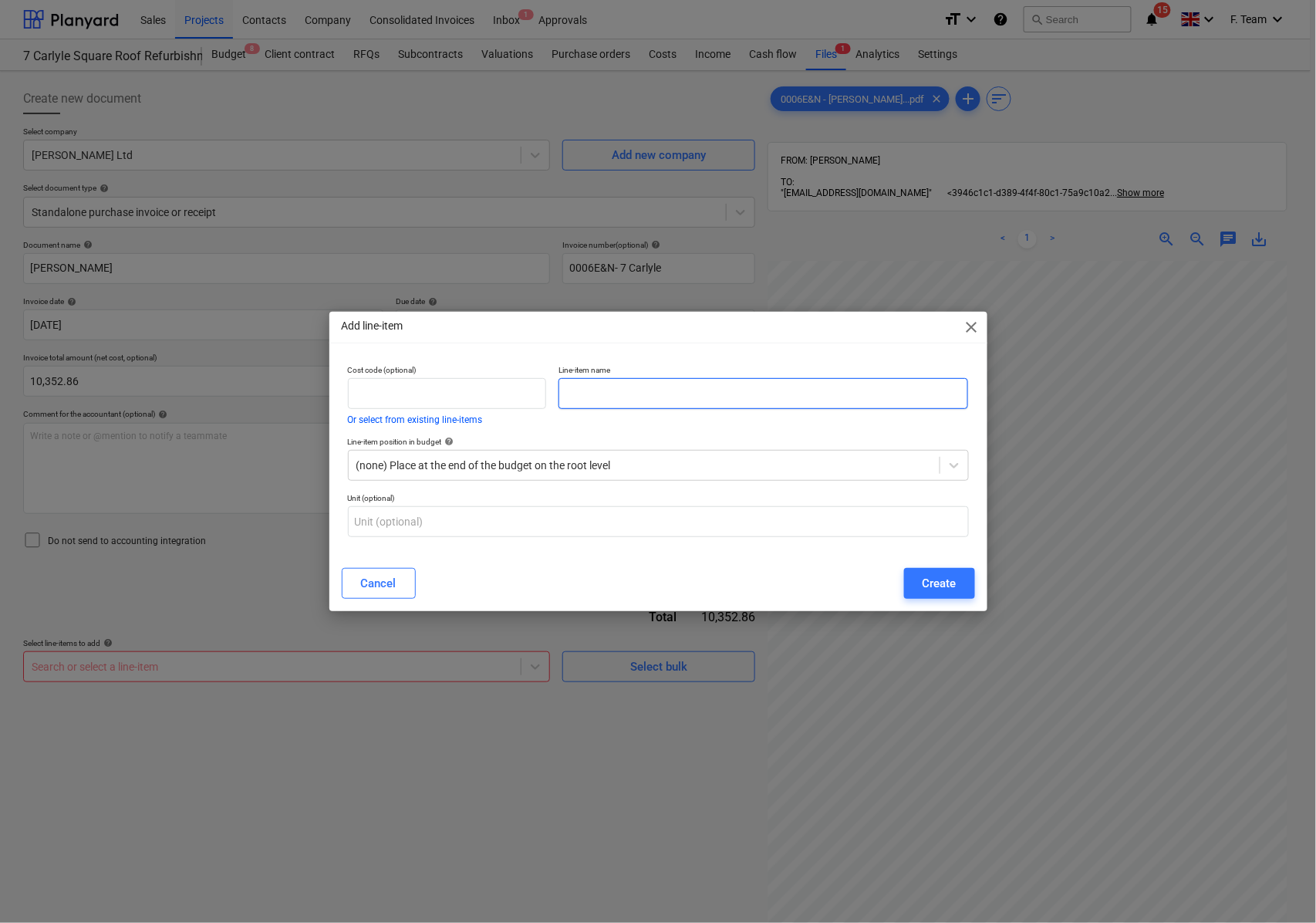
click at [611, 397] on input "text" at bounding box center [763, 393] width 410 height 31
type input "DMJ Services"
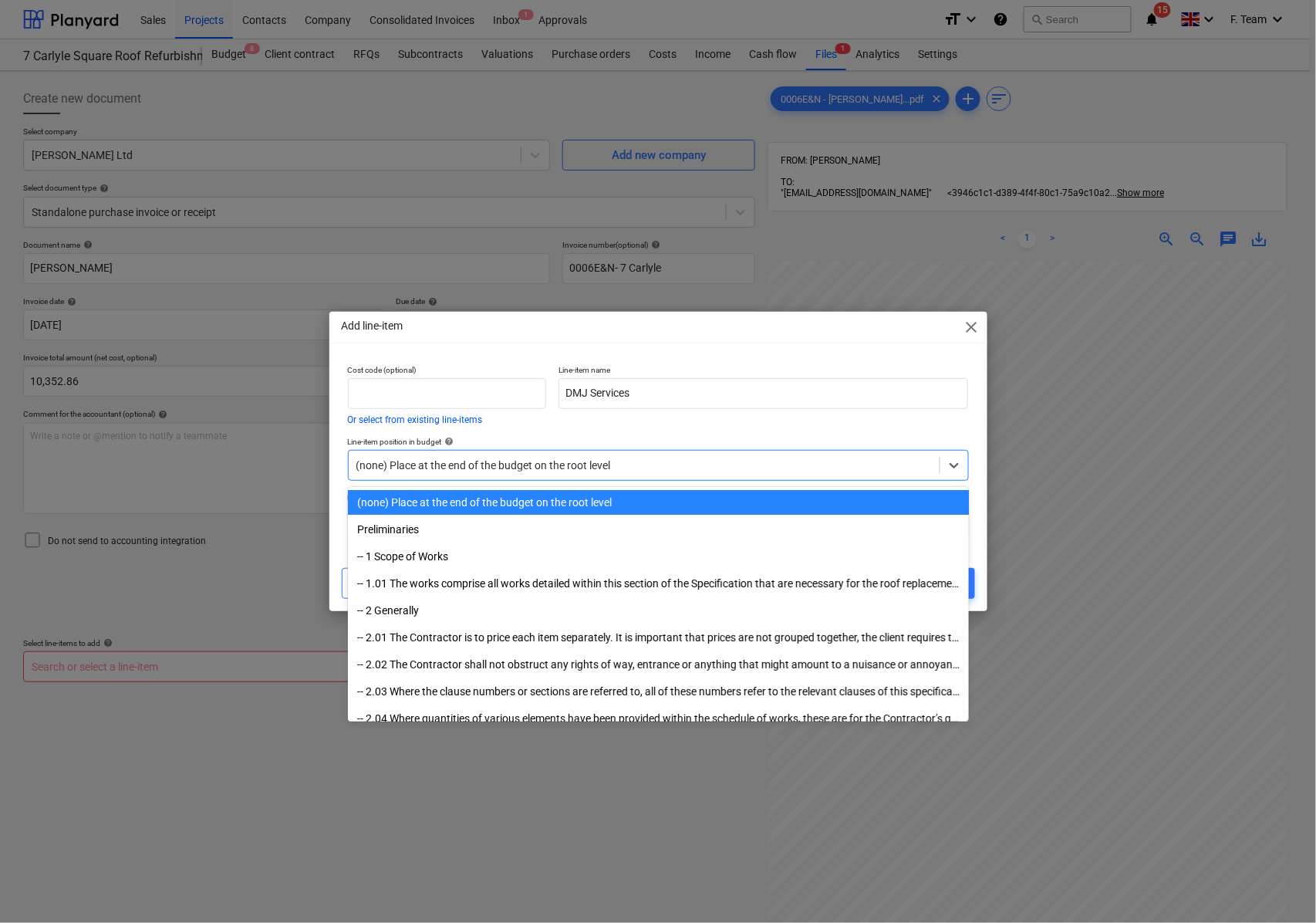
click at [723, 467] on div at bounding box center [644, 466] width 576 height 15
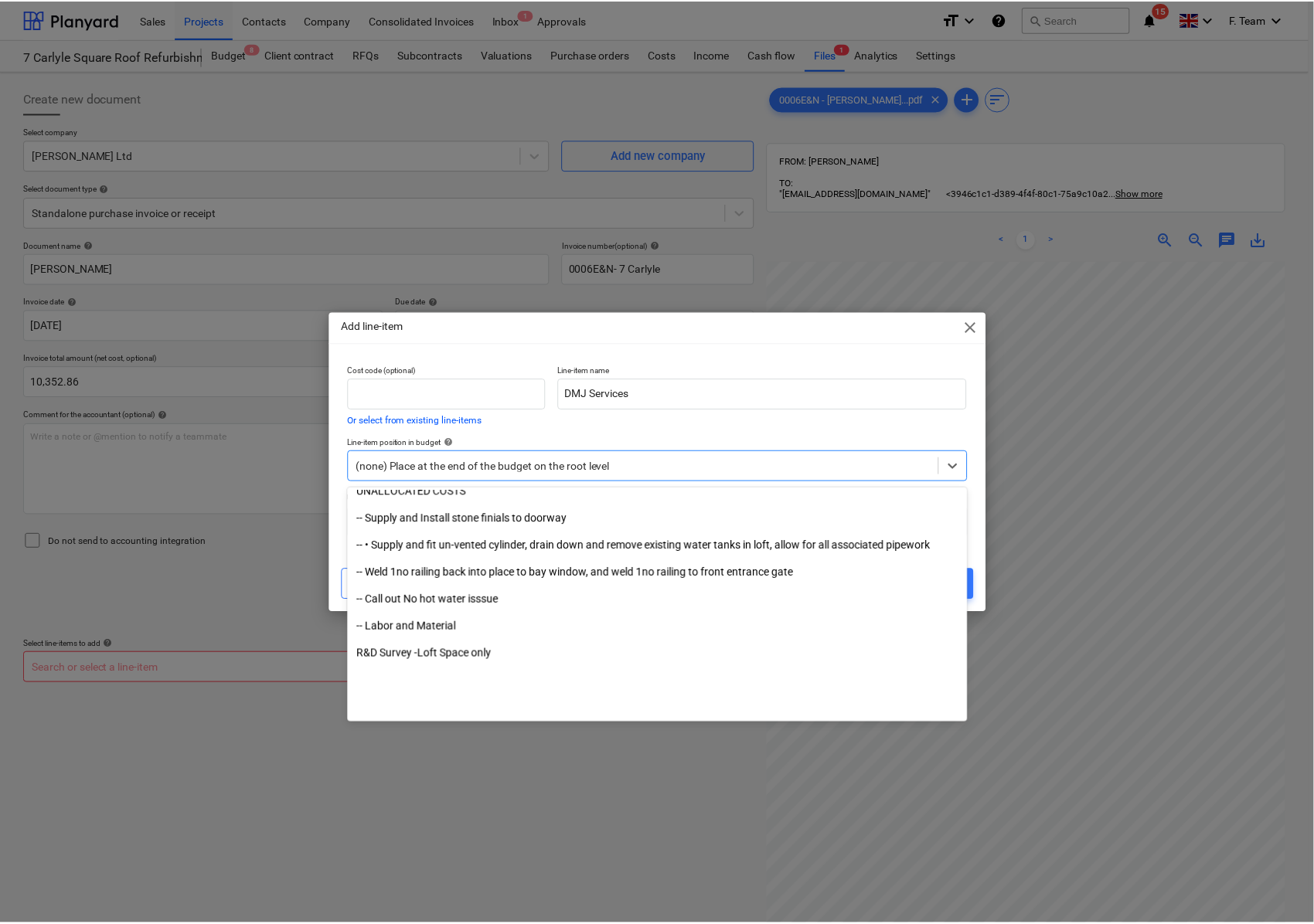
scroll to position [3992, 0]
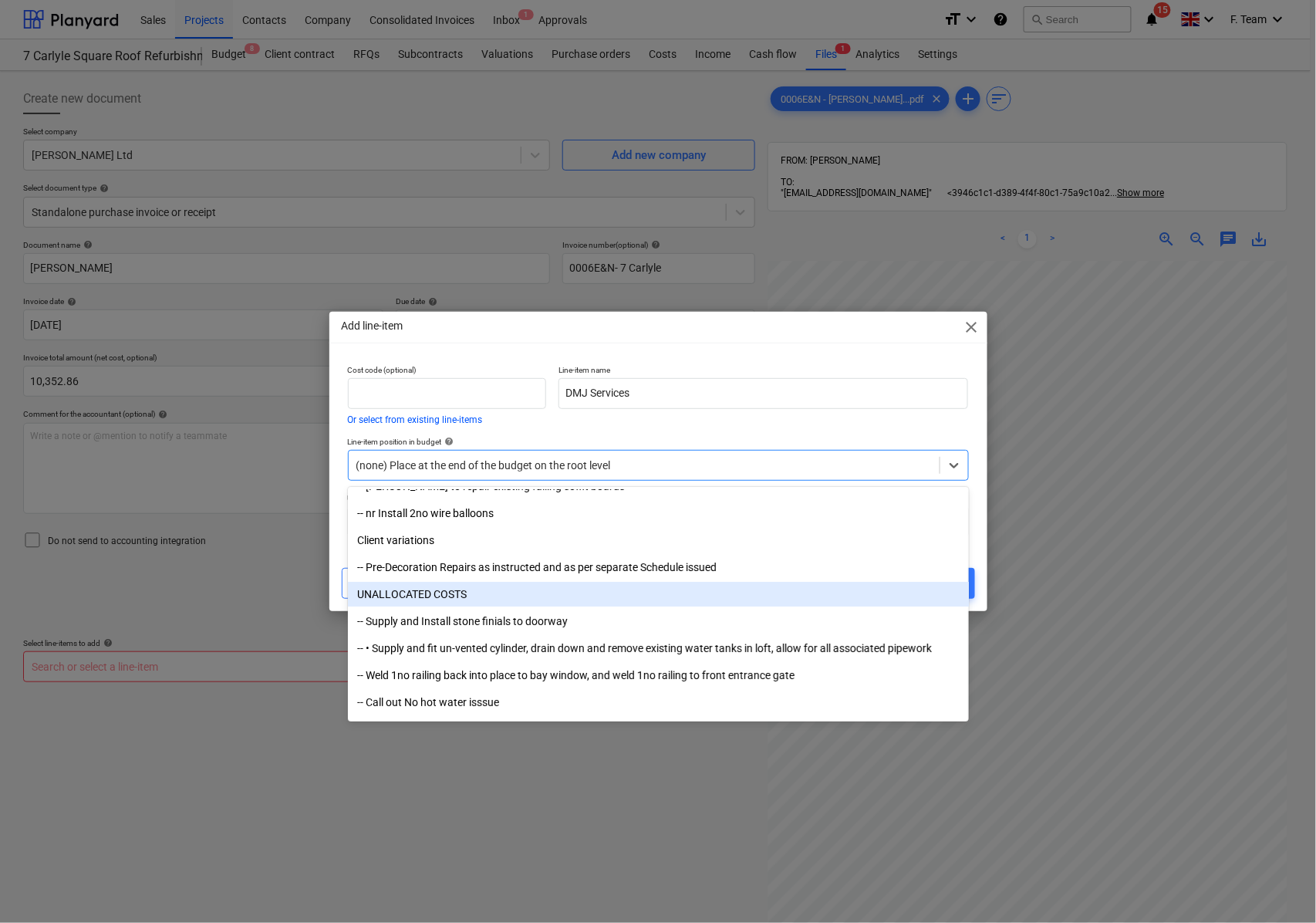
click at [488, 598] on div "UNALLOCATED COSTS" at bounding box center [658, 594] width 621 height 25
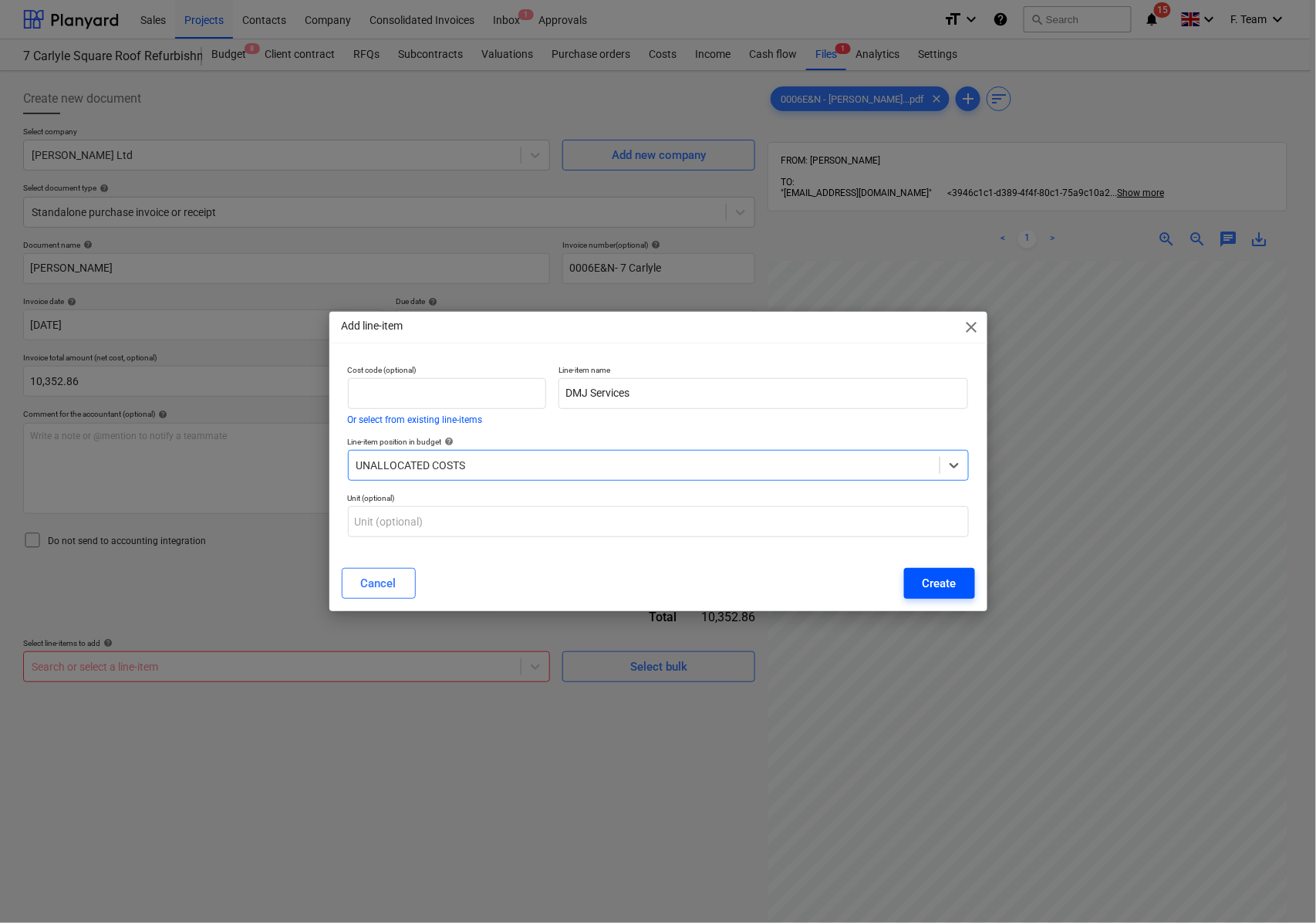
click at [948, 587] on div "Create" at bounding box center [939, 583] width 34 height 20
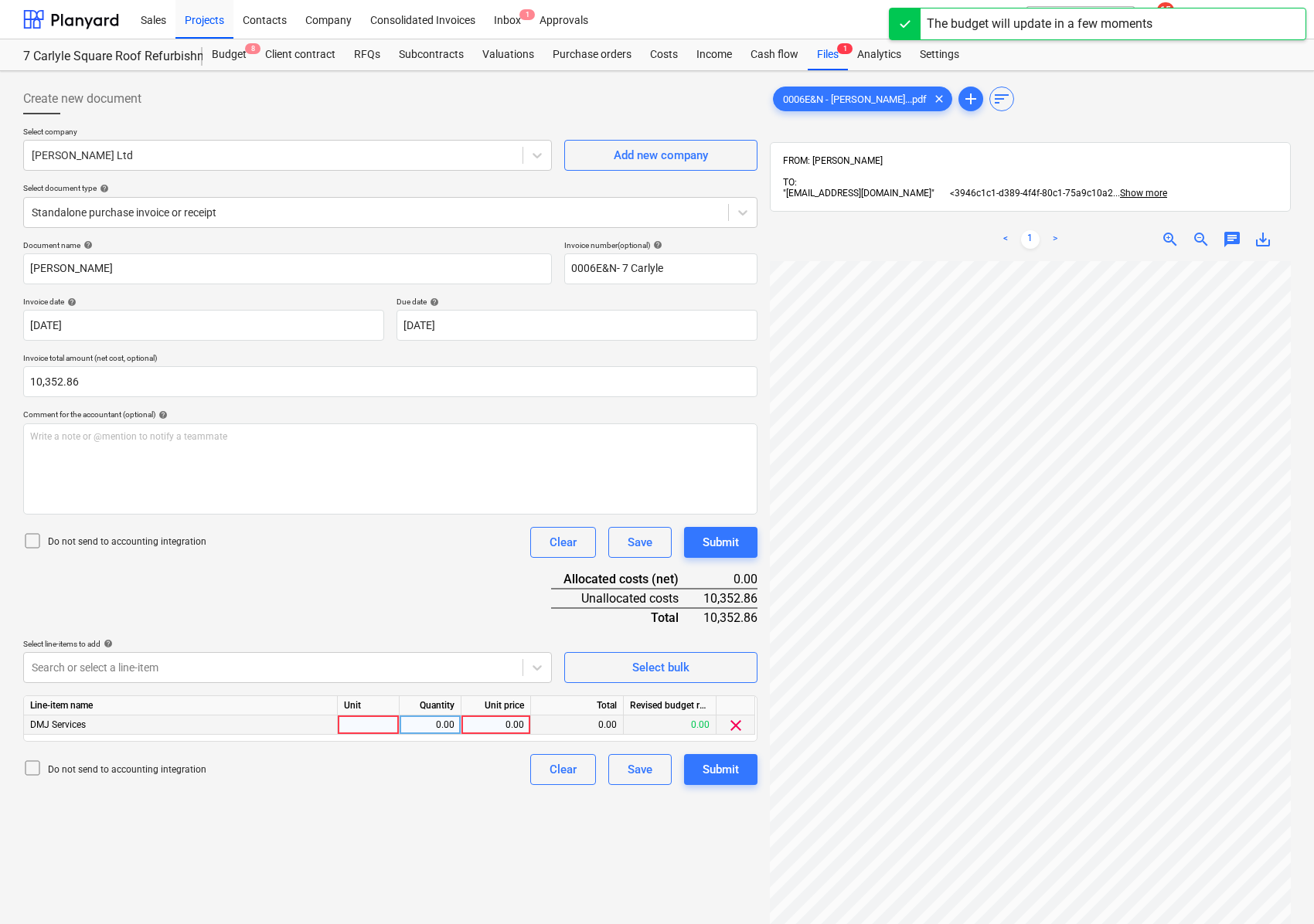
click at [376, 724] on div at bounding box center [369, 725] width 62 height 19
type input "nos"
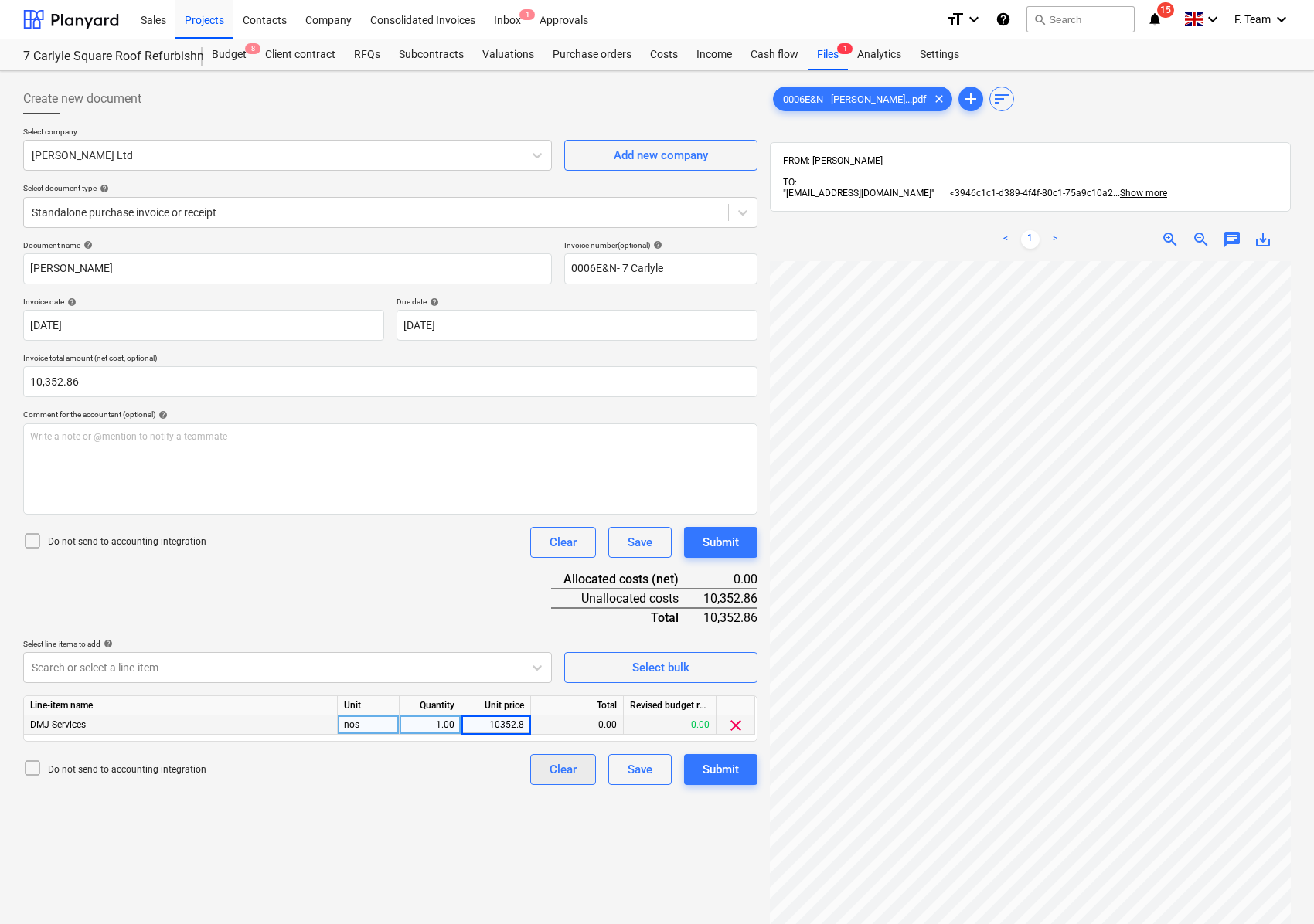
type input "10352.86"
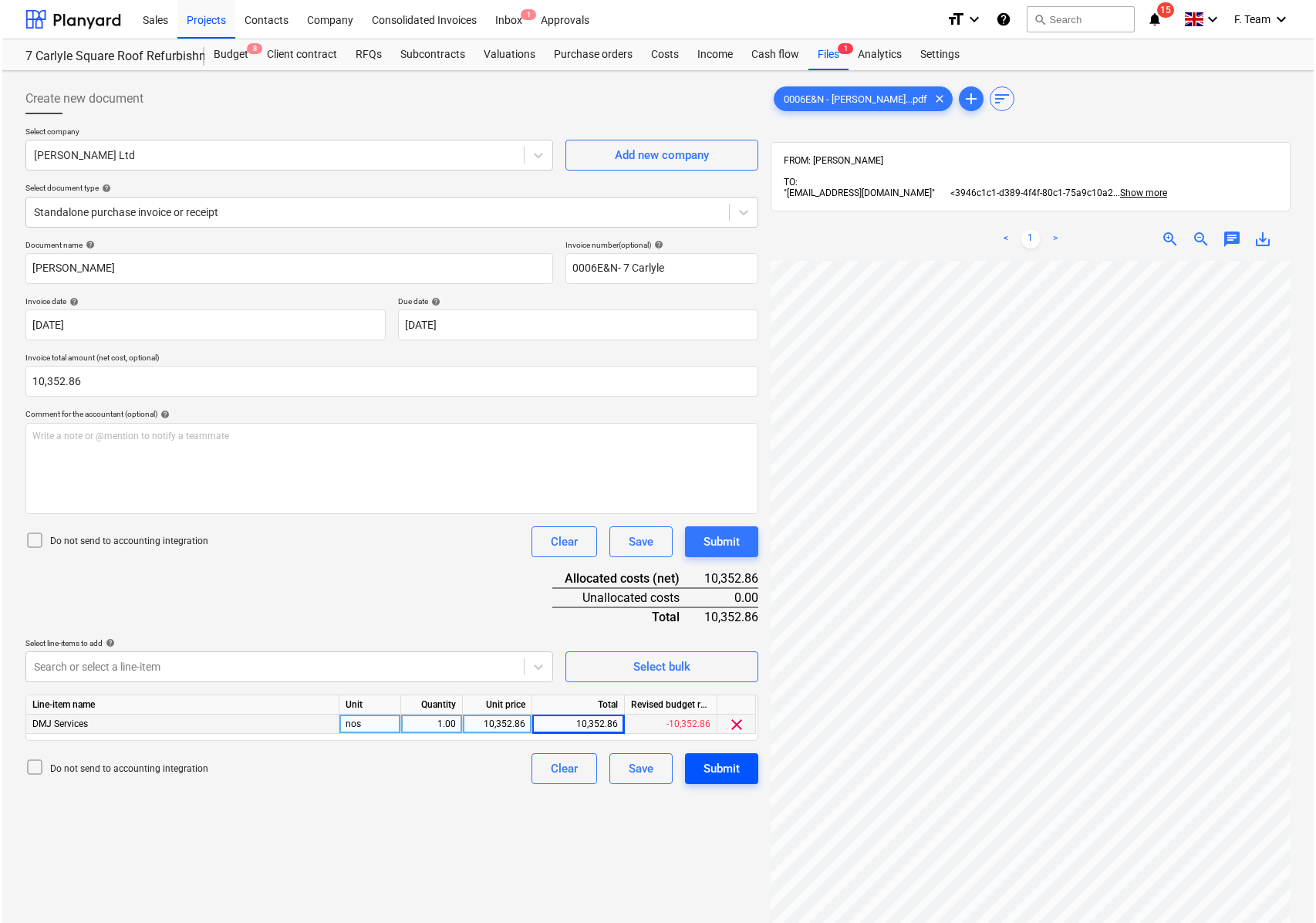
scroll to position [654, 491]
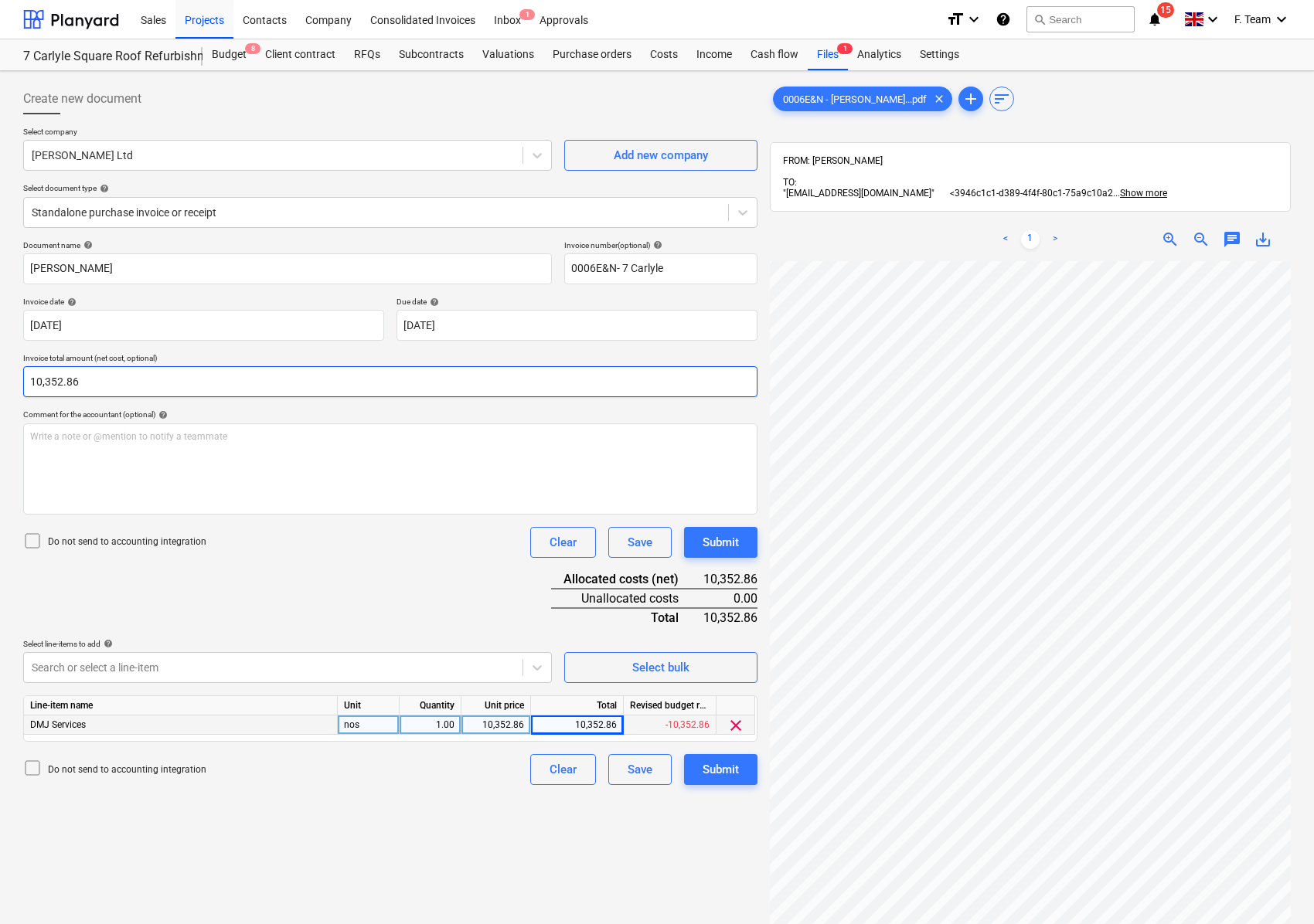
click at [755, 371] on div "Create new document Select company [PERSON_NAME] Ltd Add new company Select doc…" at bounding box center [657, 613] width 1280 height 1071
click at [723, 774] on div "Submit" at bounding box center [721, 769] width 36 height 20
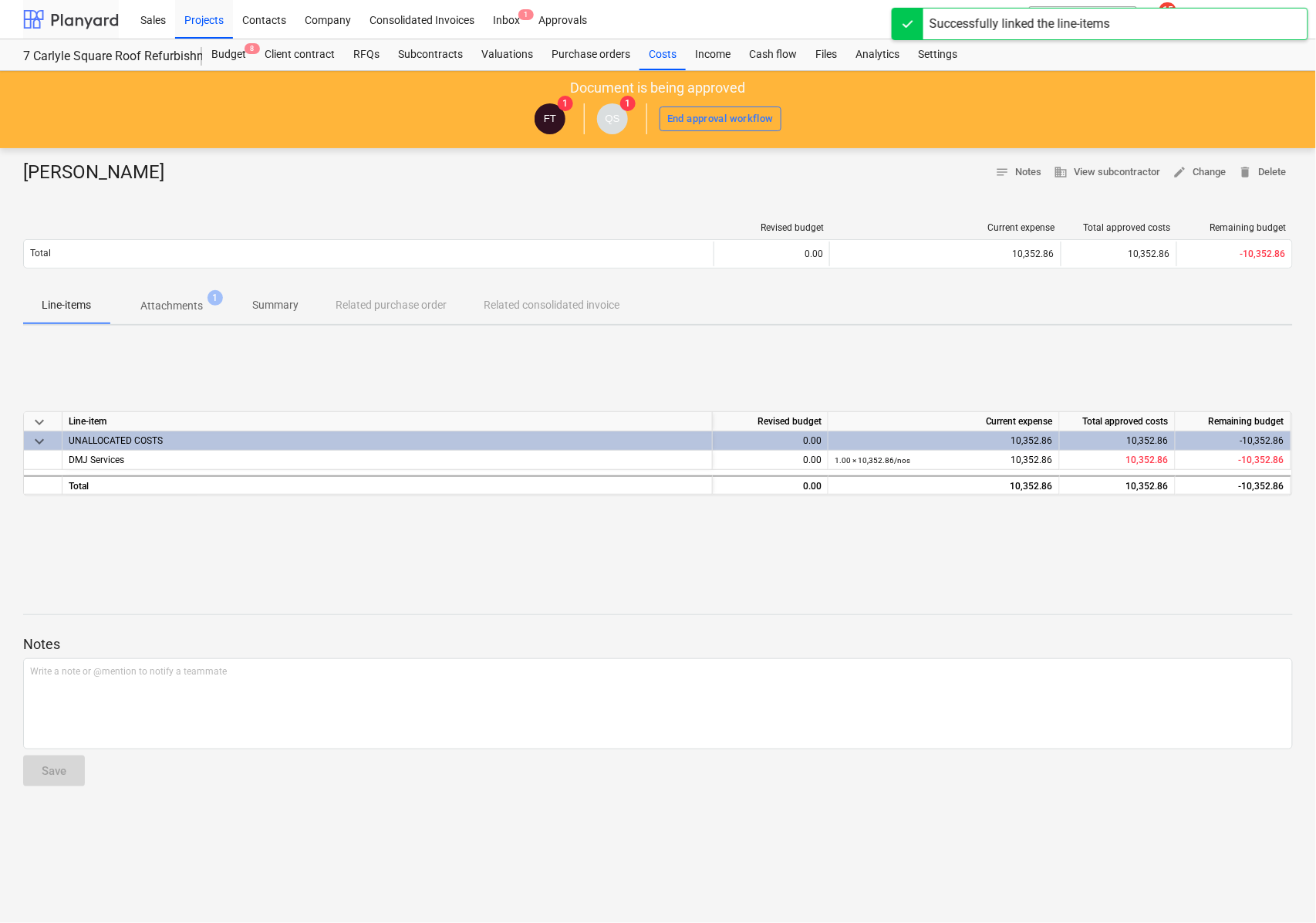
click at [54, 19] on div at bounding box center [71, 19] width 96 height 39
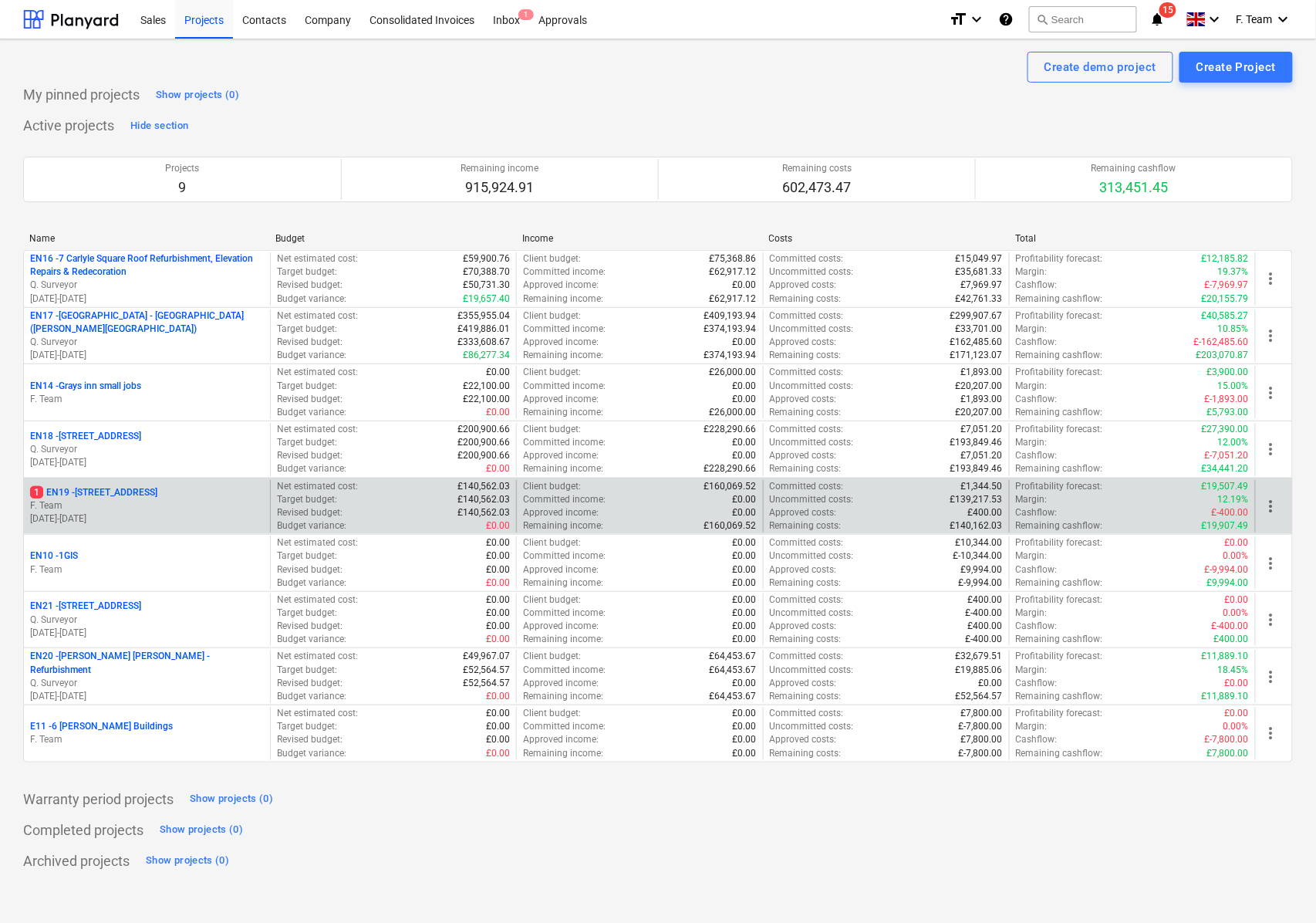
click at [161, 504] on p "F. Team" at bounding box center [147, 505] width 234 height 13
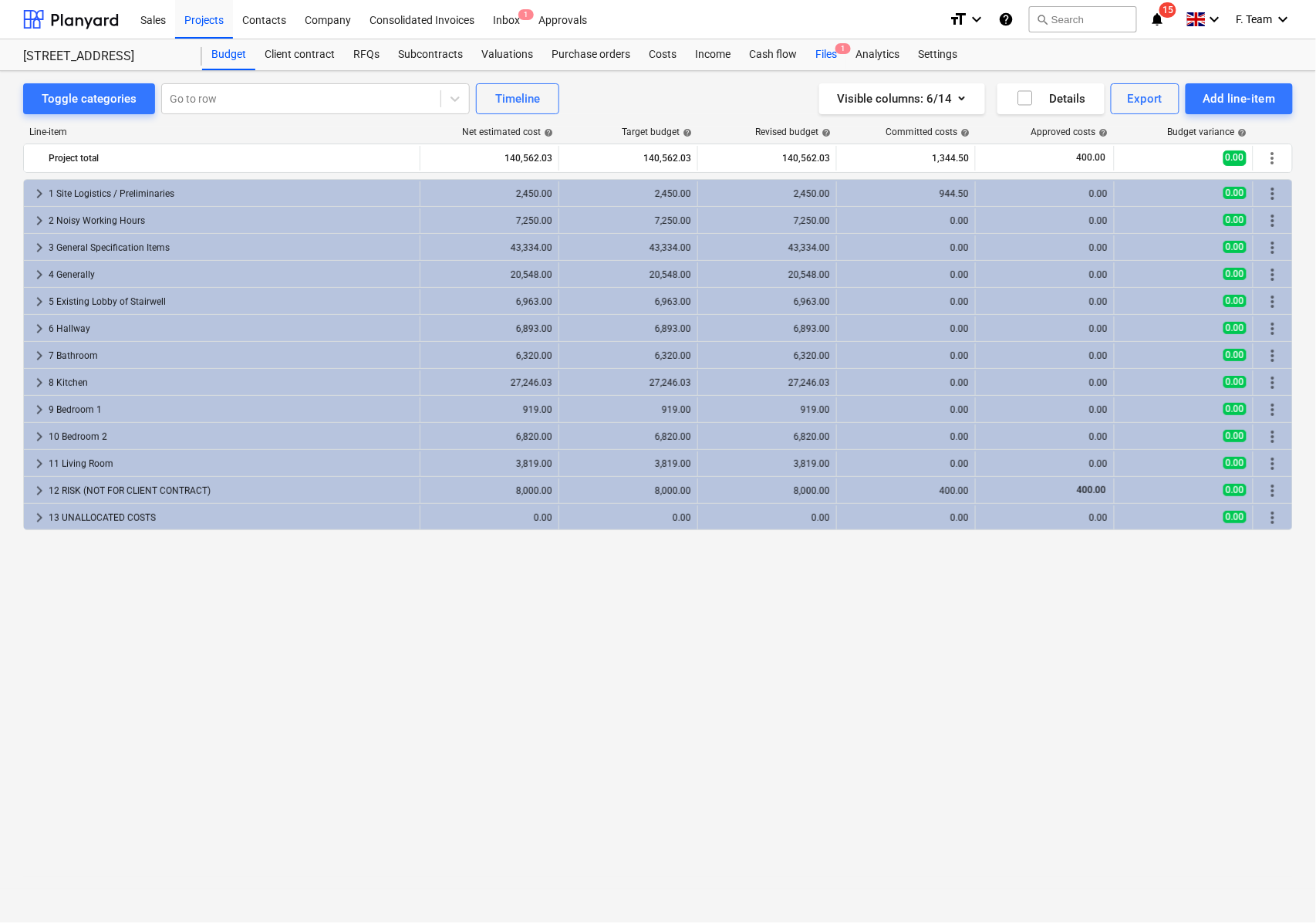
click at [812, 53] on div "Files 1" at bounding box center [826, 55] width 40 height 31
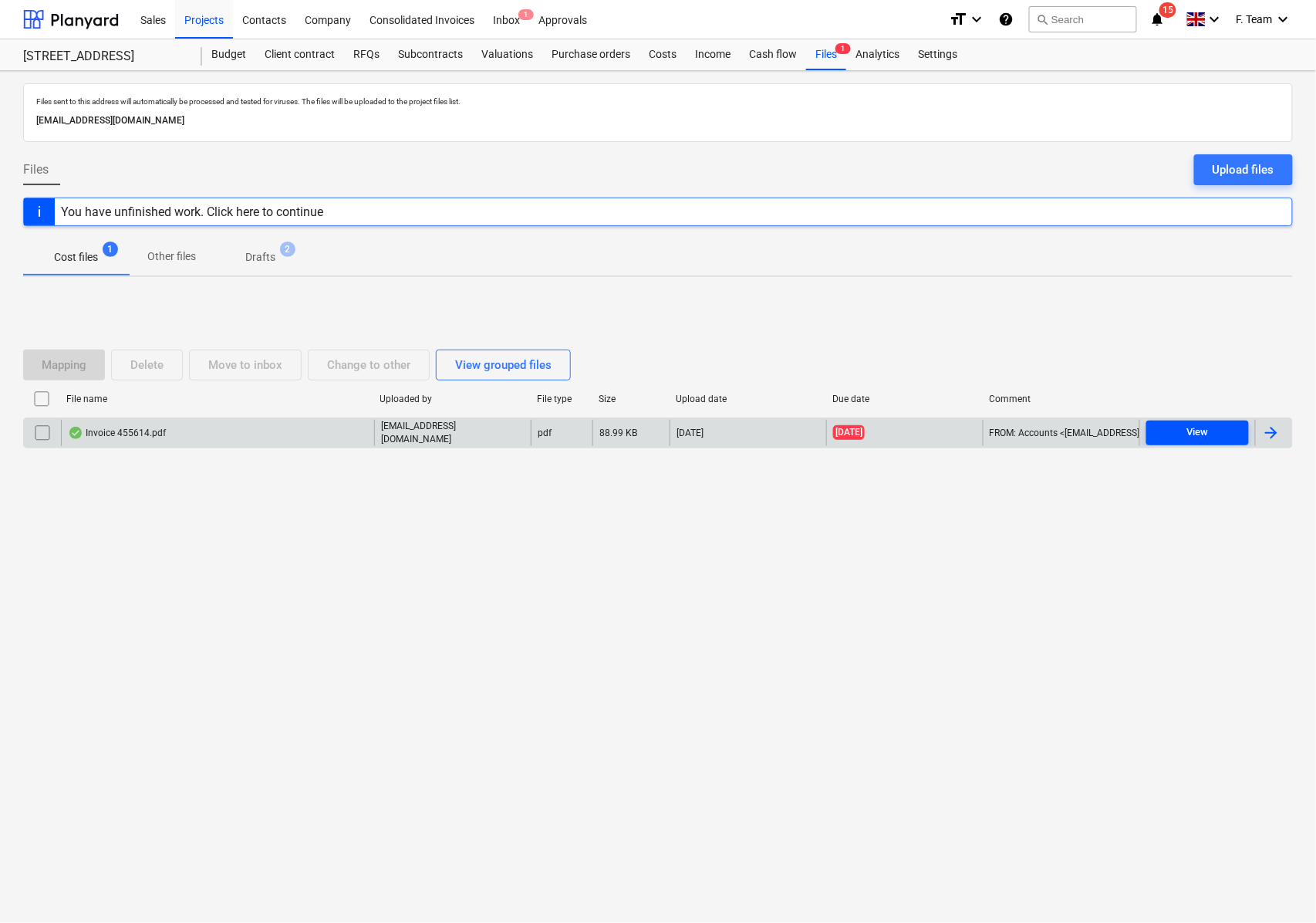
click at [1196, 437] on div "View" at bounding box center [1198, 432] width 22 height 18
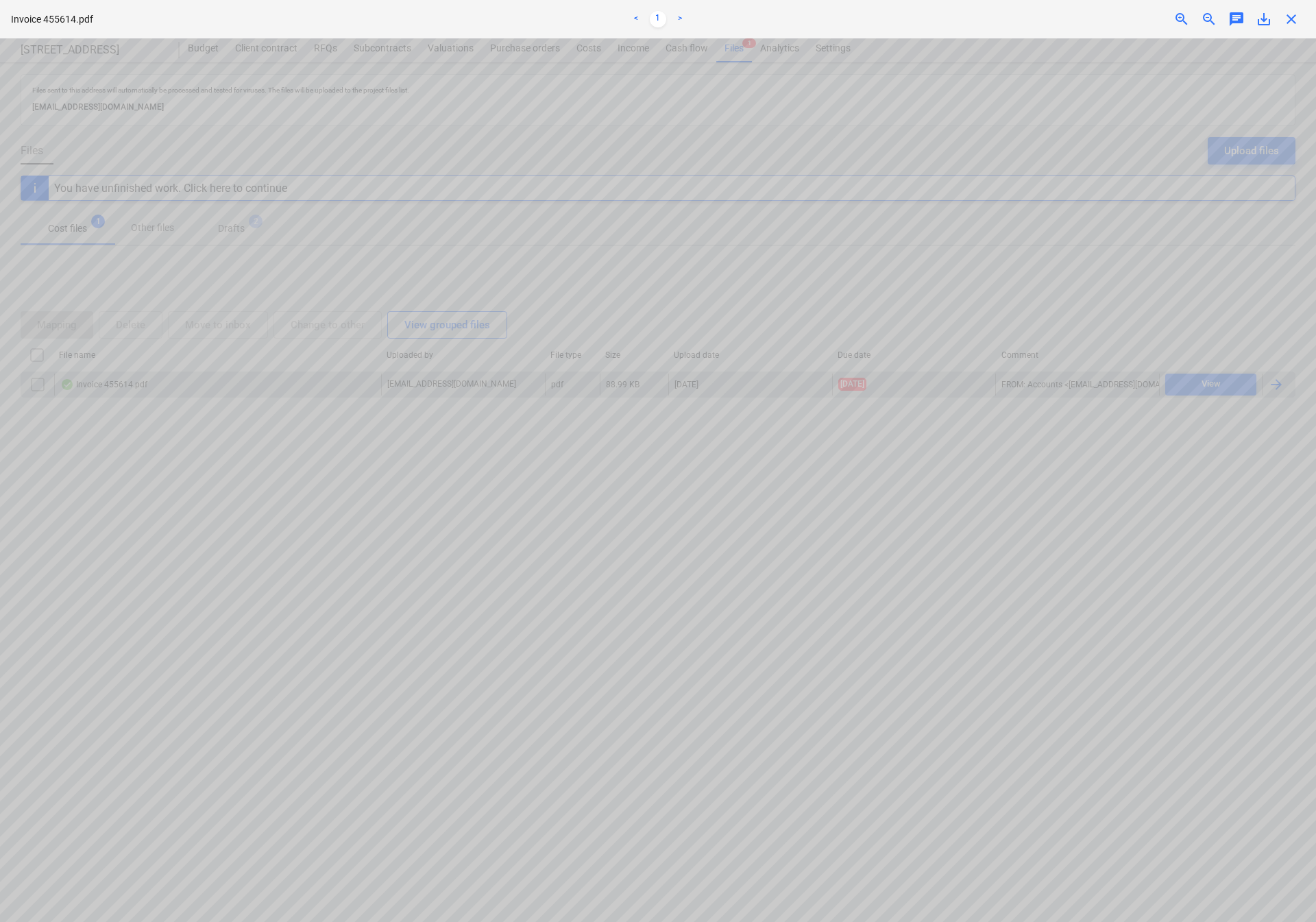
scroll to position [308, 0]
click at [1168, 30] on div "Invoice 455614.pdf < 1 > zoom_in zoom_out chat 0 save_alt close" at bounding box center [658, 19] width 1316 height 38
click at [1168, 21] on span "save_alt" at bounding box center [1264, 19] width 17 height 17
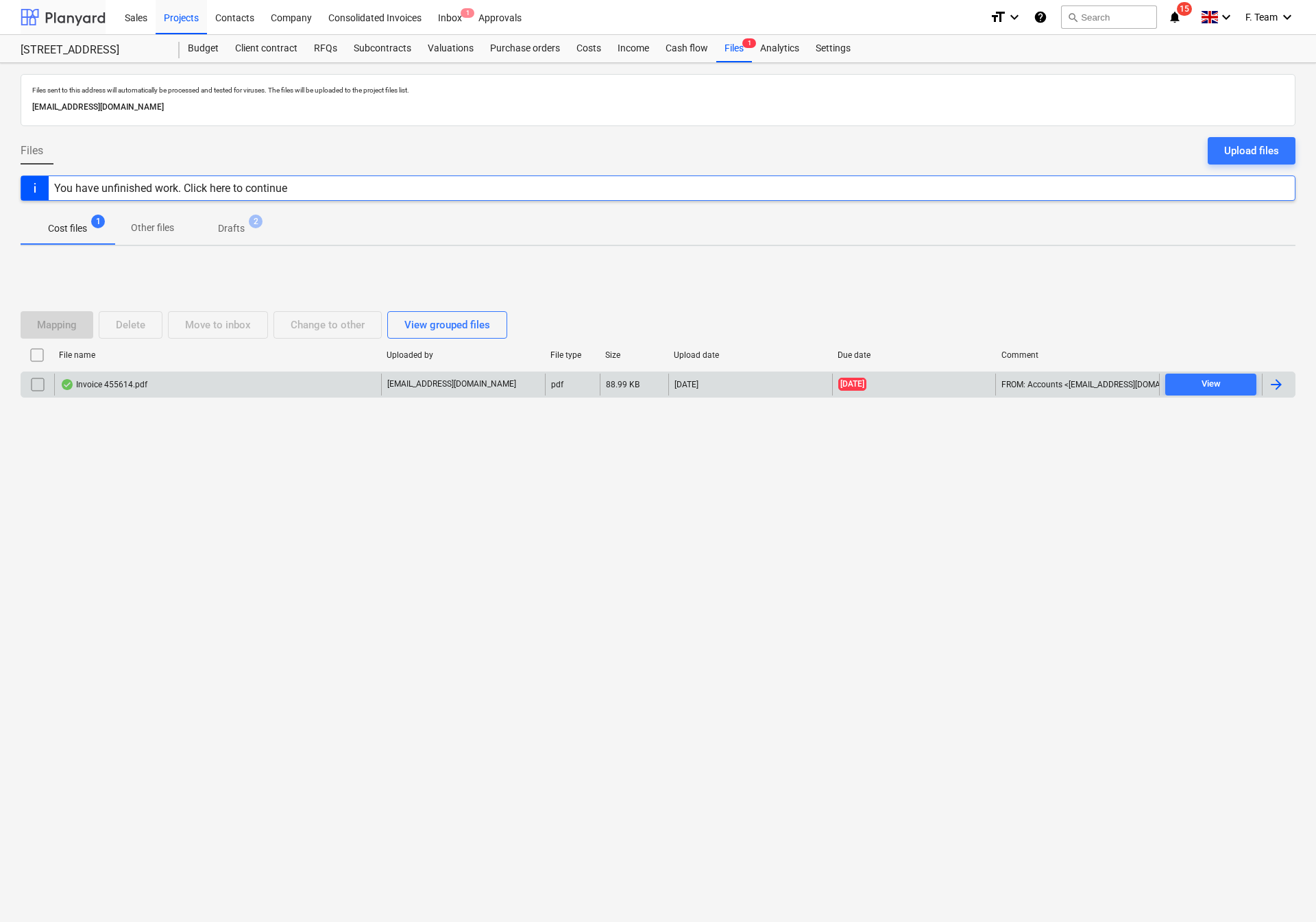
click at [42, 27] on div at bounding box center [63, 17] width 85 height 34
